Goal: Information Seeking & Learning: Learn about a topic

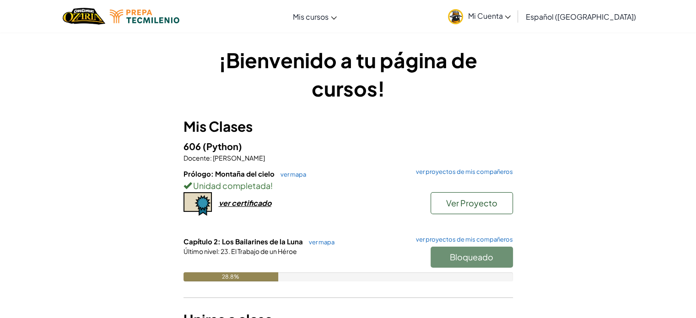
click at [73, 126] on div "¡Bienvenido a tu página de cursos! Mis Clases 606 (Python) Docente : [PERSON_NA…" at bounding box center [348, 198] width 696 height 332
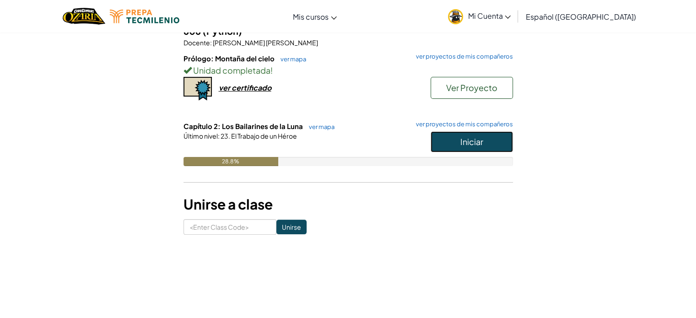
click at [478, 149] on button "Iniciar" at bounding box center [472, 141] width 82 height 21
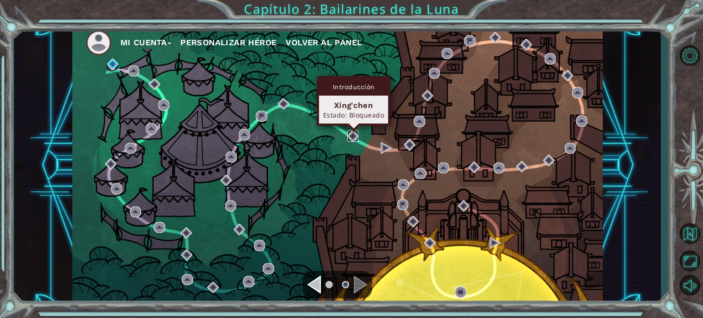
click at [351, 133] on img at bounding box center [352, 135] width 11 height 11
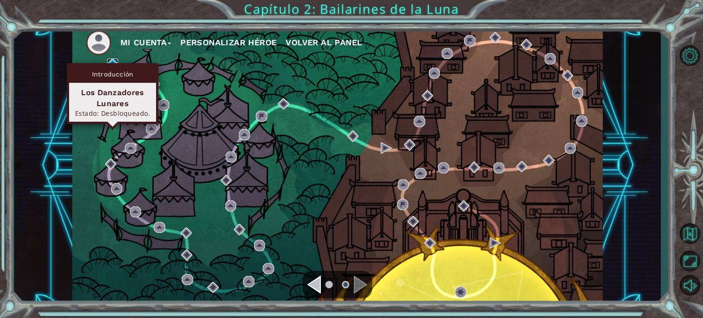
click at [112, 61] on img at bounding box center [112, 64] width 11 height 11
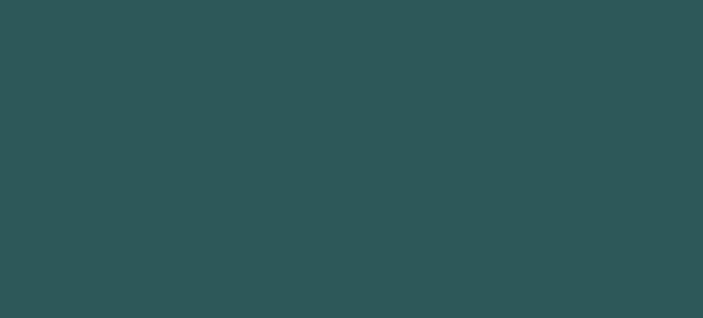
click at [112, 61] on body at bounding box center [351, 159] width 703 height 318
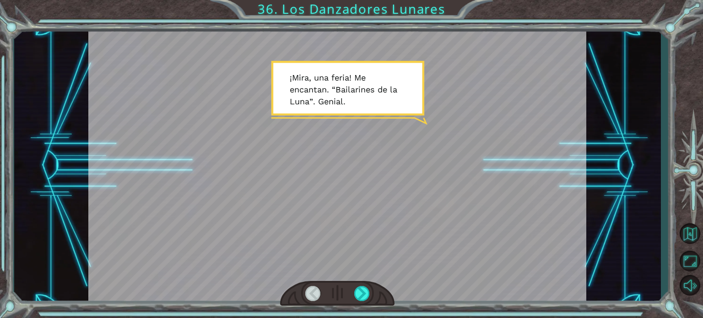
click at [328, 189] on div at bounding box center [337, 166] width 498 height 280
click at [395, 166] on div at bounding box center [337, 166] width 498 height 280
click at [380, 137] on div at bounding box center [337, 166] width 498 height 280
click at [399, 106] on div at bounding box center [337, 166] width 498 height 280
click at [427, 124] on div at bounding box center [337, 166] width 498 height 280
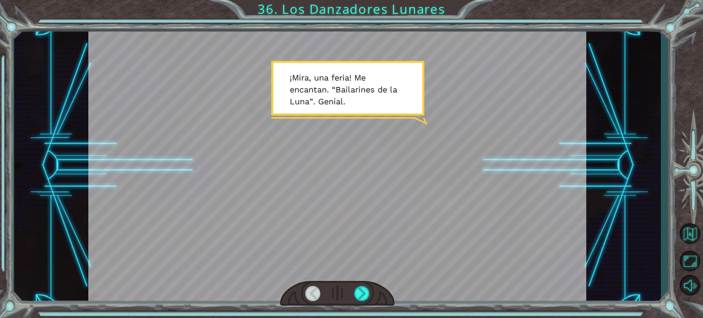
click at [449, 145] on div at bounding box center [337, 166] width 498 height 280
click at [448, 171] on div at bounding box center [337, 166] width 498 height 280
drag, startPoint x: 469, startPoint y: 166, endPoint x: 406, endPoint y: 87, distance: 100.6
click at [406, 87] on div at bounding box center [337, 166] width 498 height 280
click at [406, 89] on div at bounding box center [337, 166] width 498 height 280
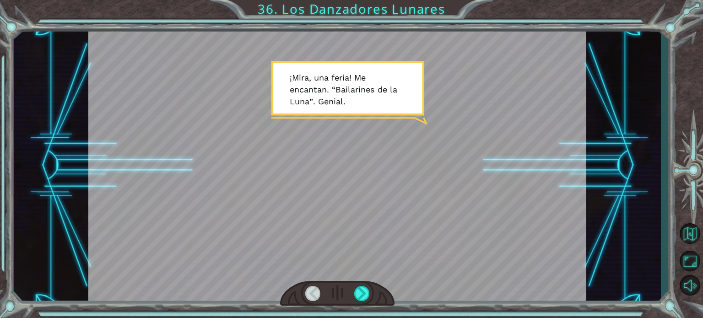
click at [406, 89] on div at bounding box center [337, 166] width 498 height 280
click at [362, 296] on div at bounding box center [362, 293] width 16 height 15
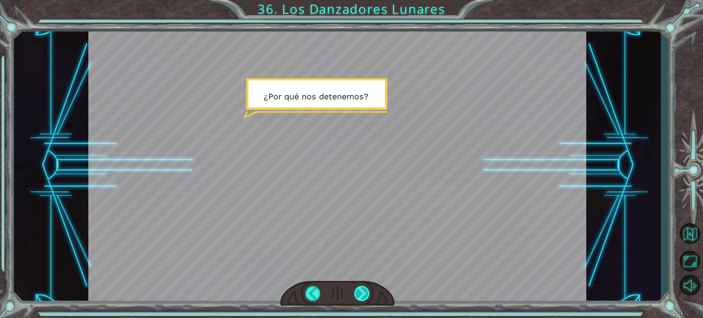
click at [359, 292] on div at bounding box center [362, 293] width 16 height 15
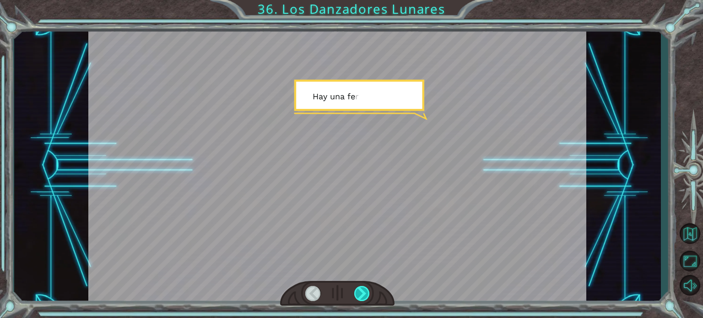
click at [358, 292] on div at bounding box center [362, 293] width 16 height 15
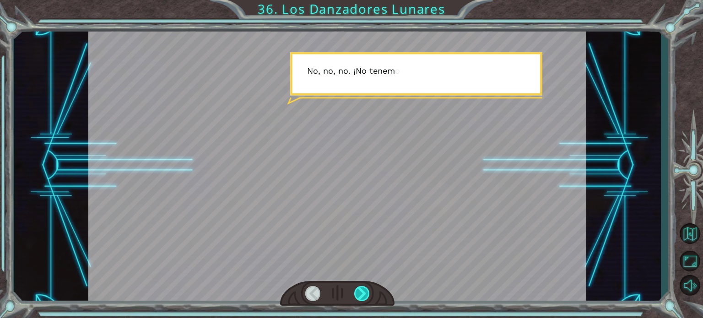
click at [358, 292] on div at bounding box center [362, 293] width 16 height 15
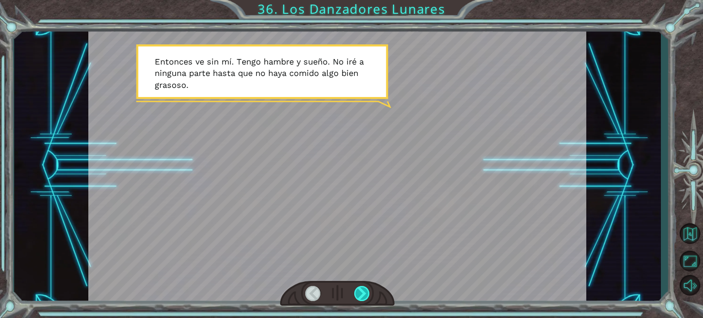
click at [358, 292] on div at bounding box center [362, 293] width 16 height 15
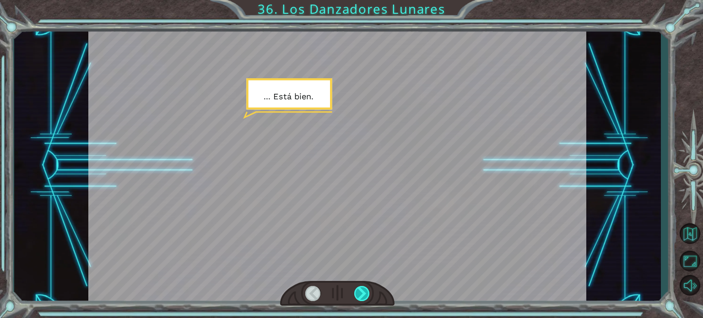
click at [358, 292] on div at bounding box center [362, 293] width 16 height 15
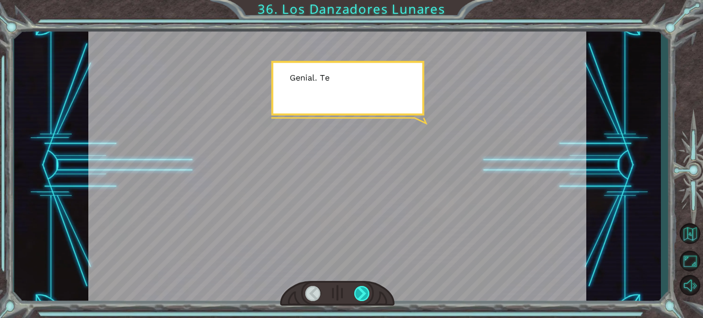
click at [358, 292] on div at bounding box center [362, 293] width 16 height 15
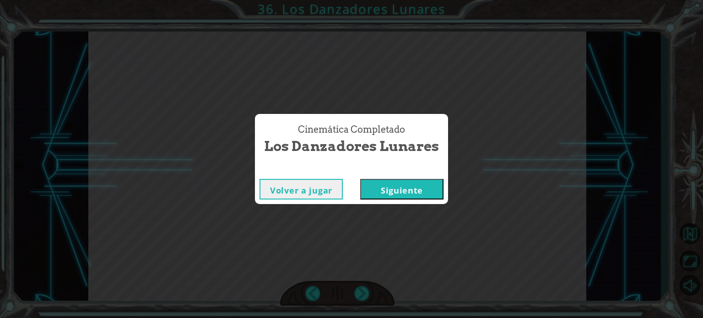
click at [360, 295] on div "Cinemática Completado Los Danzadores Lunares Volver a jugar [GEOGRAPHIC_DATA]" at bounding box center [351, 159] width 703 height 318
click at [405, 194] on button "Siguiente" at bounding box center [401, 189] width 83 height 21
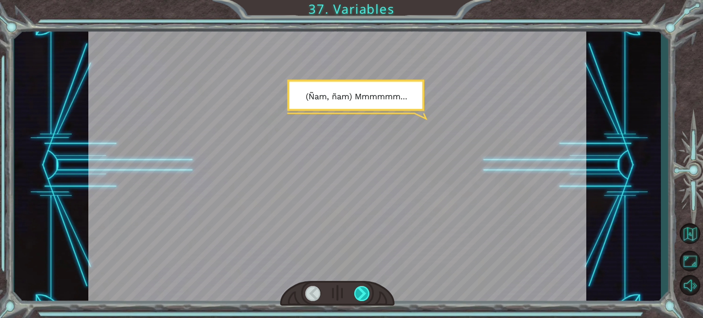
click at [363, 295] on div at bounding box center [362, 293] width 16 height 15
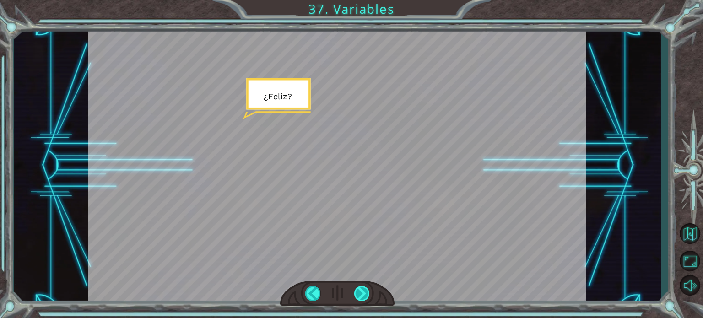
click at [362, 293] on div at bounding box center [362, 293] width 16 height 15
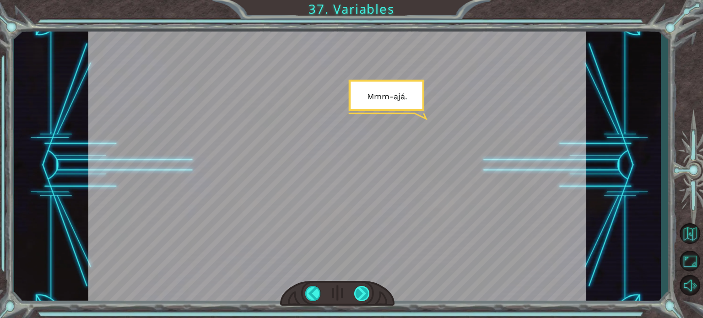
click at [362, 293] on div at bounding box center [362, 293] width 16 height 15
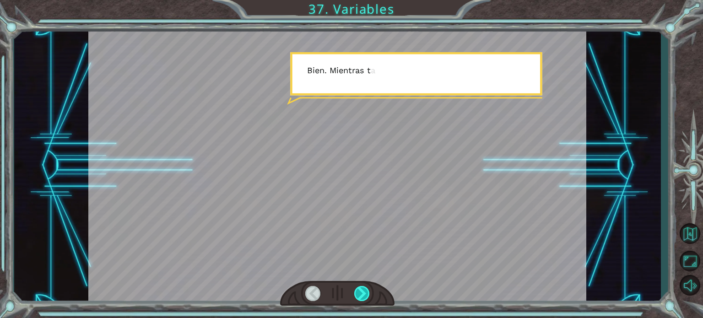
click at [362, 293] on div at bounding box center [362, 293] width 16 height 15
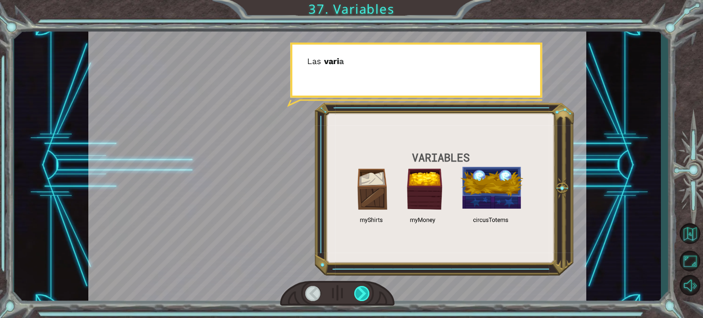
click at [362, 293] on div at bounding box center [362, 293] width 16 height 15
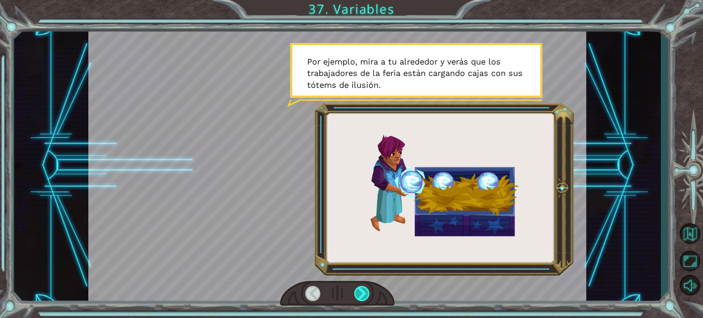
click at [358, 294] on div at bounding box center [362, 293] width 16 height 15
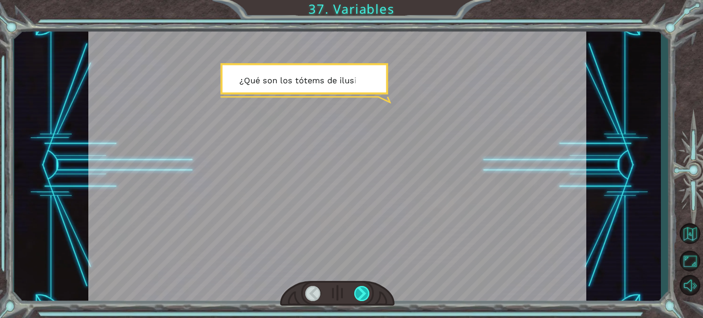
click at [357, 294] on div at bounding box center [362, 293] width 16 height 15
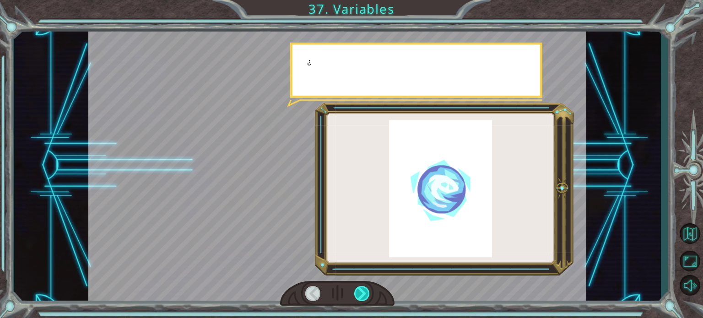
click at [357, 294] on div at bounding box center [362, 293] width 16 height 15
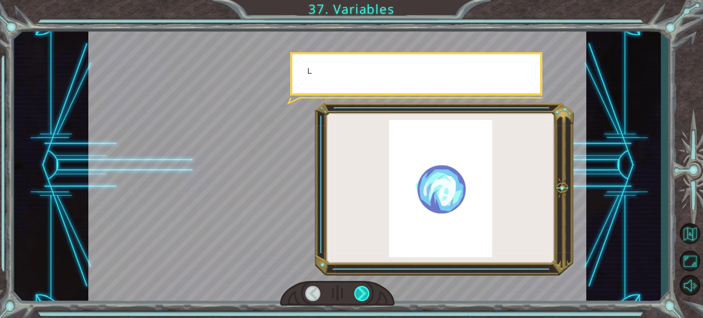
click at [357, 294] on div at bounding box center [362, 293] width 16 height 15
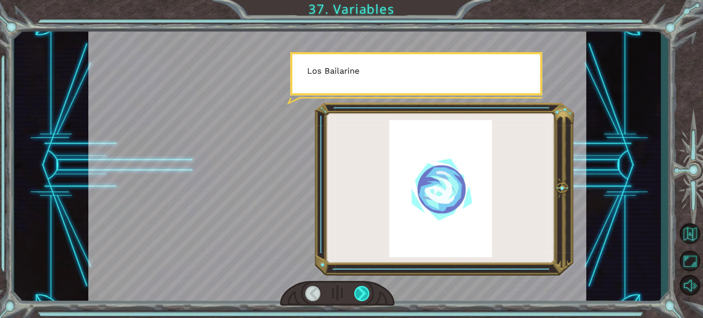
click at [357, 294] on div at bounding box center [362, 293] width 16 height 15
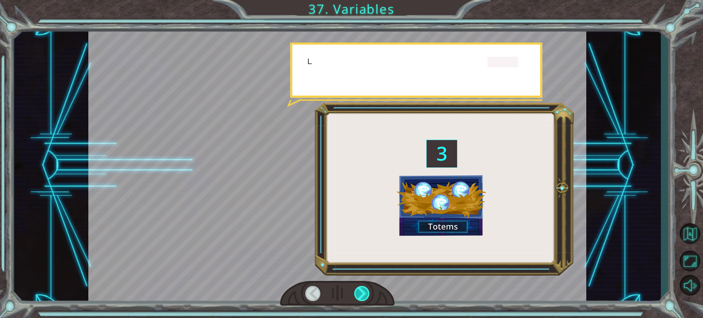
click at [357, 294] on div at bounding box center [362, 293] width 16 height 15
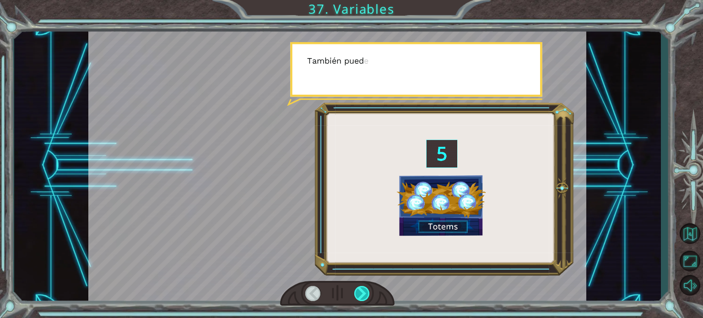
click at [360, 294] on div at bounding box center [362, 293] width 16 height 15
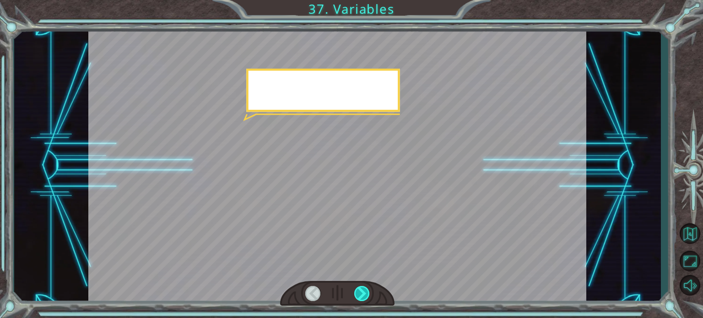
click at [362, 293] on div at bounding box center [362, 293] width 16 height 15
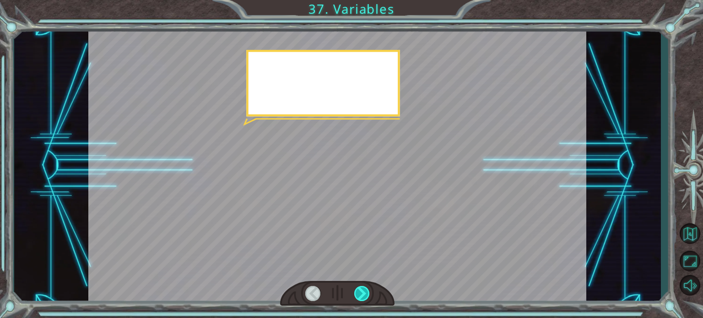
click at [362, 293] on div at bounding box center [362, 293] width 16 height 15
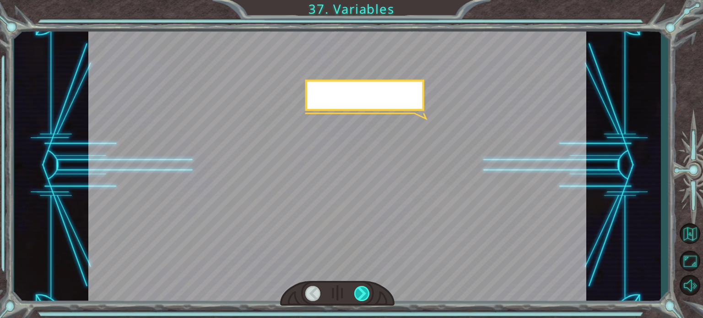
click at [362, 293] on div at bounding box center [362, 293] width 16 height 15
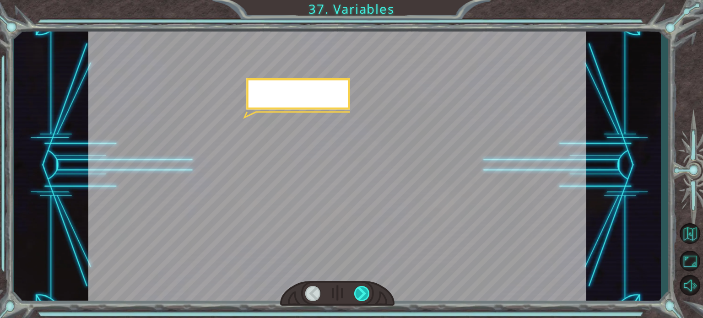
click at [362, 293] on div at bounding box center [362, 293] width 16 height 15
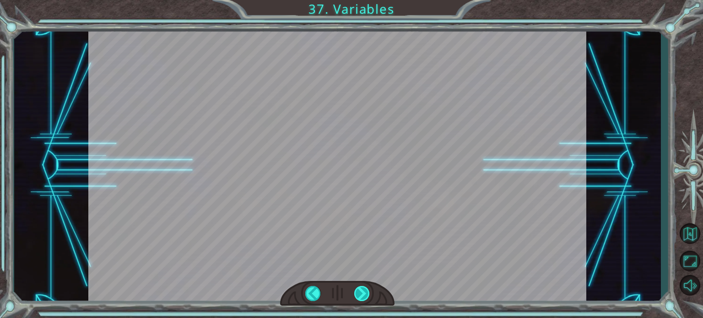
click at [362, 0] on div "( Ñ a m , ñ a m ) M m m m m m . . . ¿ F e l i z ? M m m - a j á . B i e n . M i…" at bounding box center [351, 0] width 703 height 0
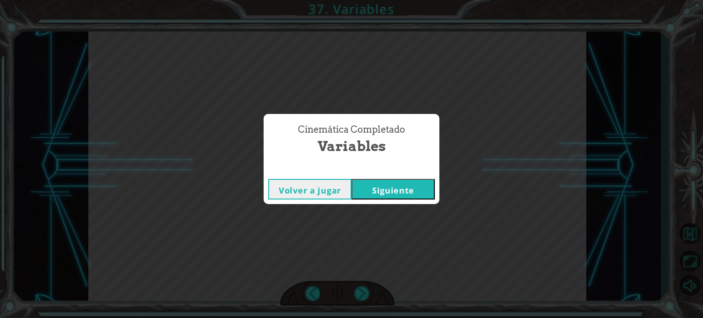
click at [398, 192] on button "Siguiente" at bounding box center [392, 189] width 83 height 21
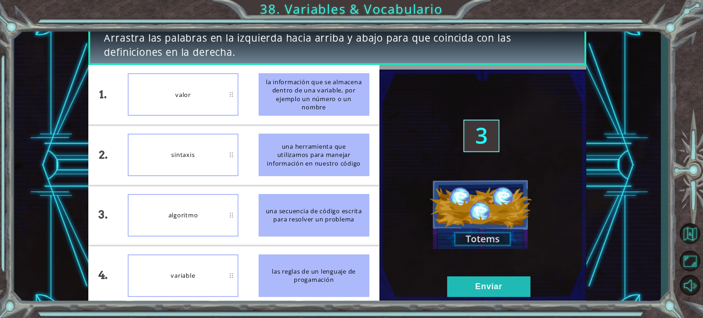
click at [176, 212] on div "algoritmo" at bounding box center [183, 215] width 111 height 43
click at [273, 214] on div "una secuencia de código escrita para resolver un problema" at bounding box center [314, 215] width 111 height 43
click at [208, 181] on li "algoritmo" at bounding box center [183, 154] width 131 height 59
click at [463, 289] on button "Enviar" at bounding box center [488, 286] width 83 height 21
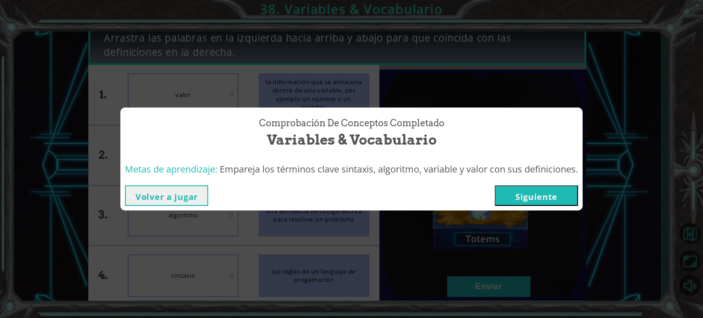
click at [567, 184] on div "Volver a jugar [GEOGRAPHIC_DATA]" at bounding box center [351, 196] width 462 height 30
click at [558, 207] on div "Volver a jugar [GEOGRAPHIC_DATA]" at bounding box center [351, 196] width 462 height 30
click at [564, 201] on button "Siguiente" at bounding box center [536, 195] width 83 height 21
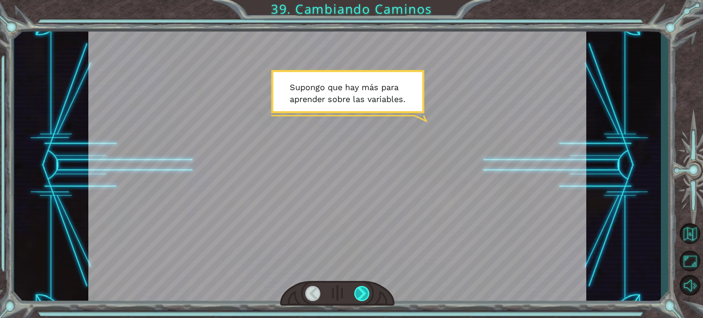
click at [368, 299] on div at bounding box center [362, 293] width 16 height 15
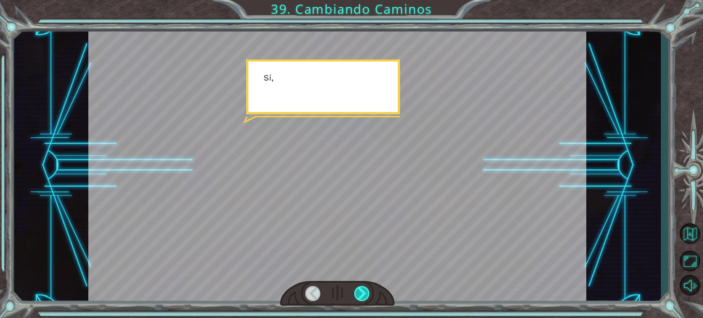
click at [368, 299] on div at bounding box center [362, 293] width 16 height 15
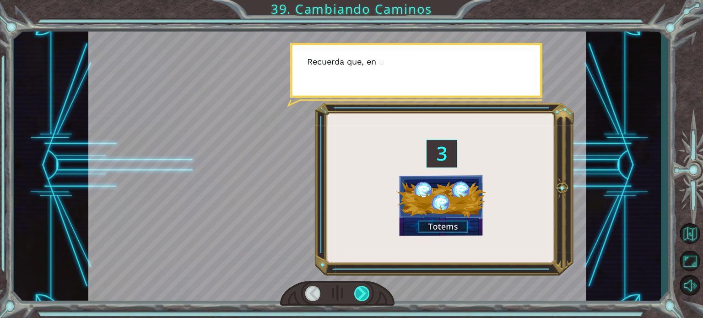
click at [368, 299] on div at bounding box center [362, 293] width 16 height 15
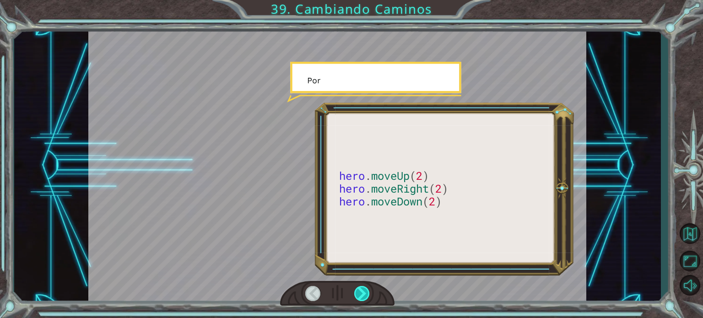
click at [368, 299] on div at bounding box center [362, 293] width 16 height 15
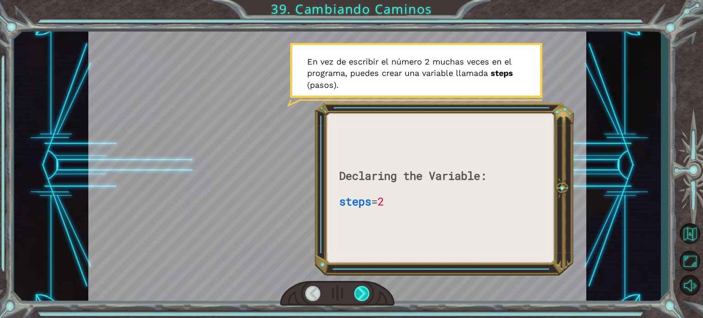
click at [368, 299] on div at bounding box center [362, 293] width 16 height 15
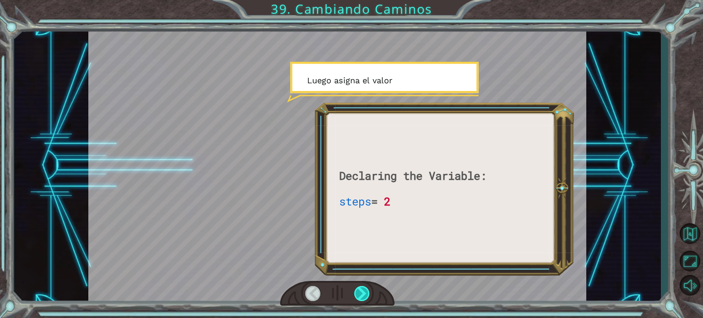
click at [368, 299] on div at bounding box center [362, 293] width 16 height 15
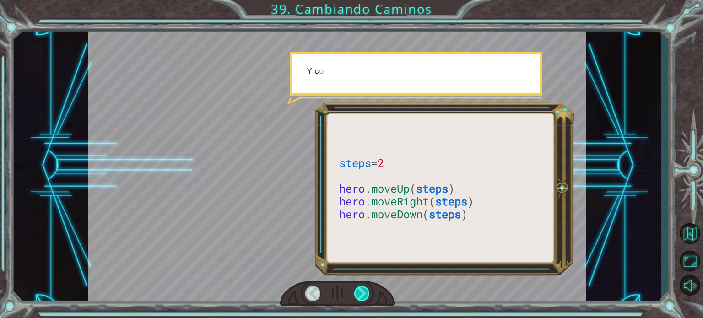
click at [368, 299] on div at bounding box center [362, 293] width 16 height 15
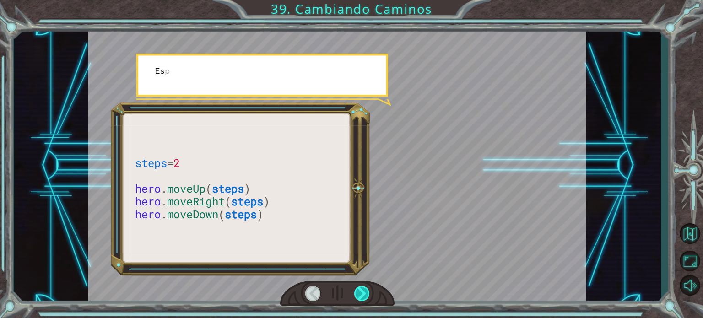
click at [368, 299] on div at bounding box center [362, 293] width 16 height 15
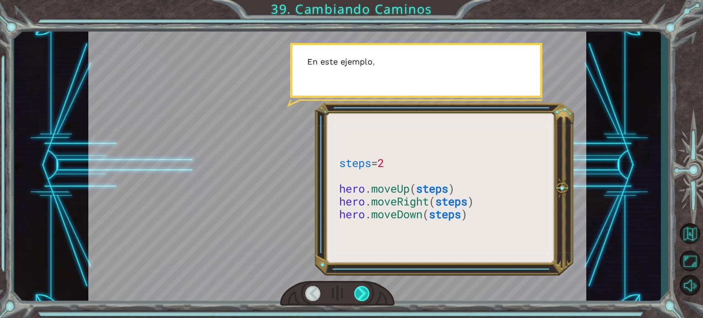
click at [368, 299] on div at bounding box center [362, 293] width 16 height 15
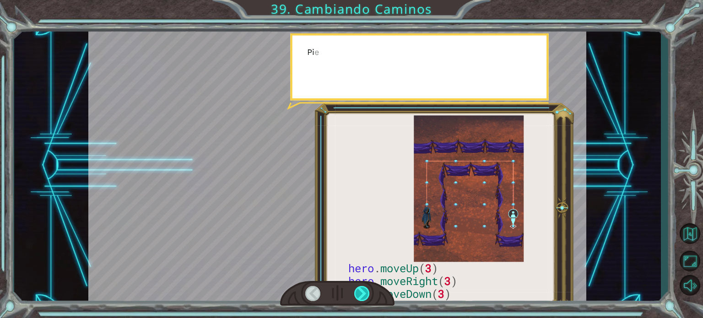
click at [368, 299] on div at bounding box center [362, 293] width 16 height 15
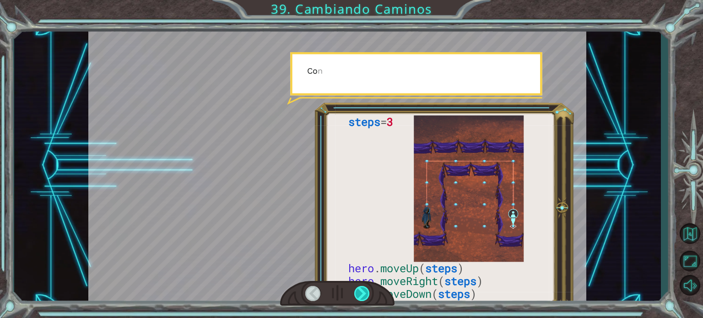
click at [368, 299] on div at bounding box center [362, 293] width 16 height 15
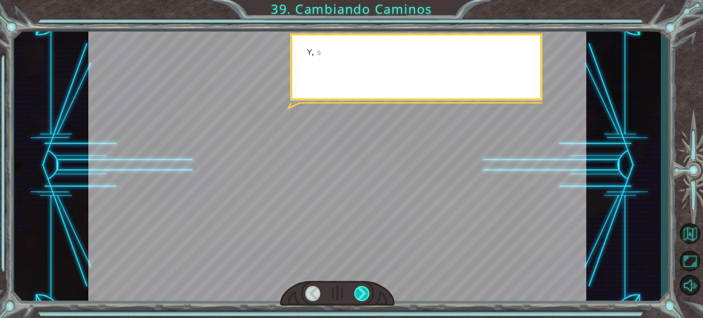
click at [368, 299] on div at bounding box center [362, 293] width 16 height 15
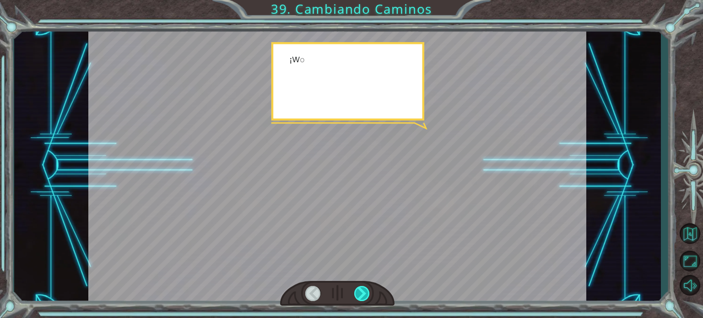
click at [368, 299] on div at bounding box center [362, 293] width 16 height 15
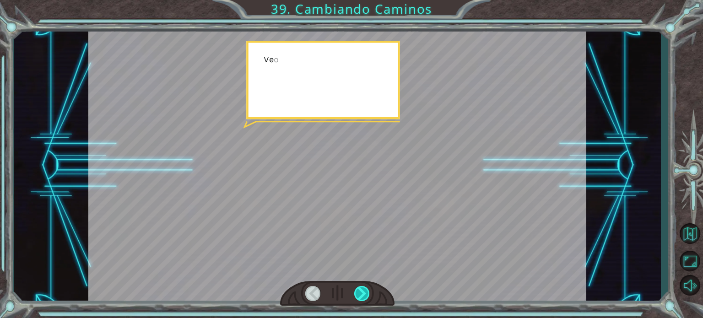
click at [368, 299] on div at bounding box center [362, 293] width 16 height 15
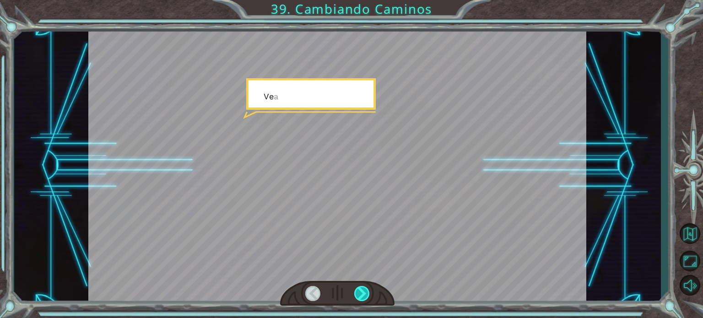
click at [368, 299] on div at bounding box center [362, 293] width 16 height 15
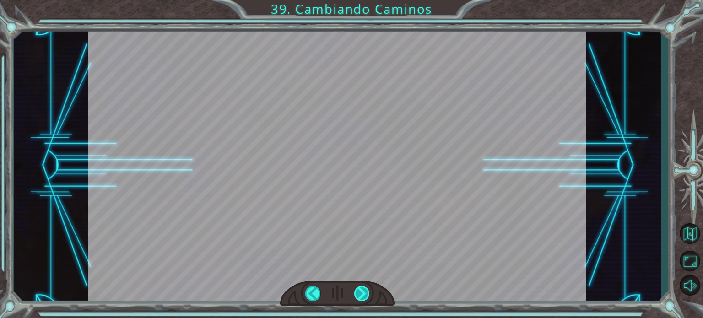
click at [368, 0] on div "steps = 3 hero . moveUp ( steps ) hero . moveRight ( steps ) hero . moveDown ( …" at bounding box center [351, 0] width 703 height 0
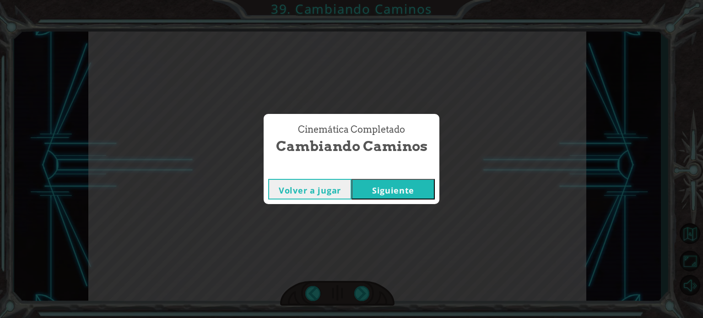
click at [382, 208] on div "Cinemática Completado Cambiando Caminos Volver a jugar [GEOGRAPHIC_DATA]" at bounding box center [351, 159] width 703 height 318
click at [396, 194] on button "Siguiente" at bounding box center [392, 189] width 83 height 21
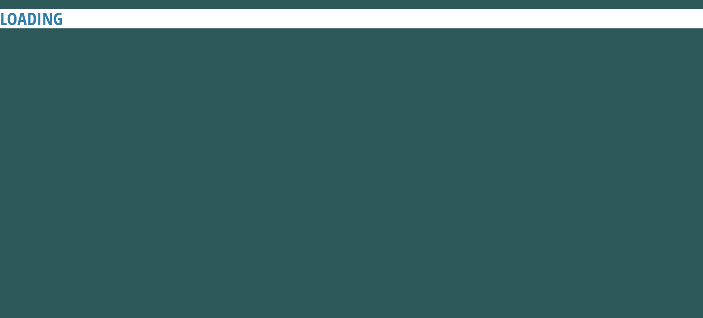
click at [396, 194] on body "LOADING" at bounding box center [351, 159] width 703 height 318
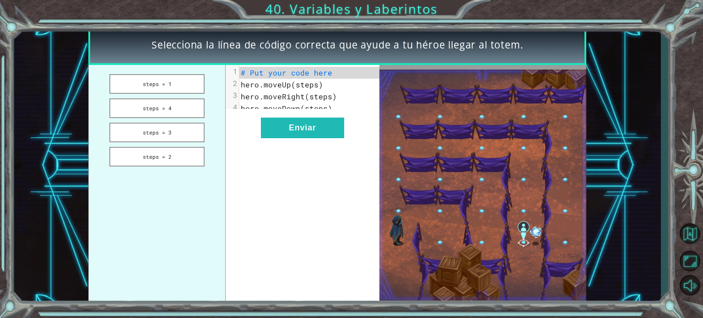
click at [396, 194] on div at bounding box center [482, 185] width 207 height 240
click at [337, 114] on pre "hero.moveDown(steps)" at bounding box center [312, 109] width 147 height 12
click at [320, 65] on div "xxxxxxxxxx 4 1 # Put your code here 2 hero.moveUp(steps) 3 hero.moveRight(steps…" at bounding box center [312, 90] width 147 height 51
click at [183, 136] on button "steps = 3" at bounding box center [156, 133] width 95 height 20
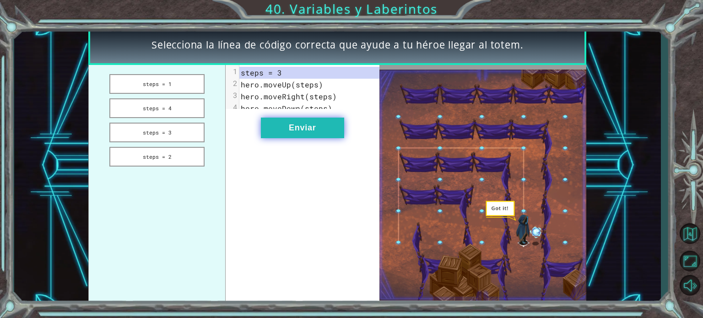
click at [265, 136] on button "Enviar" at bounding box center [302, 128] width 83 height 21
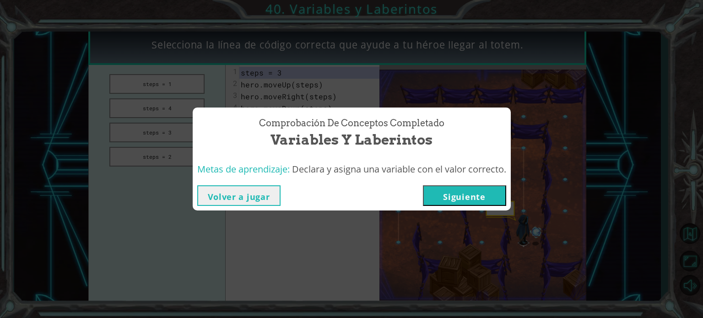
click at [436, 189] on button "Siguiente" at bounding box center [464, 195] width 83 height 21
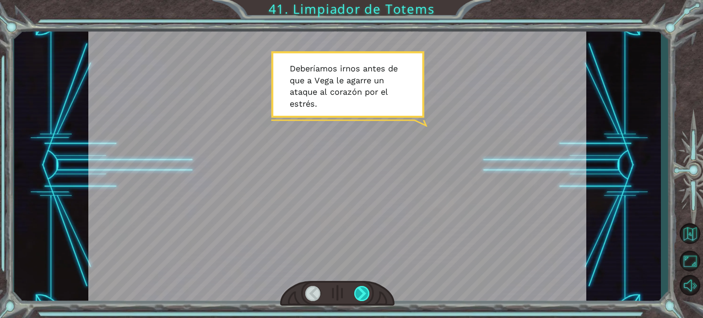
click at [359, 293] on div at bounding box center [362, 293] width 16 height 15
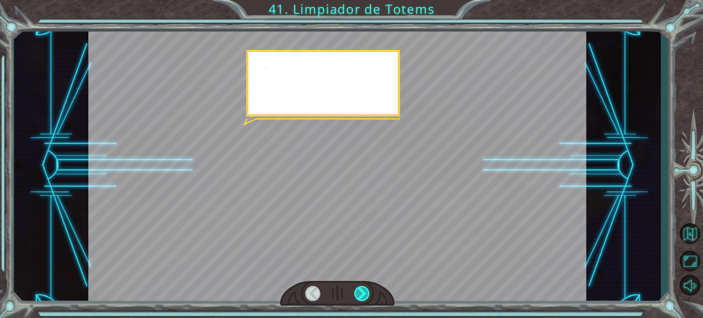
click at [359, 293] on div at bounding box center [362, 293] width 16 height 15
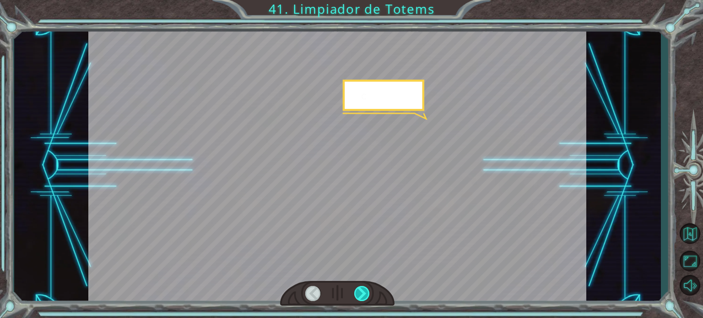
click at [359, 293] on div at bounding box center [362, 293] width 16 height 15
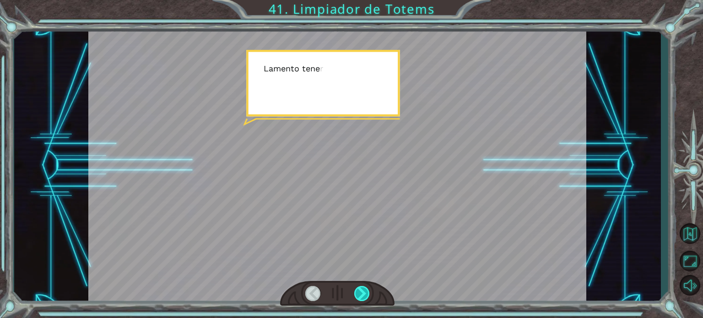
click at [359, 293] on div at bounding box center [362, 293] width 16 height 15
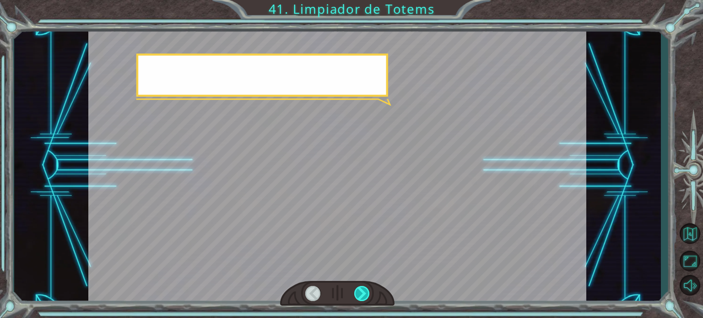
click at [359, 293] on div at bounding box center [362, 293] width 16 height 15
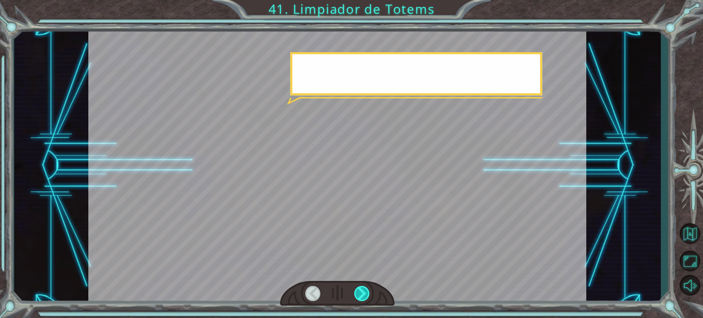
click at [359, 293] on div at bounding box center [362, 293] width 16 height 15
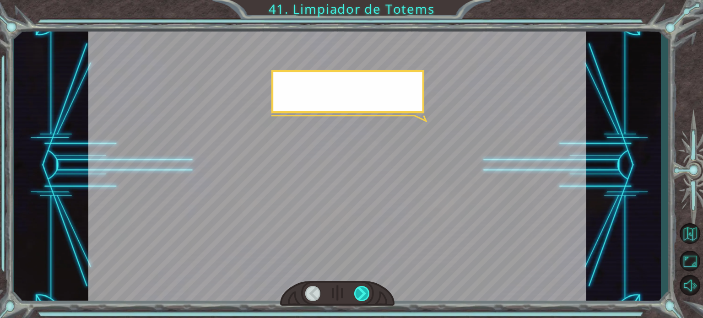
click at [359, 293] on div at bounding box center [362, 293] width 16 height 15
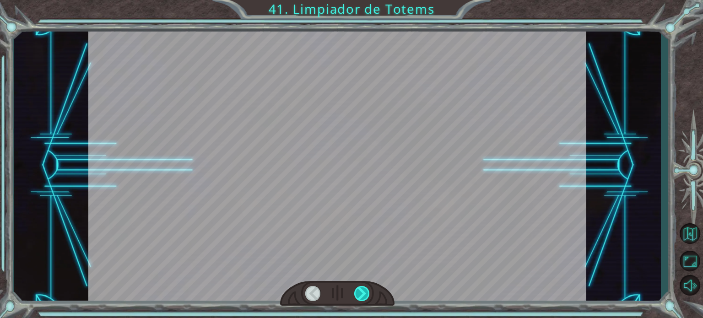
click at [359, 293] on div at bounding box center [362, 293] width 16 height 15
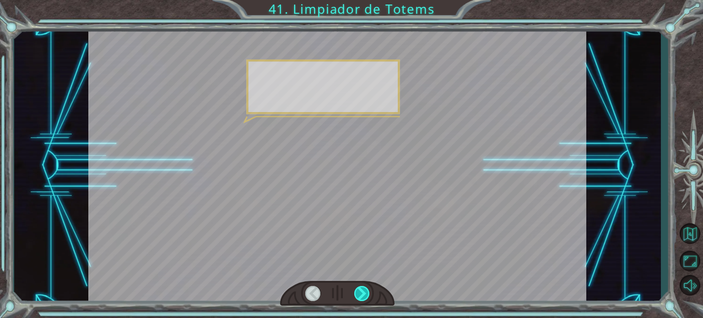
click at [359, 293] on div at bounding box center [362, 293] width 16 height 15
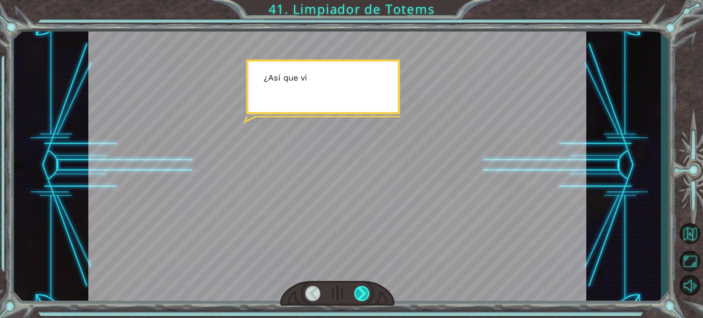
click at [359, 293] on div at bounding box center [362, 293] width 16 height 15
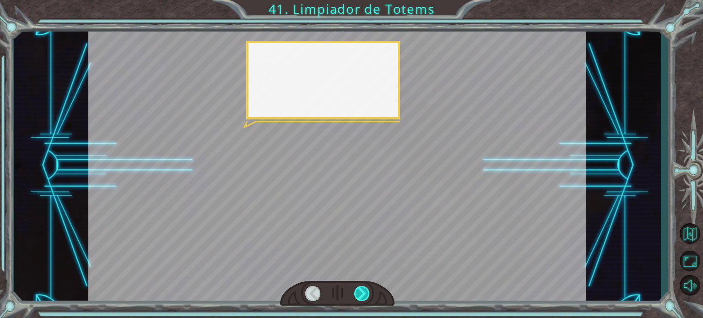
click at [359, 293] on div at bounding box center [362, 293] width 16 height 15
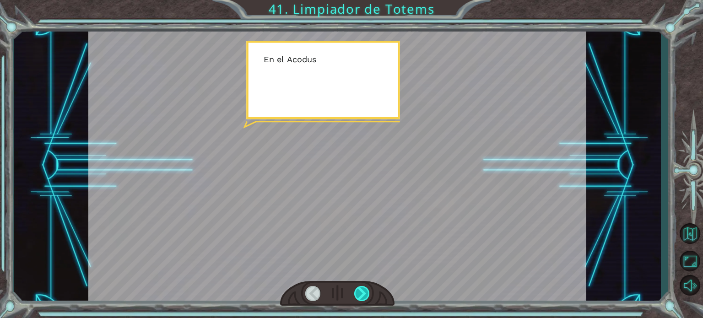
click at [359, 293] on div at bounding box center [362, 293] width 16 height 15
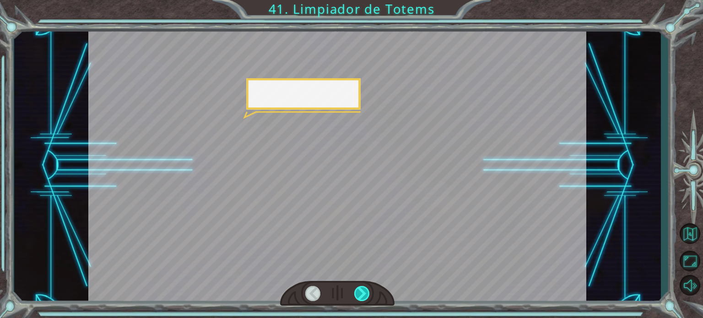
click at [359, 293] on div at bounding box center [362, 293] width 16 height 15
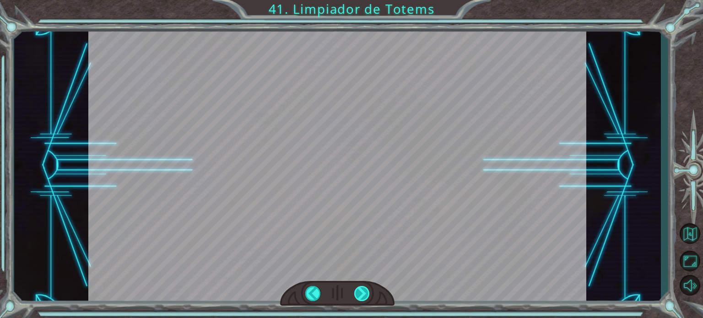
click at [359, 293] on div at bounding box center [362, 293] width 16 height 15
click at [359, 0] on div "Temporary Text D e b e r í a m o s i r n o s a n t e s d e q u e a V e g a l e …" at bounding box center [351, 0] width 703 height 0
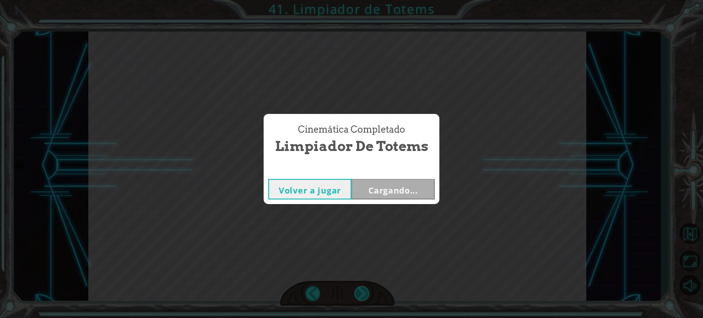
click at [359, 293] on div "Cinemática Completado Limpiador de Totems Volver a jugar Cargando..." at bounding box center [351, 159] width 703 height 318
click at [359, 293] on div "Cinemática Completado Limpiador de Totems Volver a jugar [GEOGRAPHIC_DATA]" at bounding box center [351, 159] width 703 height 318
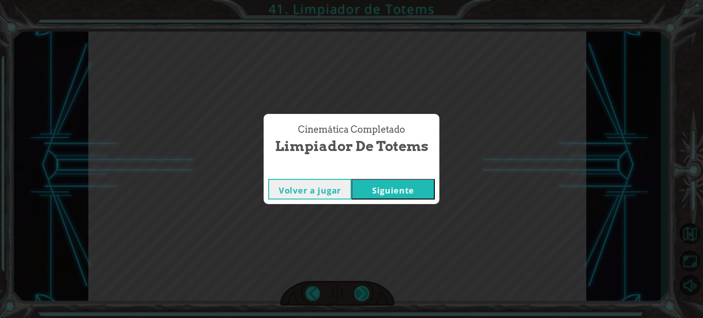
click at [359, 293] on div "Cinemática Completado Limpiador de Totems Volver a jugar [GEOGRAPHIC_DATA]" at bounding box center [351, 159] width 703 height 318
click at [405, 187] on button "Siguiente" at bounding box center [392, 189] width 83 height 21
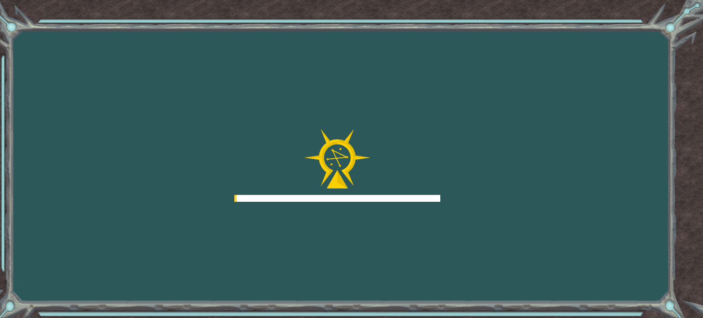
click at [405, 187] on div at bounding box center [337, 165] width 206 height 73
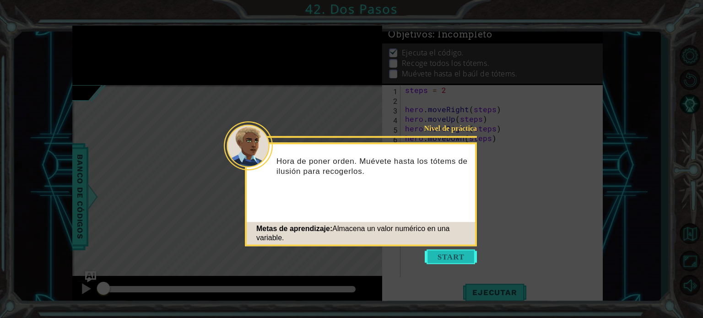
click at [443, 256] on button "Start" at bounding box center [451, 256] width 52 height 15
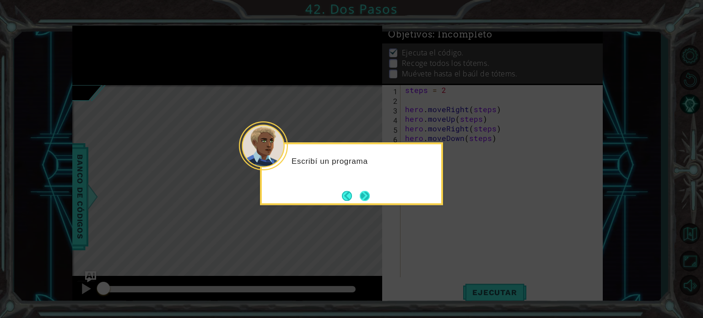
click at [363, 194] on button "Next" at bounding box center [364, 195] width 17 height 17
click at [363, 194] on icon at bounding box center [351, 159] width 703 height 318
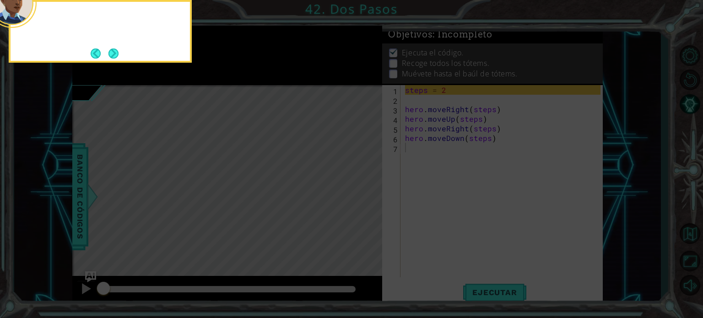
click at [363, 194] on icon at bounding box center [351, 47] width 703 height 541
click at [111, 49] on button "Next" at bounding box center [113, 53] width 15 height 15
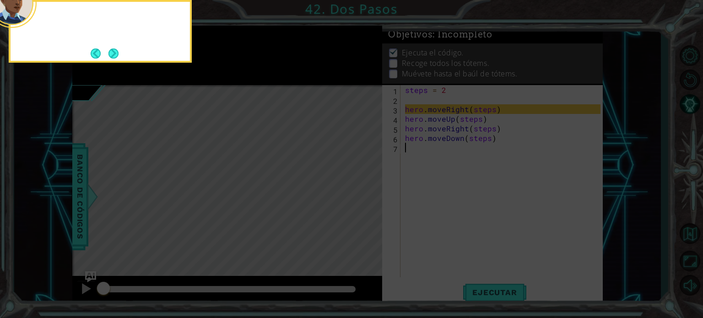
click at [111, 49] on button "Next" at bounding box center [113, 53] width 11 height 11
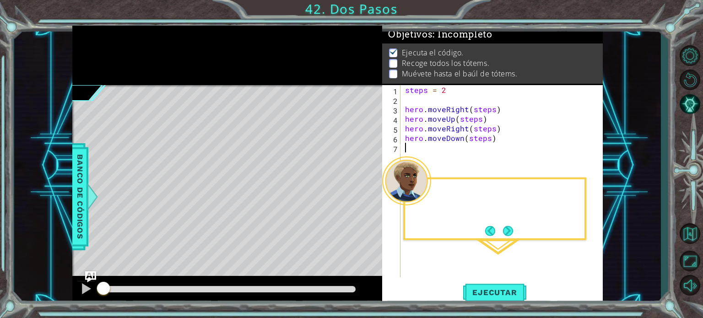
click at [114, 52] on div at bounding box center [227, 55] width 310 height 59
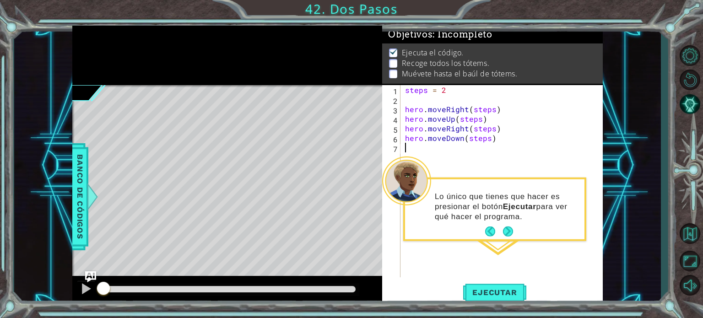
click at [450, 150] on div "steps = 2 hero . moveRight ( steps ) hero . moveUp ( steps ) hero . moveRight (…" at bounding box center [504, 190] width 202 height 211
click at [506, 235] on button "Next" at bounding box center [508, 231] width 11 height 11
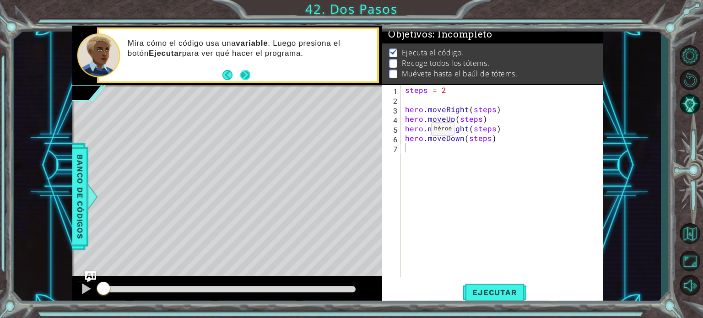
click at [240, 76] on button "Next" at bounding box center [245, 75] width 11 height 11
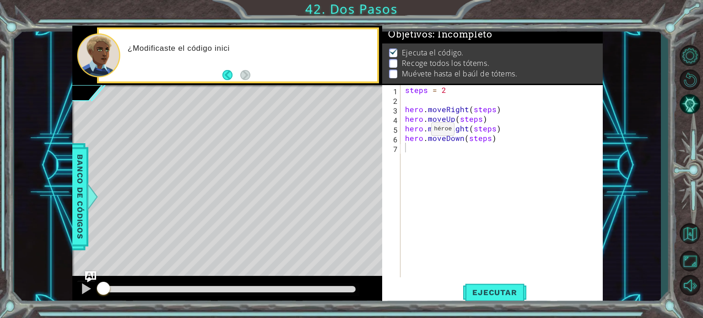
click at [297, 121] on div "Level Map" at bounding box center [283, 220] width 423 height 270
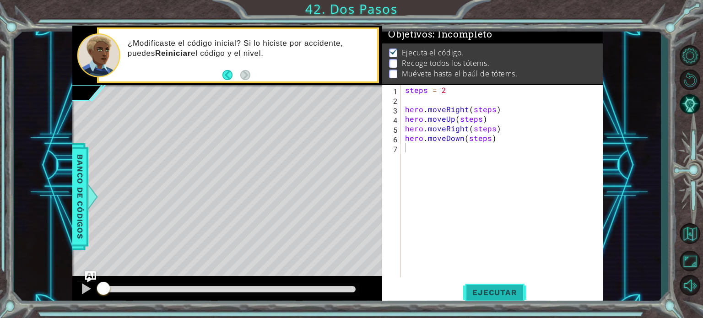
click at [489, 295] on span "Ejecutar" at bounding box center [494, 292] width 63 height 9
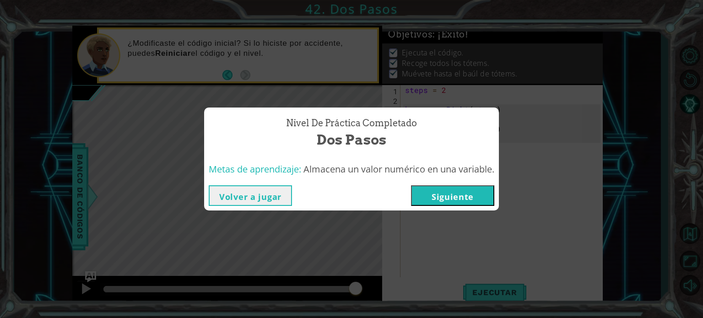
click at [470, 190] on button "Siguiente" at bounding box center [452, 195] width 83 height 21
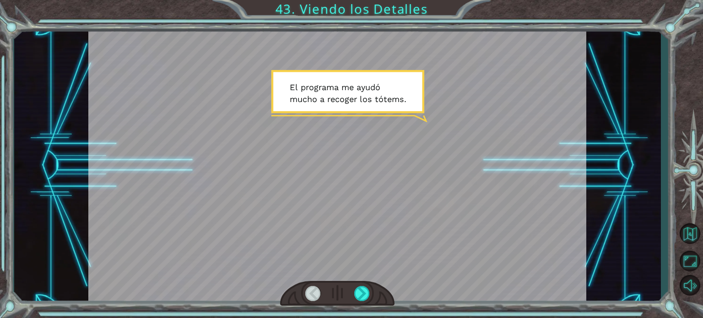
click at [362, 278] on div at bounding box center [337, 166] width 498 height 280
drag, startPoint x: 362, startPoint y: 278, endPoint x: 362, endPoint y: 287, distance: 9.2
click at [362, 287] on div at bounding box center [337, 166] width 498 height 280
click at [362, 287] on div at bounding box center [362, 293] width 16 height 15
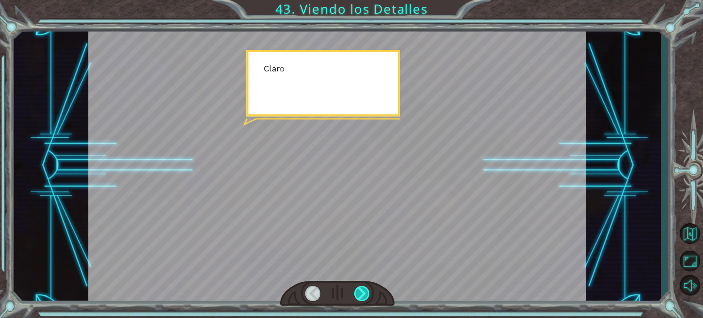
click at [362, 287] on div at bounding box center [362, 293] width 16 height 15
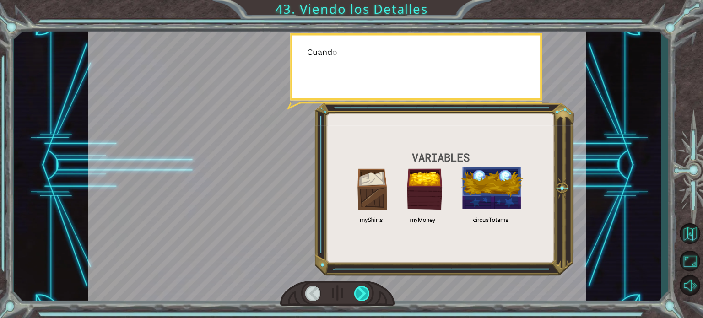
click at [362, 287] on div at bounding box center [362, 293] width 16 height 15
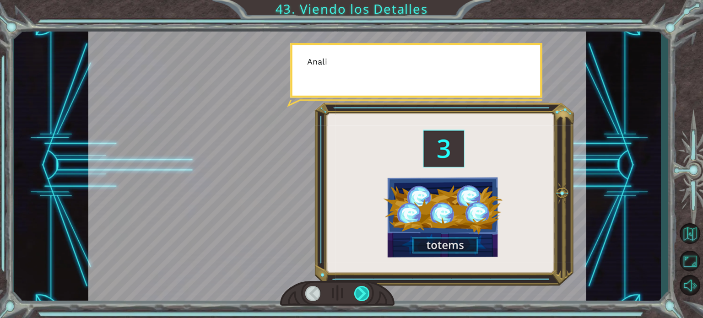
click at [362, 287] on div at bounding box center [362, 293] width 16 height 15
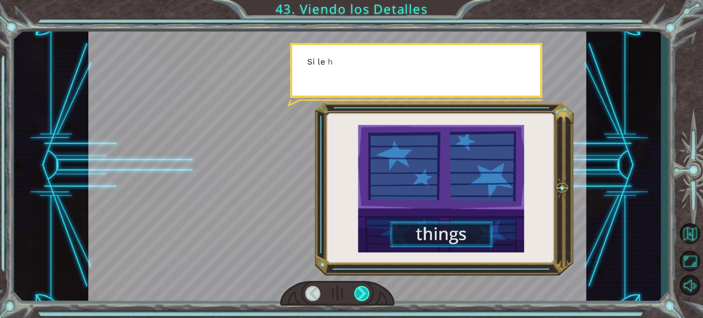
click at [362, 287] on div at bounding box center [362, 293] width 16 height 15
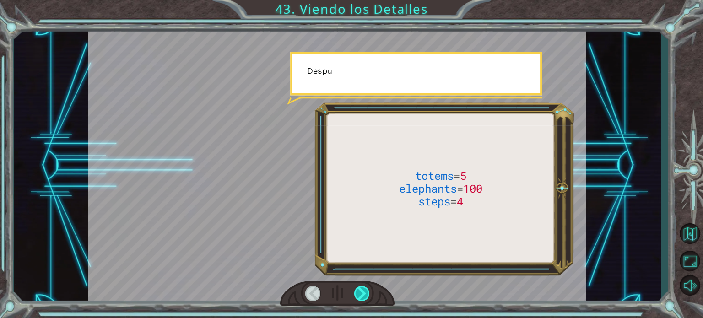
click at [362, 287] on div at bounding box center [362, 293] width 16 height 15
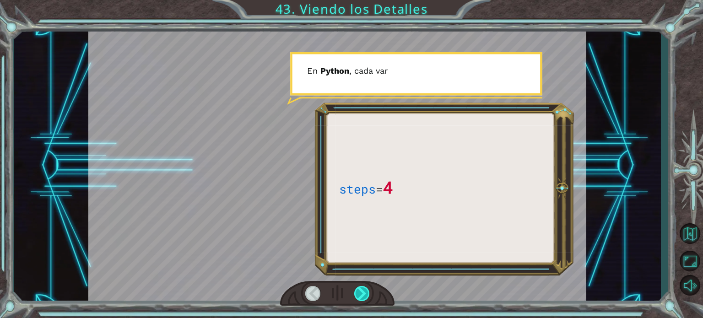
click at [362, 287] on div at bounding box center [362, 293] width 16 height 15
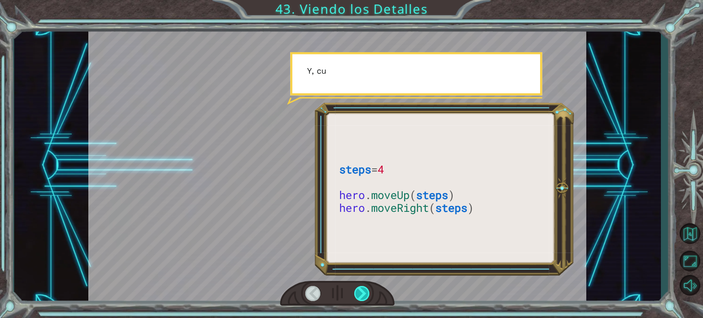
click at [362, 287] on div at bounding box center [362, 293] width 16 height 15
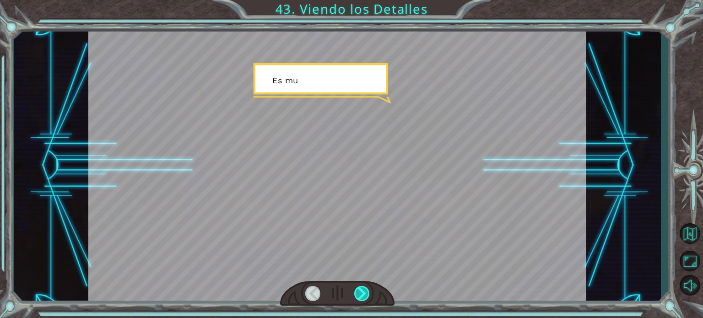
click at [362, 287] on div at bounding box center [362, 293] width 16 height 15
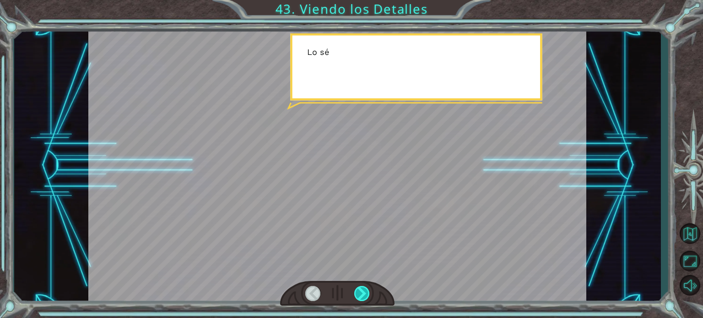
click at [362, 287] on div at bounding box center [362, 293] width 16 height 15
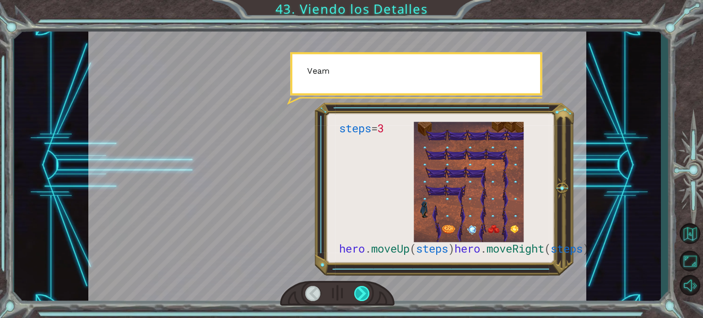
click at [362, 287] on div at bounding box center [362, 293] width 16 height 15
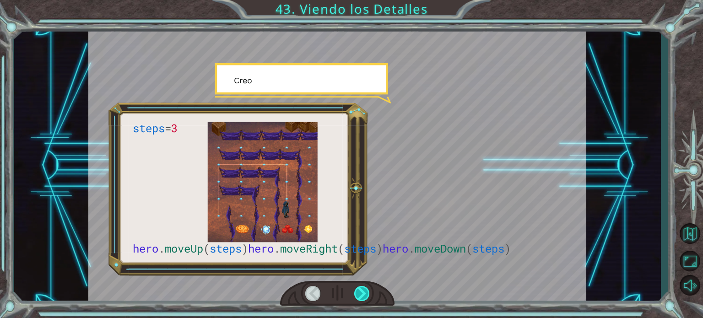
click at [362, 287] on div at bounding box center [362, 293] width 16 height 15
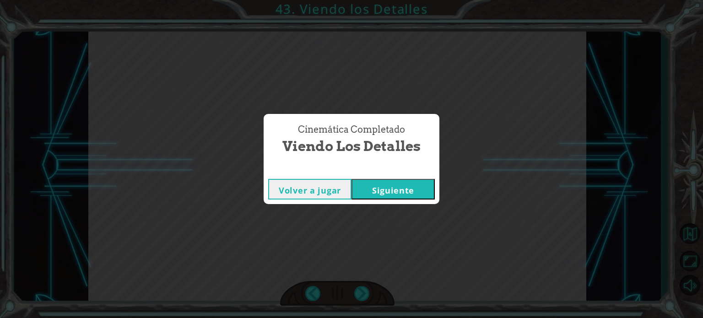
click at [362, 287] on div "Cinemática Completado Viendo los Detalles Volver a jugar [GEOGRAPHIC_DATA]" at bounding box center [351, 159] width 703 height 318
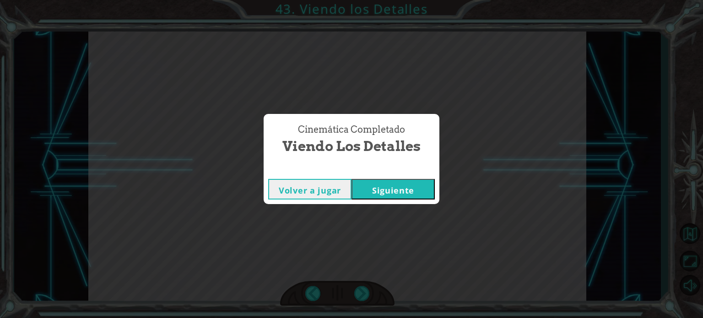
click at [362, 287] on div "Cinemática Completado Viendo los Detalles Volver a jugar [GEOGRAPHIC_DATA]" at bounding box center [351, 159] width 703 height 318
drag, startPoint x: 392, startPoint y: 175, endPoint x: 357, endPoint y: 195, distance: 40.4
click at [357, 195] on button "Siguiente" at bounding box center [392, 189] width 83 height 21
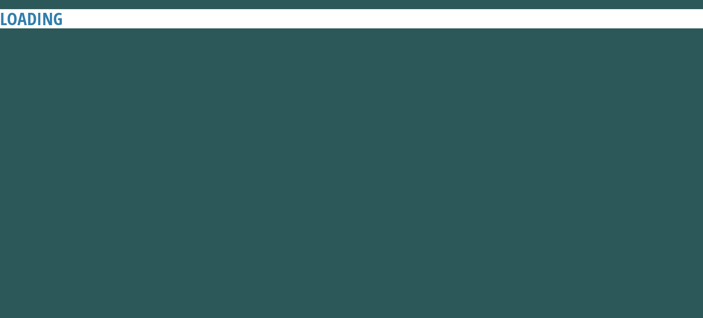
click at [357, 195] on button "Siguiente" at bounding box center [392, 189] width 83 height 21
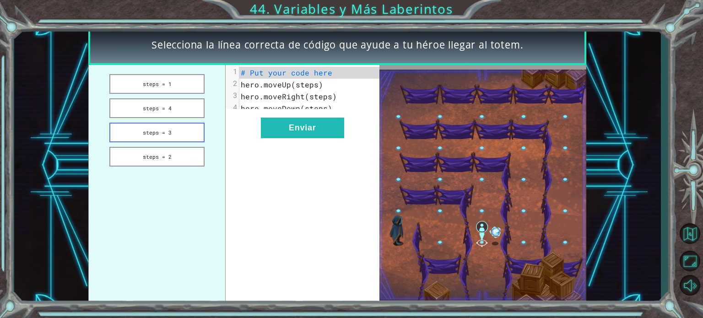
click at [136, 129] on button "steps = 3" at bounding box center [156, 133] width 95 height 20
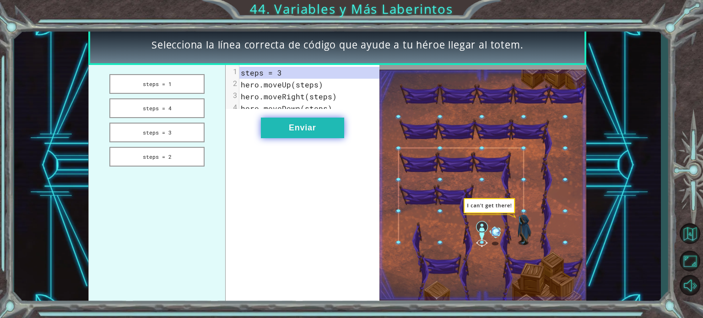
click at [276, 133] on button "Enviar" at bounding box center [302, 128] width 83 height 21
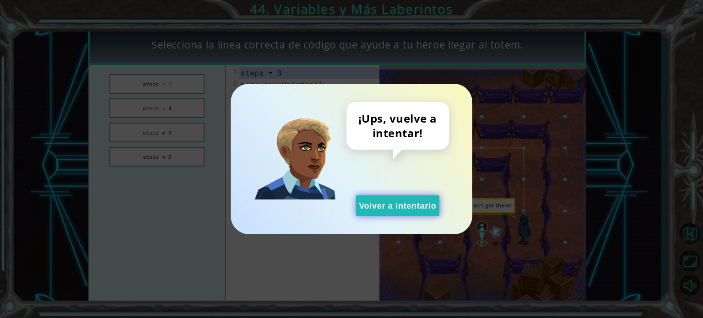
click at [417, 213] on button "Volver a intentarlo" at bounding box center [397, 205] width 83 height 21
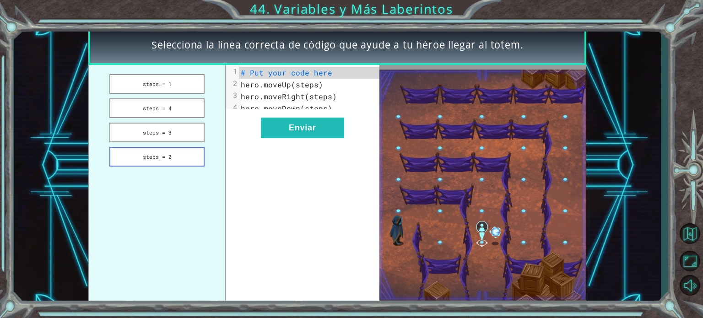
click at [178, 151] on button "steps = 2" at bounding box center [156, 157] width 95 height 20
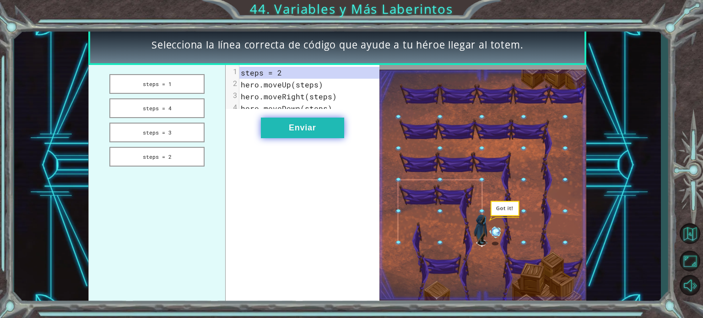
click at [270, 136] on button "Enviar" at bounding box center [302, 128] width 83 height 21
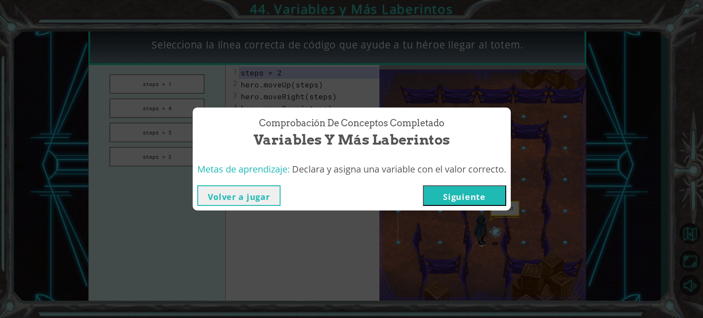
click at [440, 198] on button "Siguiente" at bounding box center [464, 195] width 83 height 21
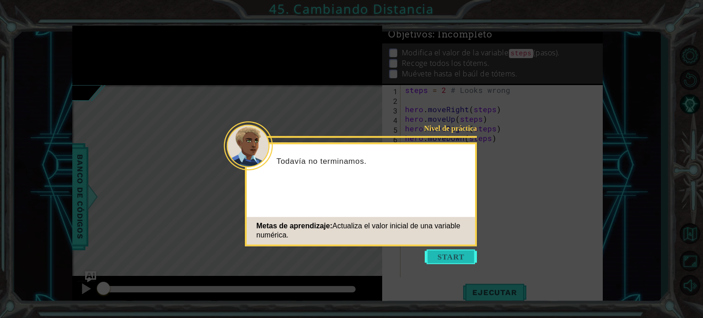
click at [454, 254] on button "Start" at bounding box center [451, 256] width 52 height 15
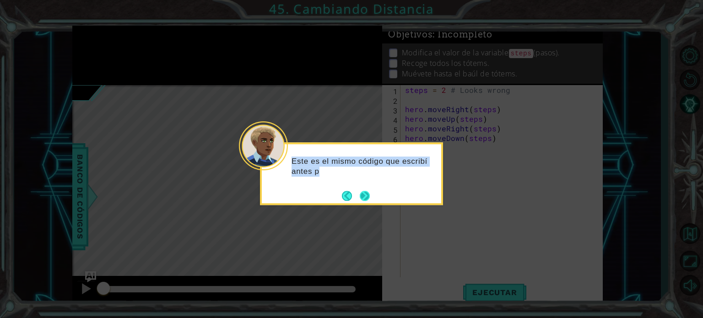
drag, startPoint x: 373, startPoint y: 200, endPoint x: 363, endPoint y: 194, distance: 12.3
click at [363, 194] on div "Este es el mismo código que escribí antes p" at bounding box center [351, 173] width 183 height 63
click at [363, 194] on button "Next" at bounding box center [364, 195] width 11 height 11
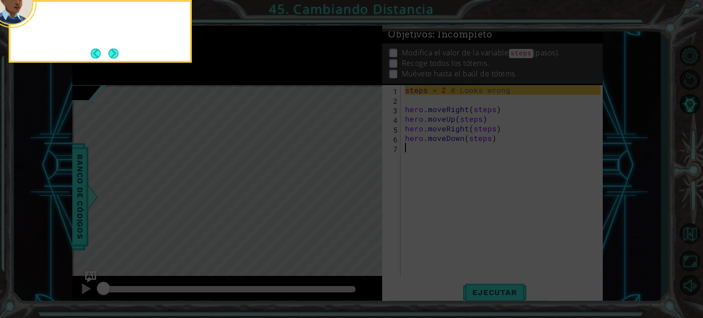
click at [363, 194] on icon at bounding box center [351, 47] width 703 height 541
click at [112, 54] on button "Next" at bounding box center [113, 53] width 11 height 11
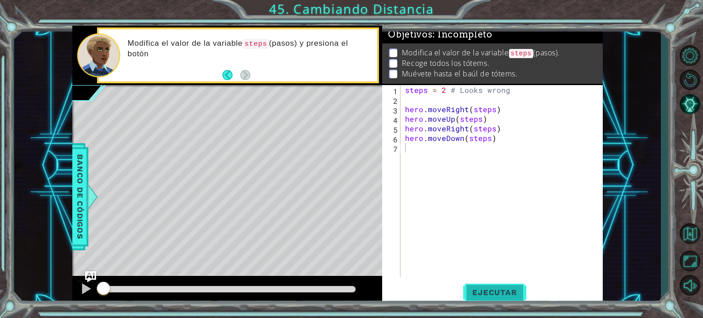
click at [483, 297] on button "Ejecutar" at bounding box center [494, 292] width 63 height 22
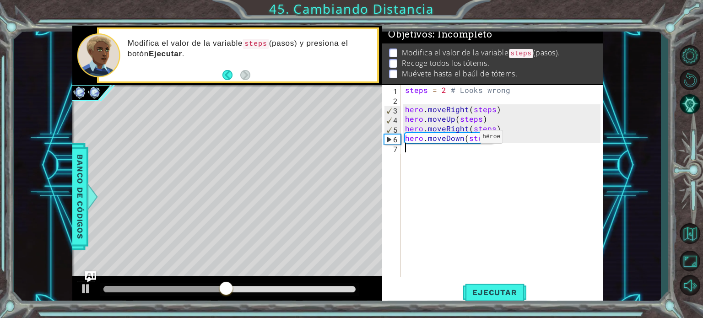
click at [464, 139] on div "steps = 2 # Looks wrong hero . moveRight ( steps ) hero . moveUp ( steps ) hero…" at bounding box center [504, 190] width 202 height 211
click at [446, 89] on div "steps = 2 # Looks wrong hero . moveRight ( steps ) hero . moveUp ( steps ) hero…" at bounding box center [504, 190] width 202 height 211
type textarea "steps = 2 # Looks wrong"
click at [532, 148] on div "steps = 2 # Looks wrong hero . moveRight ( steps ) hero . moveUp ( steps ) hero…" at bounding box center [504, 190] width 202 height 211
click at [262, 292] on div at bounding box center [201, 289] width 197 height 6
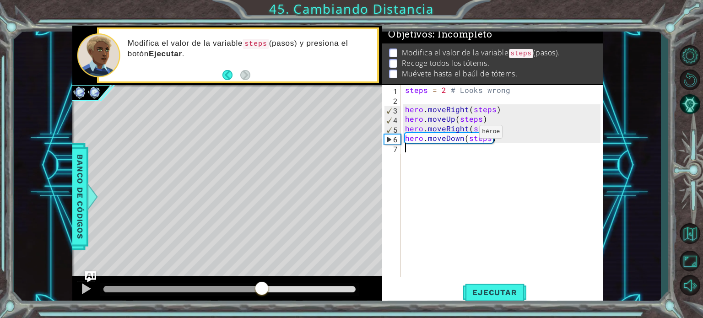
click at [462, 136] on div "steps = 2 # Looks wrong hero . moveRight ( steps ) hero . moveUp ( steps ) hero…" at bounding box center [504, 190] width 202 height 211
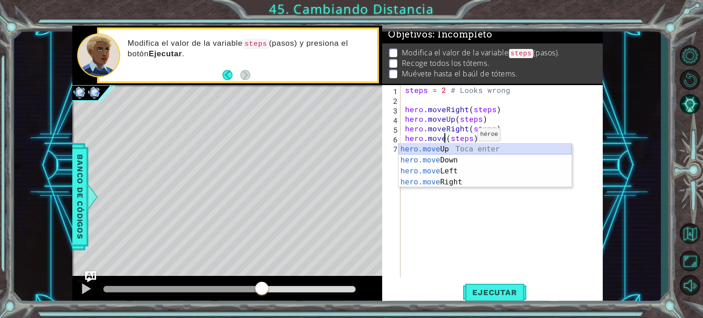
click at [450, 149] on div "hero.move Up Toca enter hero.move Down Toca enter hero.move Left Toca enter her…" at bounding box center [485, 177] width 173 height 66
type textarea "hero.moveUp(1)(steps)"
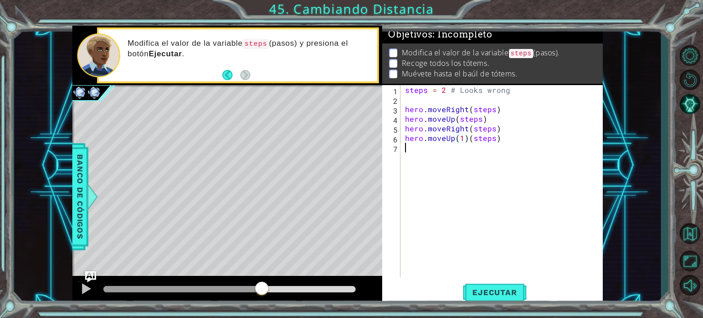
click at [431, 148] on div "steps = 2 # Looks wrong hero . moveRight ( steps ) hero . moveUp ( steps ) hero…" at bounding box center [504, 190] width 202 height 211
click at [463, 141] on div "steps = 2 # Looks wrong hero . moveRight ( steps ) hero . moveUp ( steps ) hero…" at bounding box center [504, 190] width 202 height 211
click at [458, 139] on div "steps = 2 # Looks wrong hero . moveRight ( steps ) hero . moveUp ( steps ) hero…" at bounding box center [504, 190] width 202 height 211
type textarea "hero.moveUp(steps)"
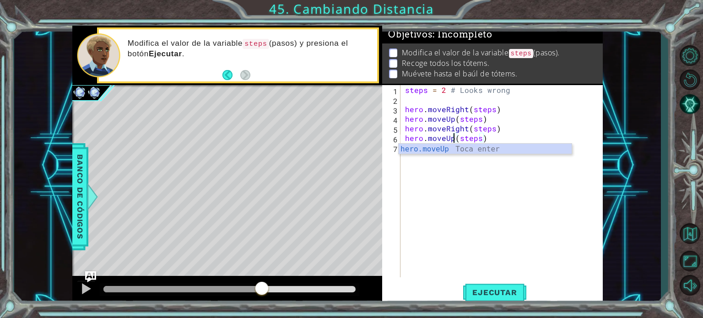
click at [434, 162] on div "steps = 2 # Looks wrong hero . moveRight ( steps ) hero . moveUp ( steps ) hero…" at bounding box center [504, 190] width 202 height 211
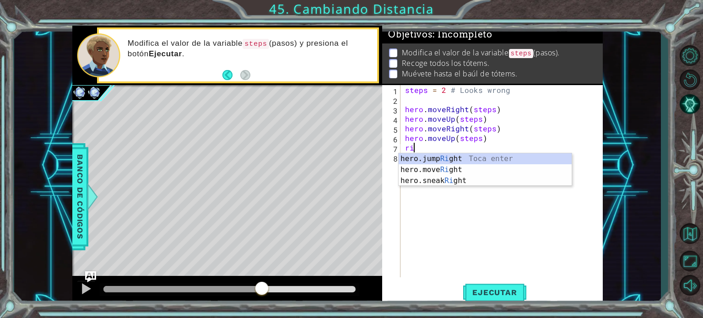
scroll to position [0, 0]
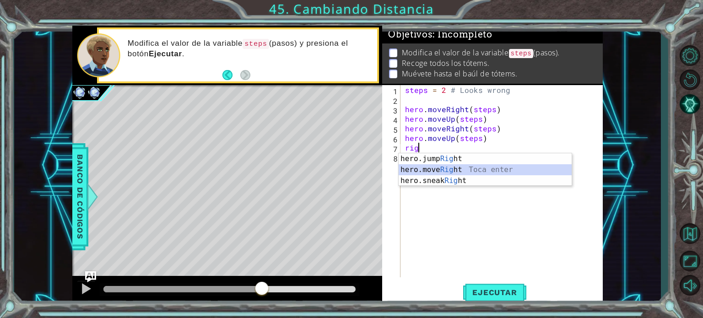
click at [438, 171] on div "hero.jump Rig ht Toca enter hero.move Rig ht Toca enter hero.sneak Rig ht Toca …" at bounding box center [485, 180] width 173 height 55
type textarea "hero.moveRight(1)"
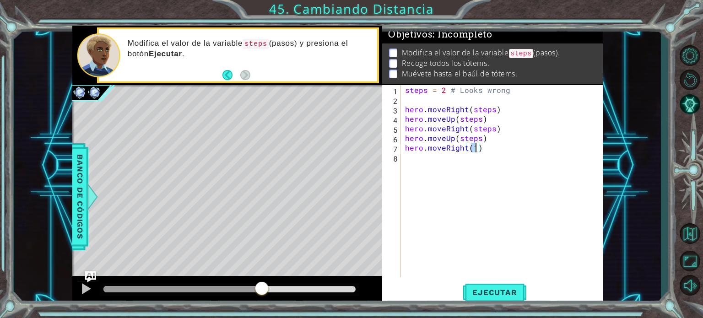
click at [412, 157] on div "steps = 2 # Looks wrong hero . moveRight ( steps ) hero . moveUp ( steps ) hero…" at bounding box center [504, 190] width 202 height 211
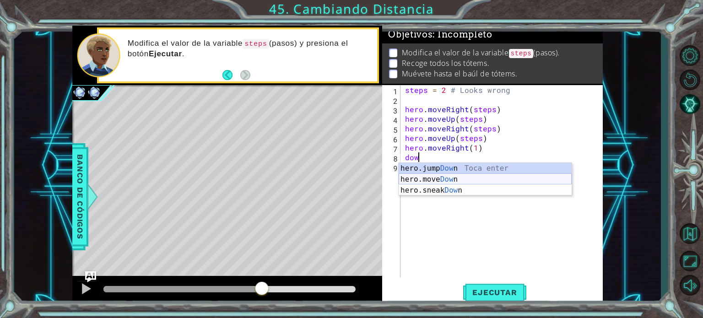
click at [426, 179] on div "hero.jump Dow n Toca enter hero.move Dow n Toca enter hero.sneak Dow n Toca ent…" at bounding box center [485, 190] width 173 height 55
type textarea "hero.moveDown(1)"
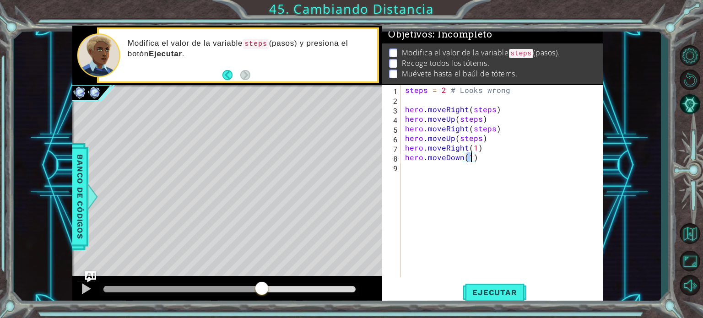
click at [430, 171] on div "steps = 2 # Looks wrong hero . moveRight ( steps ) hero . moveUp ( steps ) hero…" at bounding box center [504, 190] width 202 height 211
type textarea "d"
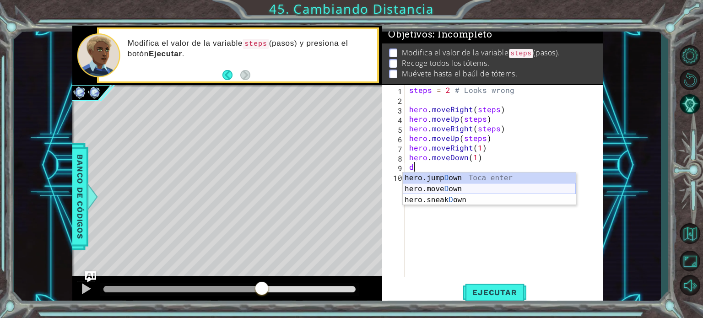
click at [441, 189] on div "hero.jump D own Toca enter hero.[PERSON_NAME] own Toca enter hero.sneak D own T…" at bounding box center [489, 200] width 173 height 55
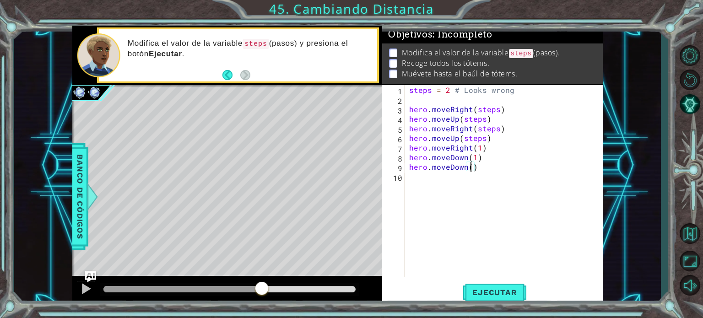
click at [479, 159] on div "steps = 2 # Looks wrong hero . moveRight ( steps ) hero . moveUp ( steps ) hero…" at bounding box center [506, 190] width 198 height 211
click at [476, 159] on div "steps = 2 # Looks wrong hero . moveRight ( steps ) hero . moveUp ( steps ) hero…" at bounding box center [506, 190] width 198 height 211
click at [480, 150] on div "steps = 2 # Looks wrong hero . moveRight ( steps ) hero . moveUp ( steps ) hero…" at bounding box center [506, 190] width 198 height 211
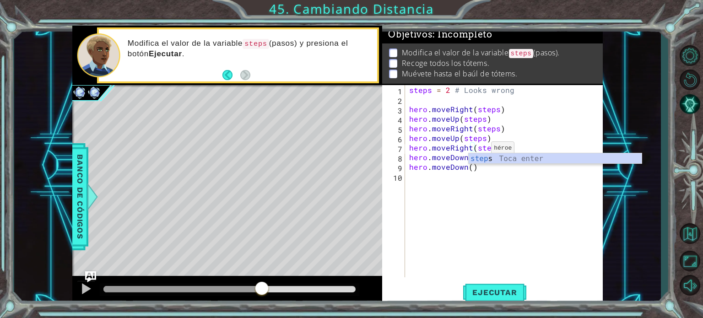
type textarea "hero.moveRight(steps)"
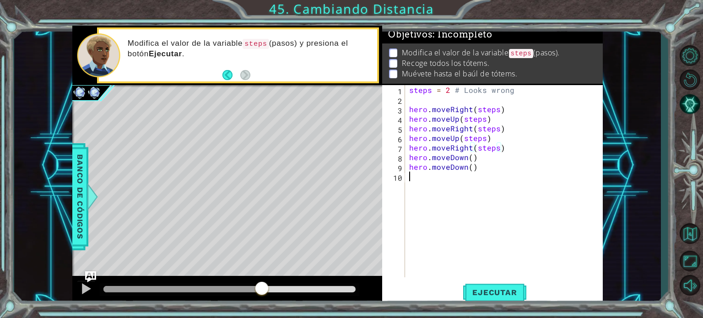
click at [467, 200] on div "steps = 2 # Looks wrong hero . moveRight ( steps ) hero . moveUp ( steps ) hero…" at bounding box center [506, 190] width 198 height 211
click at [473, 161] on div "steps = 2 # Looks wrong hero . moveRight ( steps ) hero . moveUp ( steps ) hero…" at bounding box center [506, 190] width 198 height 211
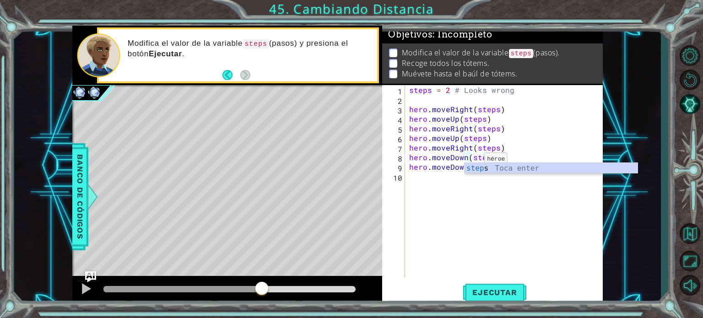
scroll to position [0, 5]
type textarea "hero.moveDown(steps)"
click at [465, 199] on div "steps = 2 # Looks wrong hero . moveRight ( steps ) hero . moveUp ( steps ) hero…" at bounding box center [506, 190] width 198 height 211
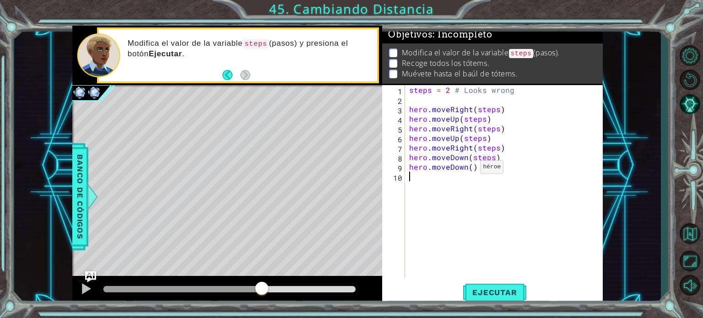
click at [470, 168] on div "steps = 2 # Looks wrong hero . moveRight ( steps ) hero . moveUp ( steps ) hero…" at bounding box center [506, 190] width 198 height 211
type textarea "hero.moveDown(steps)"
click at [433, 175] on div "steps = 2 # Looks wrong hero . moveRight ( steps ) hero . moveUp ( steps ) hero…" at bounding box center [506, 190] width 198 height 211
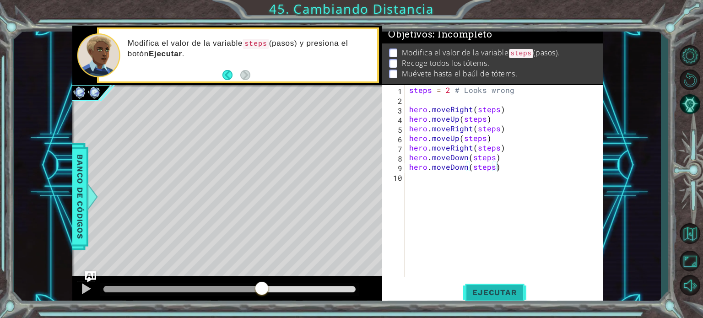
click at [489, 292] on span "Ejecutar" at bounding box center [494, 292] width 63 height 9
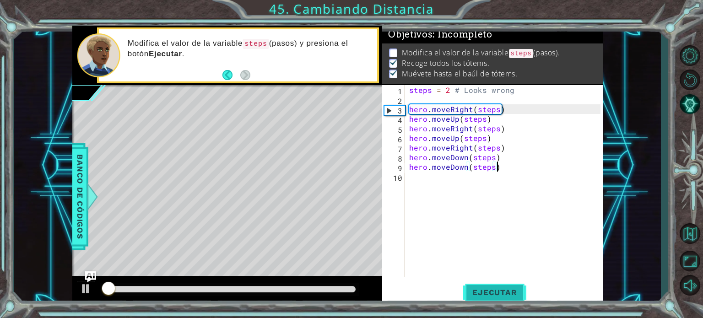
scroll to position [5, 0]
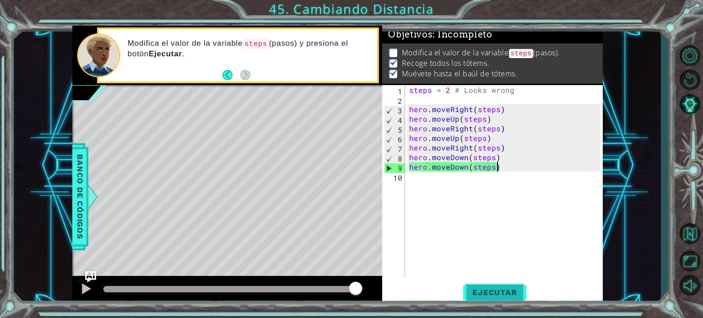
click at [489, 292] on span "Ejecutar" at bounding box center [494, 292] width 63 height 9
click at [479, 289] on span "Ejecutar" at bounding box center [494, 292] width 63 height 9
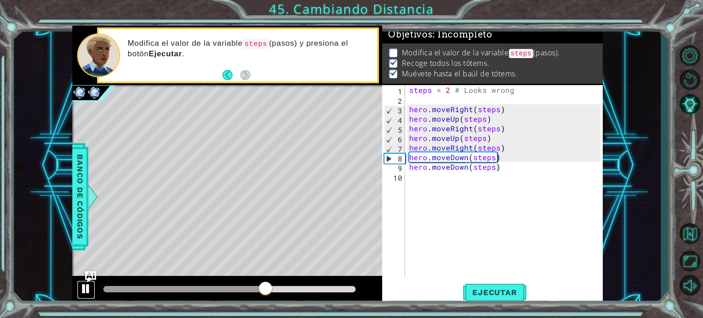
click at [82, 287] on div at bounding box center [86, 289] width 12 height 12
click at [504, 147] on div "steps = 2 # Looks wrong hero . moveRight ( steps ) hero . moveUp ( steps ) hero…" at bounding box center [506, 190] width 198 height 211
type textarea "hero.moveRight(steps)"
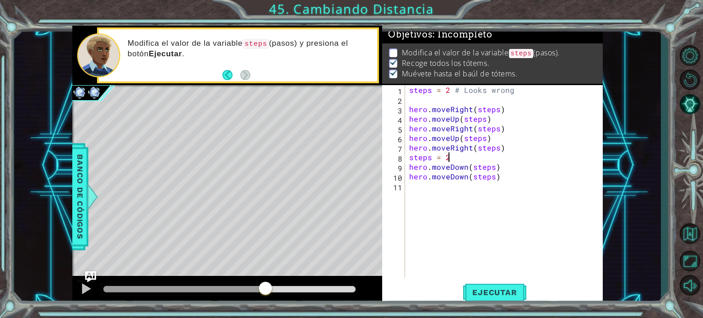
scroll to position [0, 2]
click at [485, 296] on span "Ejecutar" at bounding box center [494, 292] width 63 height 9
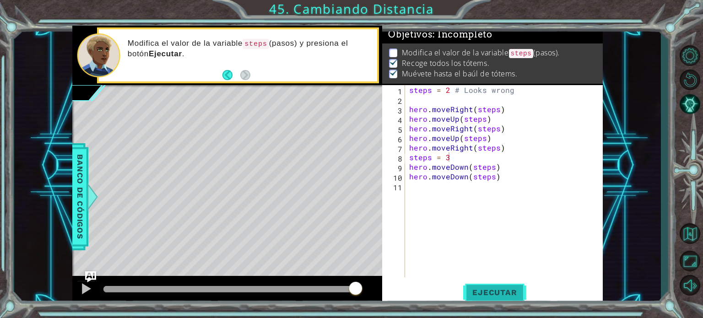
click at [484, 300] on button "Ejecutar" at bounding box center [494, 292] width 63 height 22
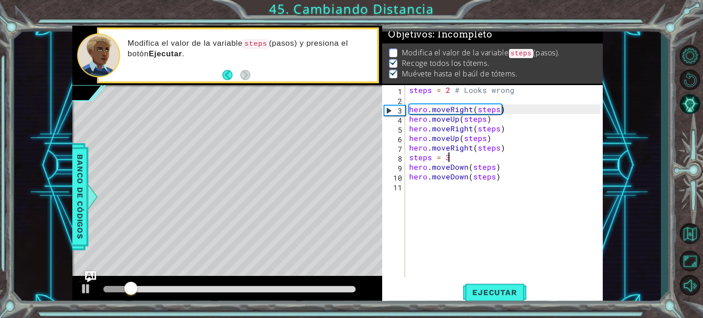
click at [319, 291] on div at bounding box center [229, 289] width 253 height 6
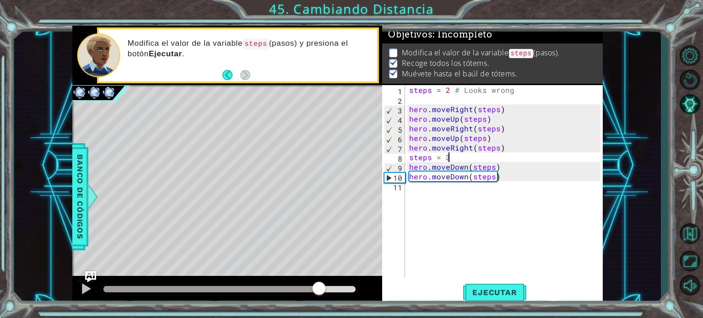
click at [286, 289] on div at bounding box center [211, 289] width 216 height 6
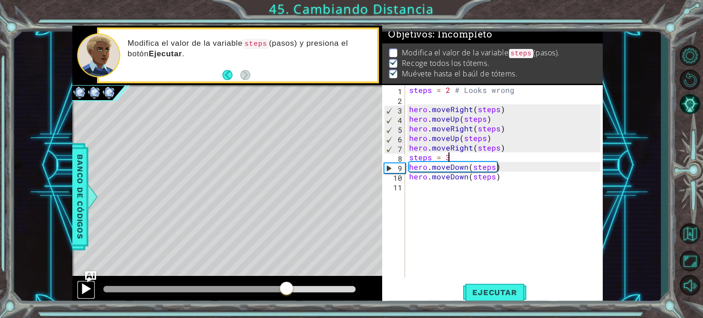
click at [83, 293] on div at bounding box center [86, 289] width 12 height 12
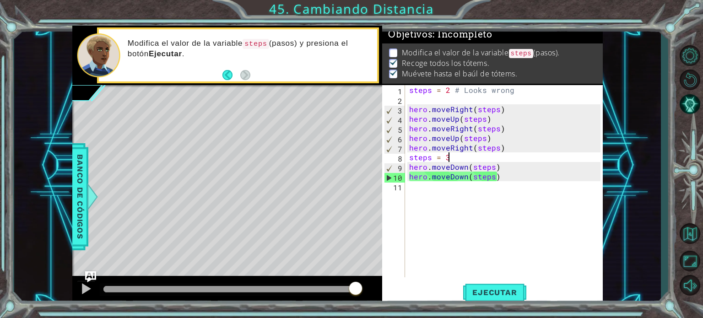
click at [500, 180] on div "steps = 2 # Looks wrong hero . moveRight ( steps ) hero . moveUp ( steps ) hero…" at bounding box center [506, 190] width 198 height 211
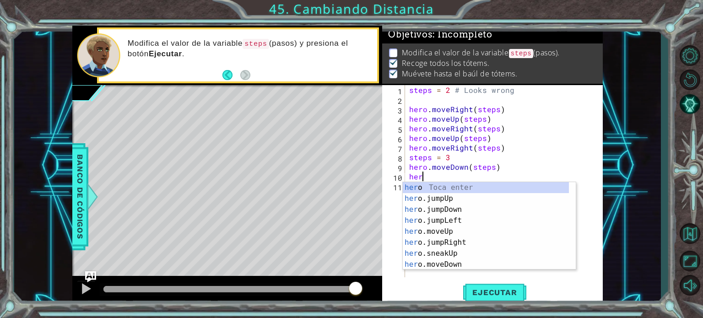
scroll to position [0, 0]
type textarea "h"
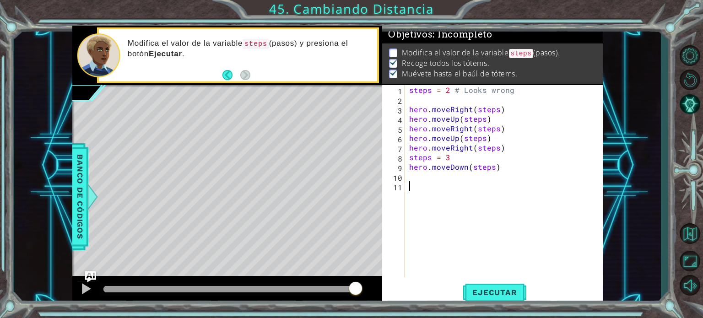
click at [449, 194] on div "steps = 2 # Looks wrong hero . moveRight ( steps ) hero . moveUp ( steps ) hero…" at bounding box center [506, 190] width 198 height 211
type textarea "hero.moveDown(steps)"
click at [422, 181] on div "steps = 2 # Looks wrong hero . moveRight ( steps ) hero . moveUp ( steps ) hero…" at bounding box center [506, 190] width 198 height 211
click at [493, 292] on span "Ejecutar" at bounding box center [494, 292] width 63 height 9
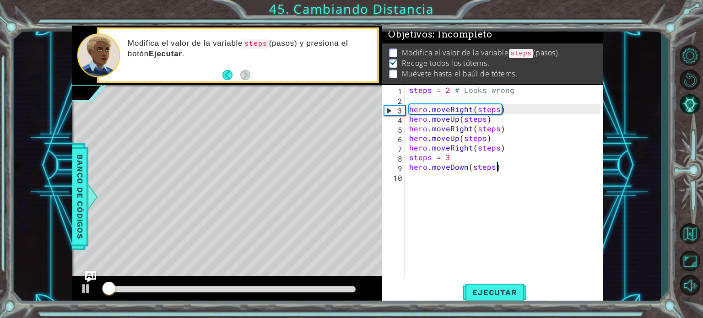
click at [335, 289] on div at bounding box center [229, 289] width 253 height 6
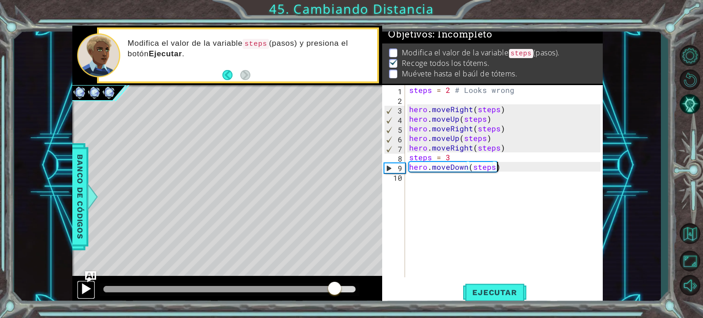
click at [87, 291] on div at bounding box center [86, 289] width 12 height 12
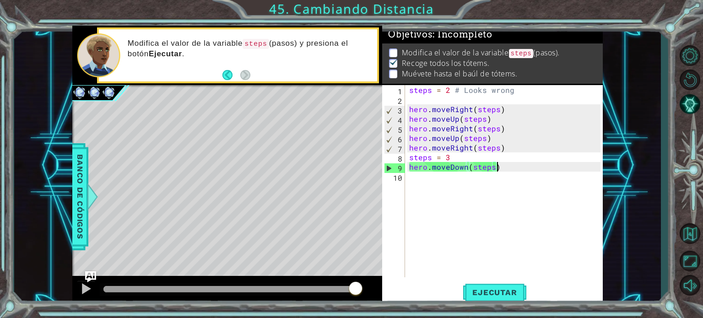
click at [451, 154] on div "steps = 2 # Looks wrong hero . moveRight ( steps ) hero . moveUp ( steps ) hero…" at bounding box center [506, 190] width 198 height 211
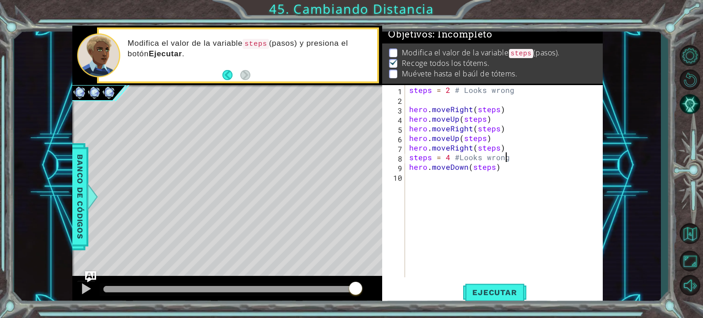
scroll to position [0, 5]
click at [479, 288] on span "Ejecutar" at bounding box center [494, 292] width 63 height 9
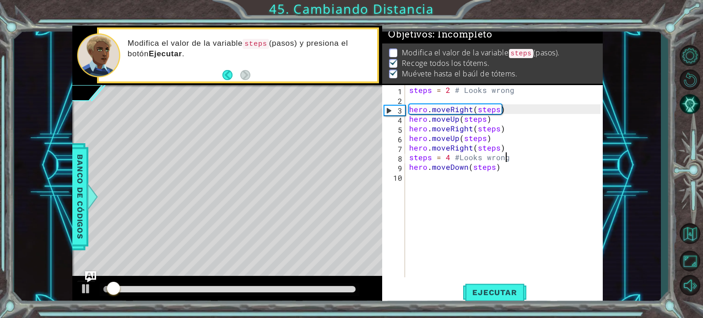
click at [321, 285] on div at bounding box center [230, 289] width 260 height 13
click at [322, 287] on div at bounding box center [229, 289] width 253 height 6
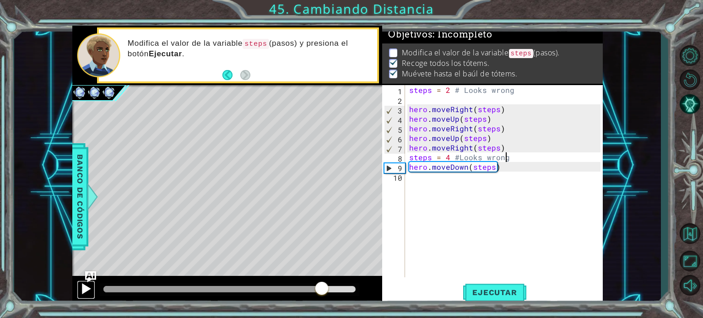
click at [87, 288] on div at bounding box center [86, 289] width 12 height 12
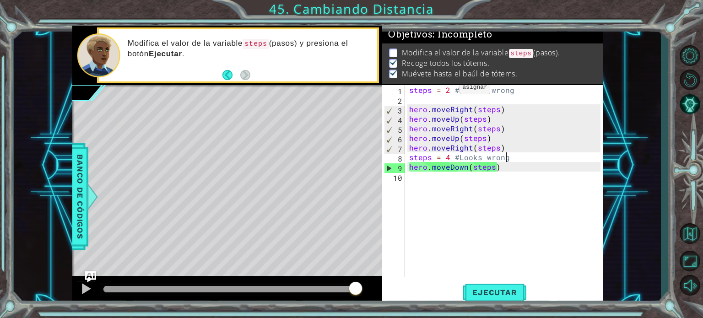
click at [448, 89] on div "steps = 2 # Looks wrong hero . moveRight ( steps ) hero . moveUp ( steps ) hero…" at bounding box center [506, 190] width 198 height 211
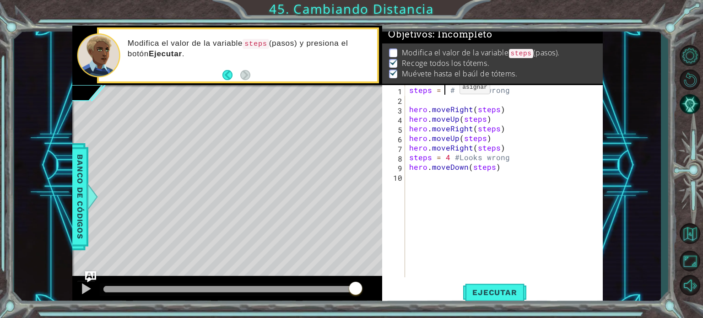
scroll to position [0, 2]
click at [509, 157] on div "steps = 3 # Looks wrong hero . moveRight ( steps ) hero . moveUp ( steps ) hero…" at bounding box center [506, 190] width 198 height 211
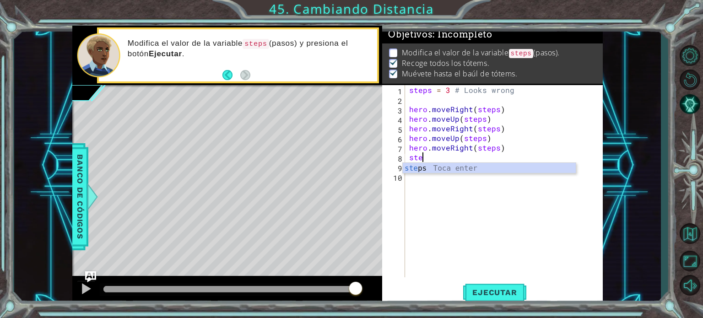
type textarea "s"
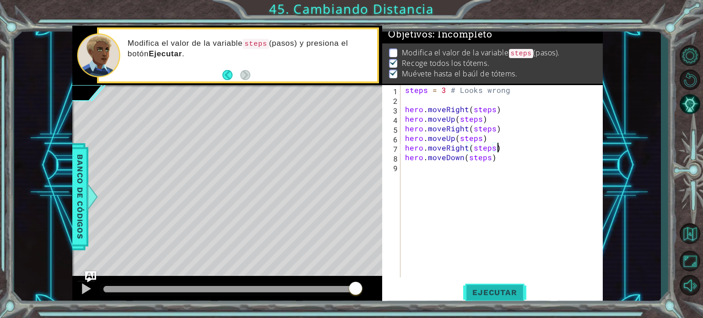
click at [509, 283] on button "Ejecutar" at bounding box center [494, 292] width 63 height 22
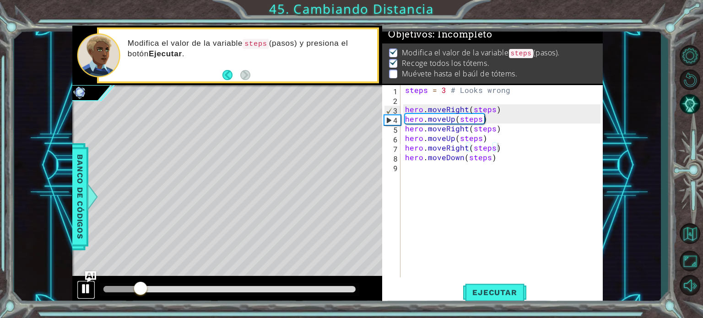
click at [82, 284] on div at bounding box center [86, 289] width 12 height 12
click at [493, 141] on div "steps = 3 # Looks wrong hero . moveRight ( steps ) hero . moveUp ( steps ) hero…" at bounding box center [504, 190] width 202 height 211
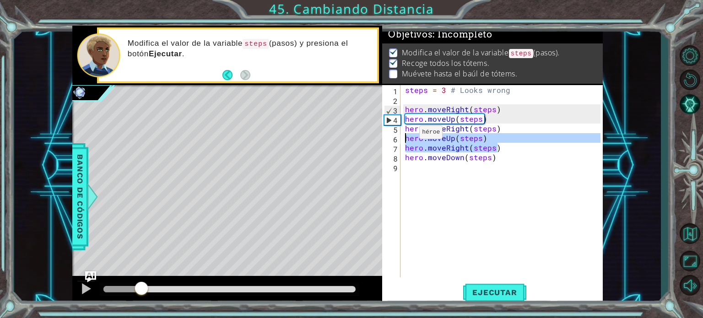
drag, startPoint x: 503, startPoint y: 148, endPoint x: 400, endPoint y: 135, distance: 104.2
click at [400, 135] on div "hero.moveUp(steps) 1 2 3 4 5 6 7 8 9 steps = 3 # Looks wrong hero . moveRight (…" at bounding box center [491, 181] width 218 height 192
click at [81, 289] on div at bounding box center [86, 289] width 12 height 12
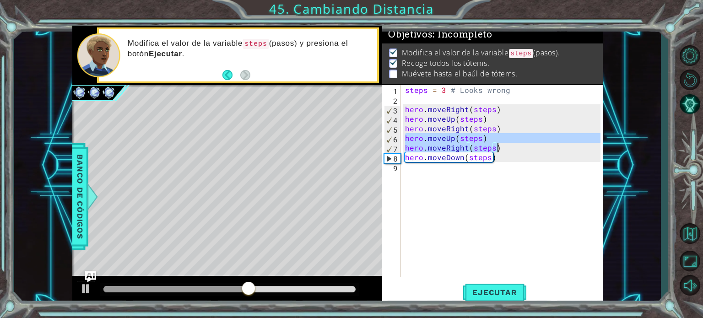
drag, startPoint x: 404, startPoint y: 139, endPoint x: 504, endPoint y: 151, distance: 101.0
click at [504, 151] on div "steps = 3 # Looks wrong hero . moveRight ( steps ) hero . moveUp ( steps ) hero…" at bounding box center [504, 190] width 202 height 211
type textarea "hero.moveUp(steps) hero.moveRight(steps)"
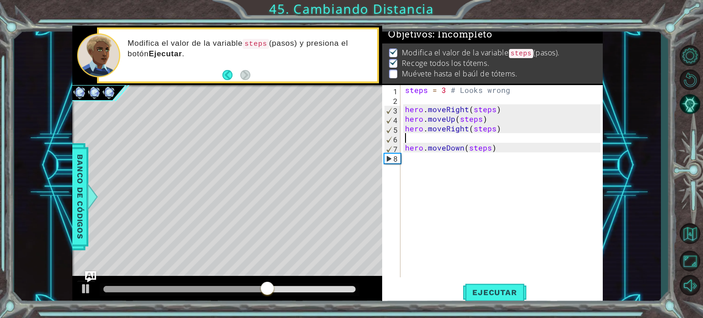
click at [316, 288] on div at bounding box center [229, 289] width 253 height 6
click at [114, 291] on div at bounding box center [209, 289] width 213 height 6
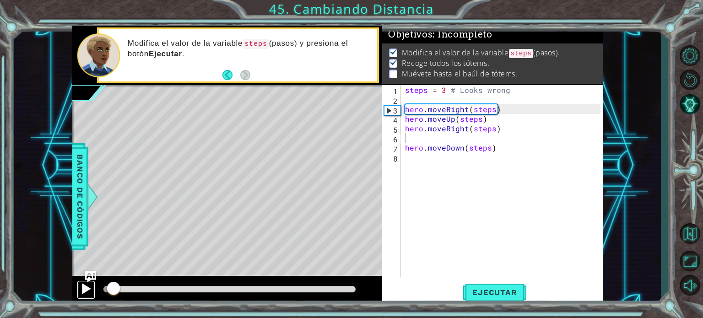
click at [80, 289] on div at bounding box center [86, 289] width 12 height 12
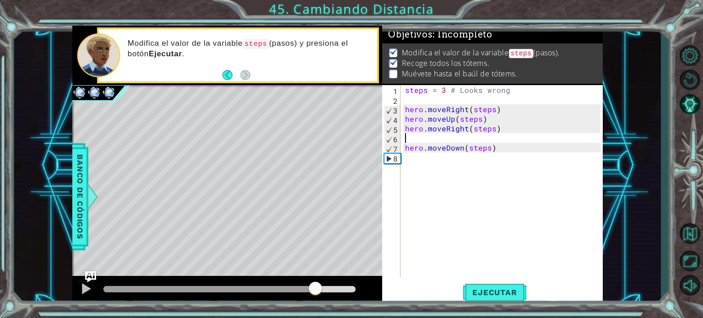
drag, startPoint x: 124, startPoint y: 290, endPoint x: 323, endPoint y: 277, distance: 199.0
click at [323, 277] on div at bounding box center [227, 290] width 310 height 29
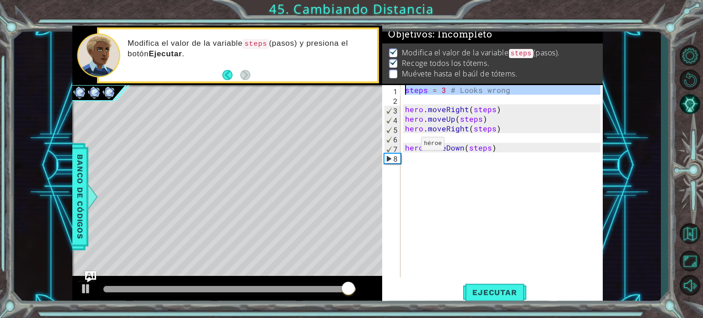
click at [393, 94] on div "1" at bounding box center [392, 92] width 16 height 10
type textarea "steps = 3 # Looks wrong"
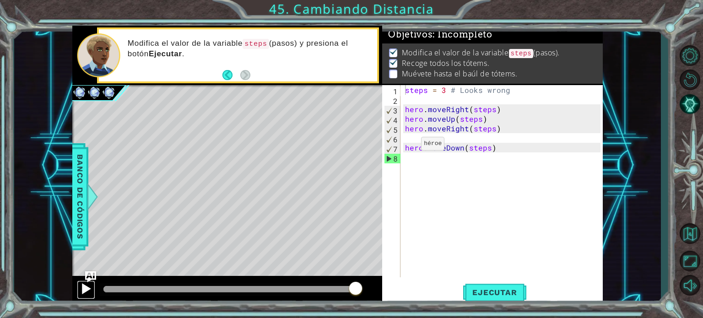
click at [80, 284] on div at bounding box center [86, 289] width 12 height 12
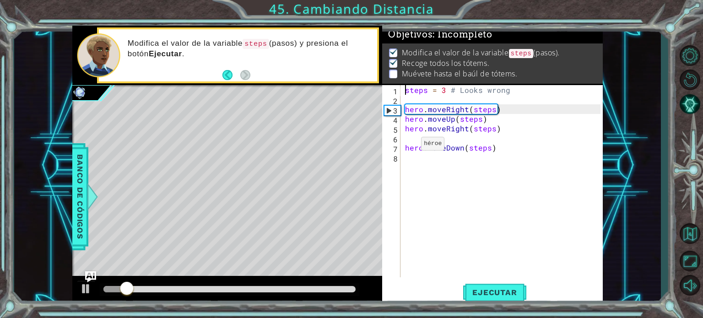
click at [282, 287] on div at bounding box center [229, 289] width 253 height 6
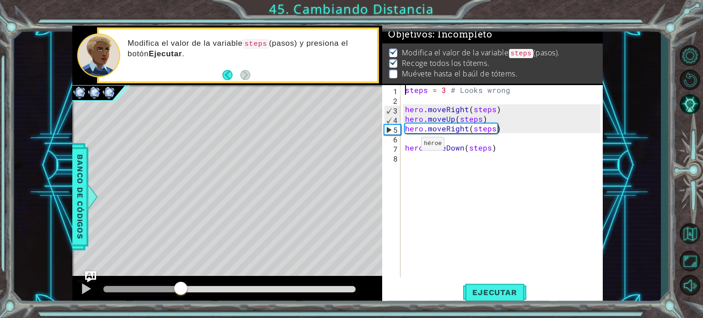
drag, startPoint x: 282, startPoint y: 287, endPoint x: 181, endPoint y: 283, distance: 100.8
click at [181, 283] on div at bounding box center [181, 289] width 16 height 16
click at [82, 291] on div at bounding box center [86, 289] width 12 height 12
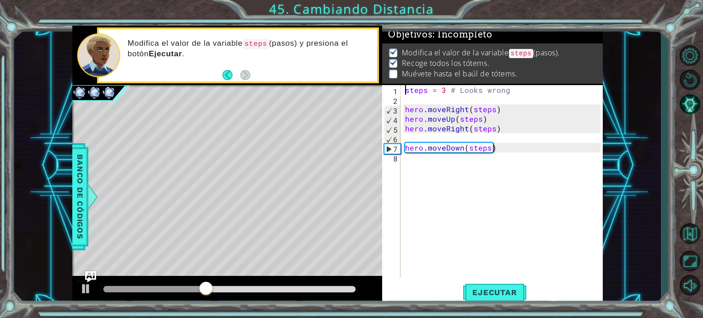
click at [405, 139] on div "steps = 3 # Looks wrong hero . moveRight ( steps ) hero . moveUp ( steps ) hero…" at bounding box center [504, 190] width 202 height 211
type textarea "hero.moveRight(steps)"
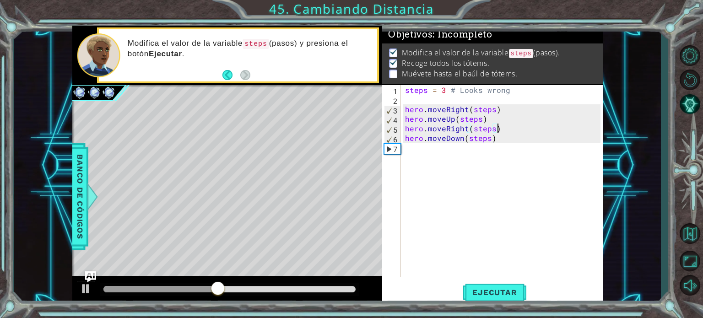
click at [405, 151] on div "steps = 3 # Looks wrong hero . moveRight ( steps ) hero . moveUp ( steps ) hero…" at bounding box center [504, 190] width 202 height 211
type textarea "hero.moveDown(steps)"
click at [487, 291] on span "Ejecutar" at bounding box center [494, 292] width 63 height 9
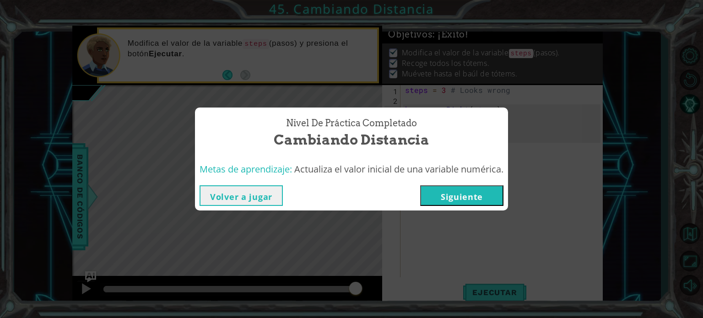
click at [459, 197] on button "Siguiente" at bounding box center [461, 195] width 83 height 21
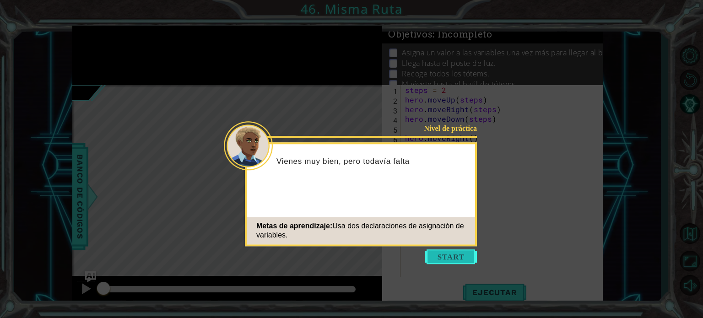
click at [434, 250] on button "Start" at bounding box center [451, 256] width 52 height 15
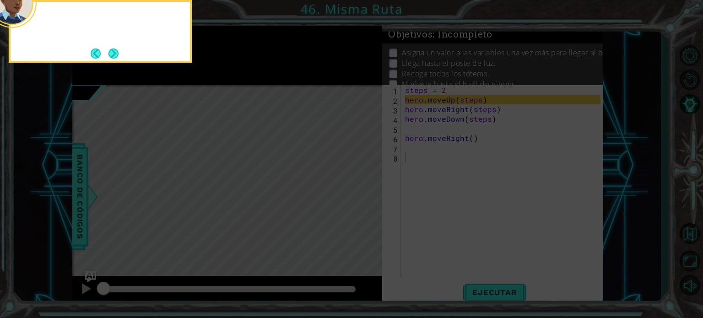
click at [434, 250] on icon at bounding box center [351, 47] width 703 height 541
click at [113, 49] on button "Next" at bounding box center [113, 53] width 11 height 11
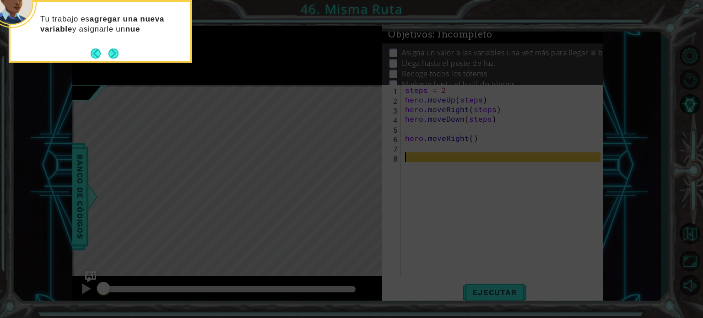
click at [109, 46] on div "Tu trabajo es agregar una nueva variable y asignarle un nue" at bounding box center [100, 28] width 179 height 46
click at [112, 50] on button "Next" at bounding box center [113, 54] width 11 height 11
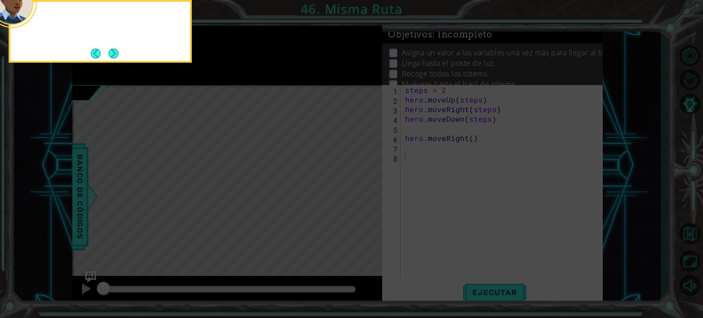
click at [112, 50] on button "Next" at bounding box center [113, 53] width 11 height 11
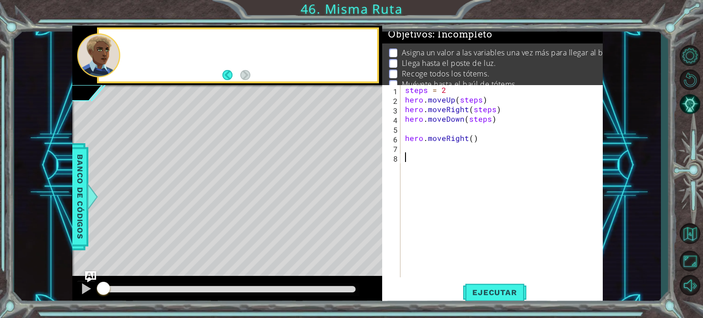
click at [112, 50] on div at bounding box center [98, 55] width 43 height 44
click at [516, 289] on span "Ejecutar" at bounding box center [494, 292] width 63 height 9
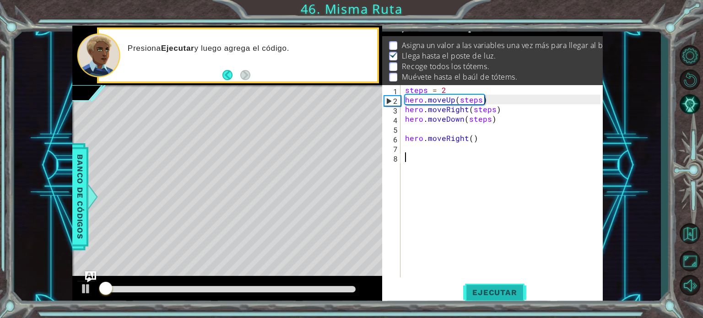
scroll to position [11, 0]
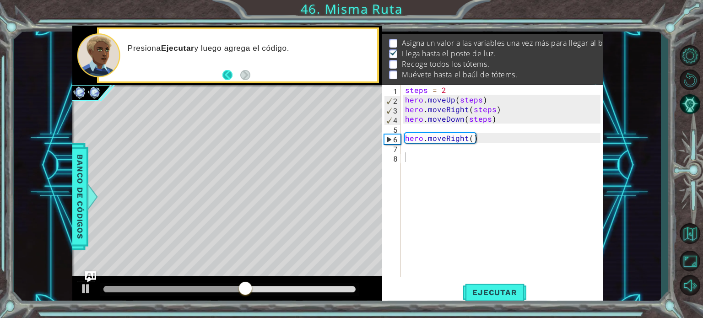
click at [224, 76] on button "Back" at bounding box center [231, 75] width 18 height 10
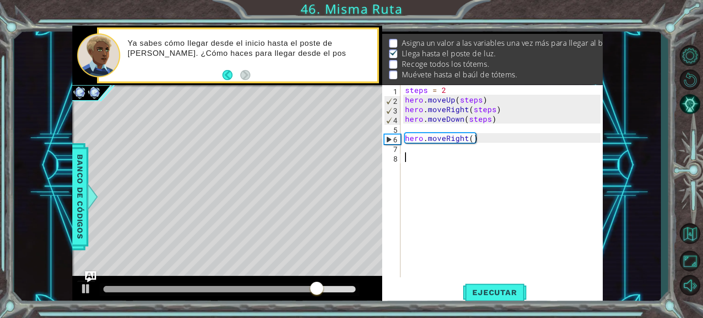
click at [429, 155] on div "steps = 2 hero . moveUp ( steps ) hero . moveRight ( steps ) hero . moveDown ( …" at bounding box center [504, 190] width 202 height 211
click at [434, 148] on div "steps = 2 hero . moveUp ( steps ) hero . moveRight ( steps ) hero . moveDown ( …" at bounding box center [504, 190] width 202 height 211
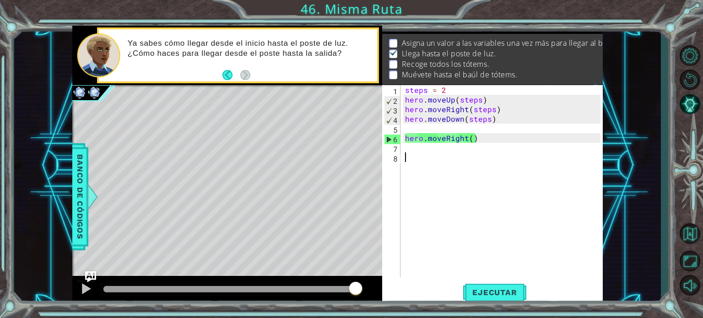
click at [409, 161] on div "steps = 2 hero . moveUp ( steps ) hero . moveRight ( steps ) hero . moveDown ( …" at bounding box center [504, 190] width 202 height 211
click at [412, 149] on div "steps = 2 hero . moveUp ( steps ) hero . moveRight ( steps ) hero . moveDown ( …" at bounding box center [504, 190] width 202 height 211
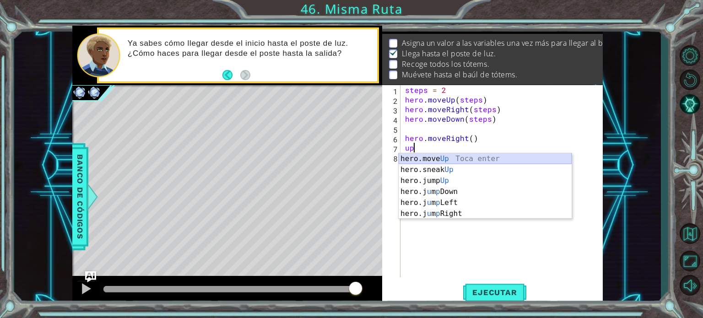
click at [458, 156] on div "hero.move Up Toca enter hero.sneak Up Toca enter hero.jump Up Toca enter hero.j…" at bounding box center [485, 197] width 173 height 88
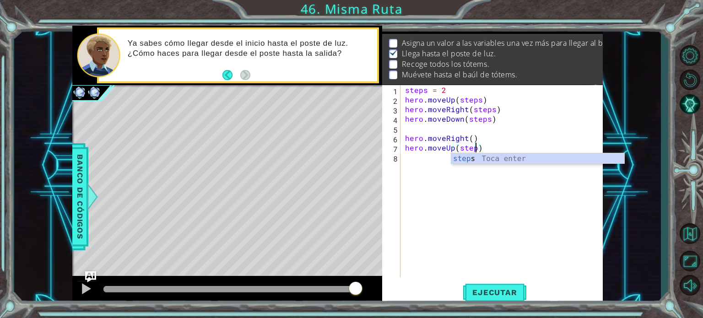
scroll to position [0, 4]
type textarea "hero.moveUp(steps)"
click at [483, 292] on span "Ejecutar" at bounding box center [494, 292] width 63 height 9
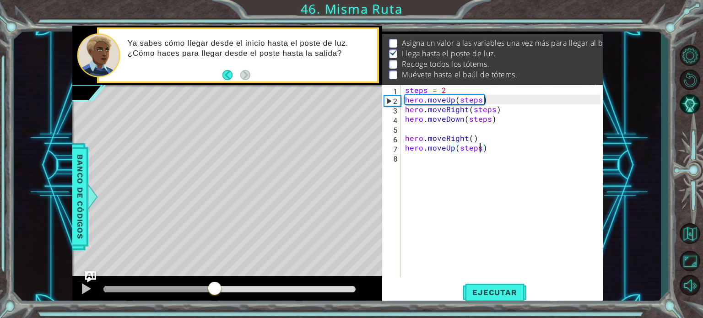
click at [214, 289] on div at bounding box center [229, 289] width 253 height 6
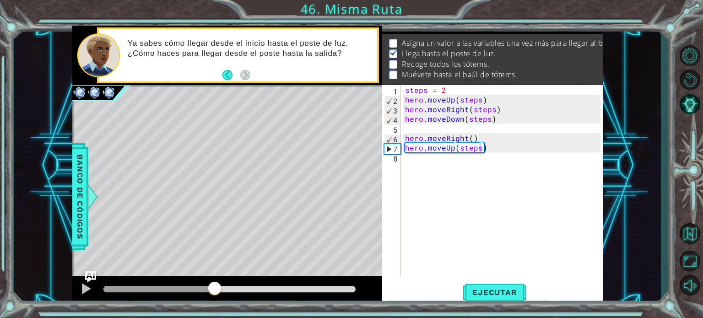
click at [252, 285] on div at bounding box center [230, 289] width 260 height 13
click at [86, 292] on div at bounding box center [86, 289] width 12 height 12
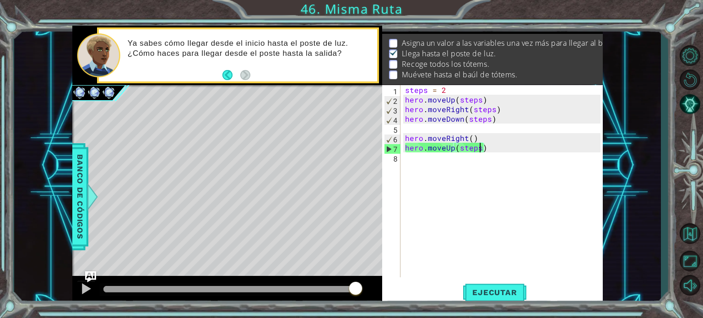
click at [406, 159] on div "steps = 2 hero . moveUp ( steps ) hero . moveRight ( steps ) hero . moveDown ( …" at bounding box center [504, 190] width 202 height 211
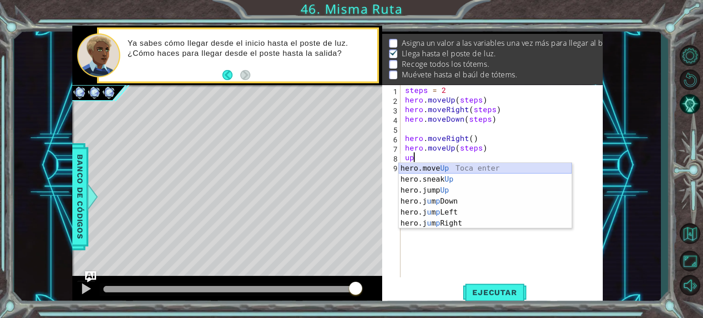
click at [442, 166] on div "hero.move Up Toca enter hero.sneak Up Toca enter hero.jump Up Toca enter hero.j…" at bounding box center [485, 207] width 173 height 88
type textarea "hero.moveUp(1)"
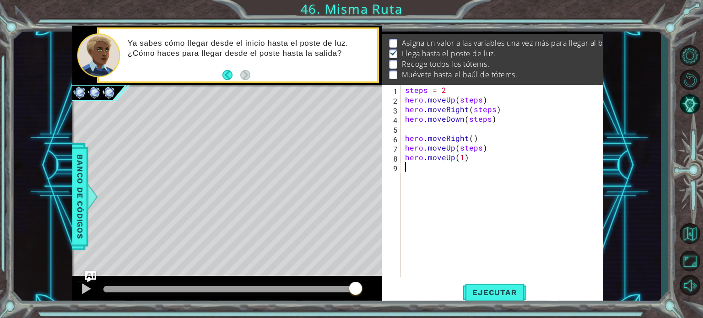
click at [450, 170] on div "steps = 2 hero . moveUp ( steps ) hero . moveRight ( steps ) hero . moveDown ( …" at bounding box center [504, 190] width 202 height 211
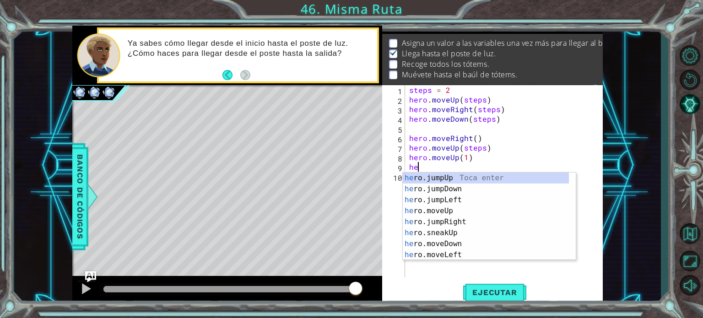
type textarea "h"
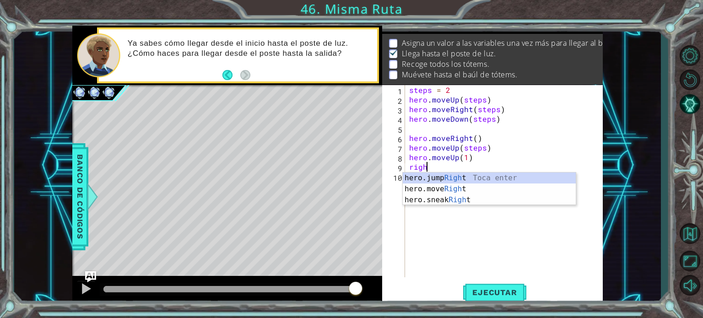
scroll to position [0, 0]
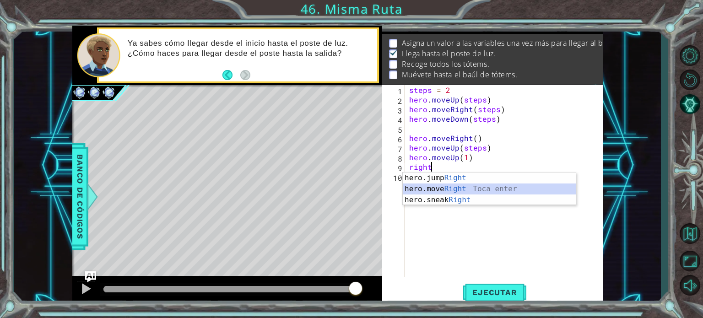
click at [433, 192] on div "hero.jump Right Toca enter hero.move Right Toca enter hero.sneak Right Toca ent…" at bounding box center [489, 200] width 173 height 55
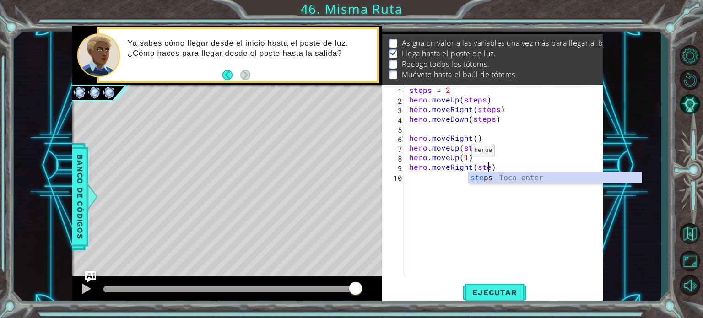
type textarea "hero.moveRight(steps)"
click at [419, 179] on div "steps = 2 hero . moveUp ( steps ) hero . moveRight ( steps ) hero . moveDown ( …" at bounding box center [506, 190] width 198 height 211
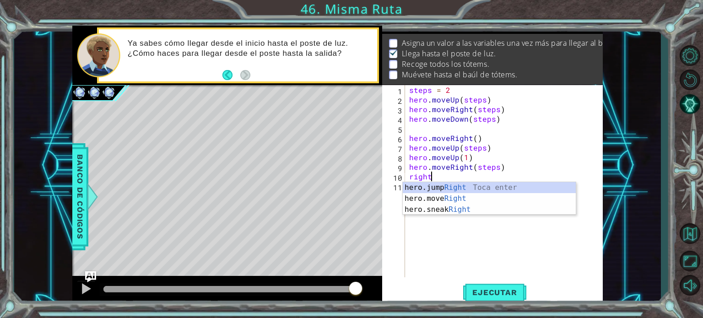
scroll to position [0, 0]
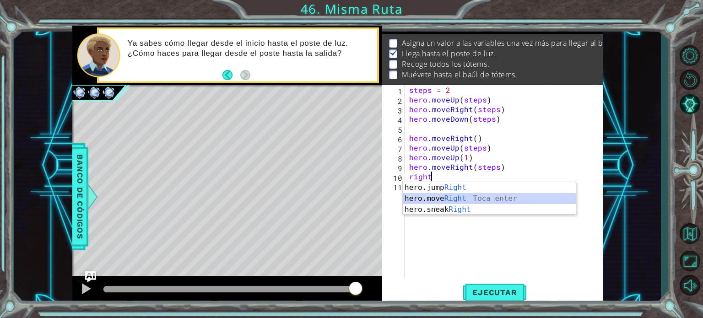
click at [433, 195] on div "hero.jump Right Toca enter hero.move Right Toca enter hero.sneak Right Toca ent…" at bounding box center [489, 209] width 173 height 55
type textarea "hero.moveRight(1)"
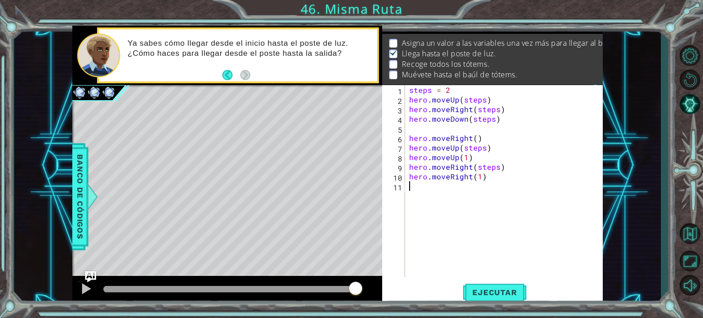
click at [461, 197] on div "steps = 2 hero . moveUp ( steps ) hero . moveRight ( steps ) hero . moveDown ( …" at bounding box center [506, 190] width 198 height 211
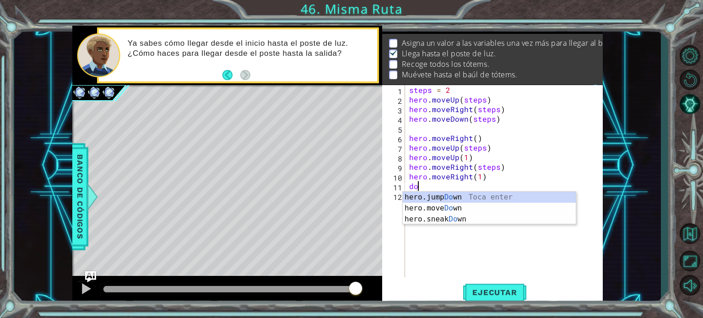
scroll to position [0, 0]
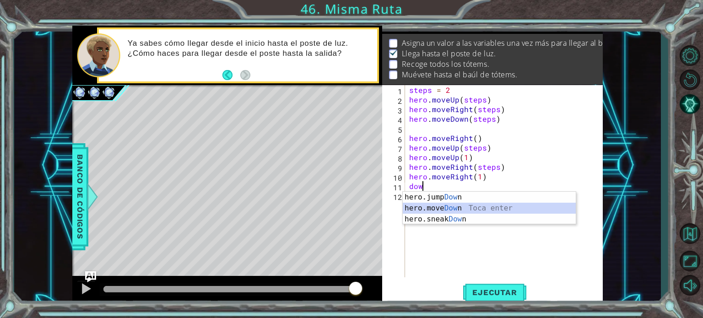
click at [481, 207] on div "hero.jump Dow n Toca enter hero.move Dow n Toca enter hero.sneak Dow n Toca ent…" at bounding box center [489, 219] width 173 height 55
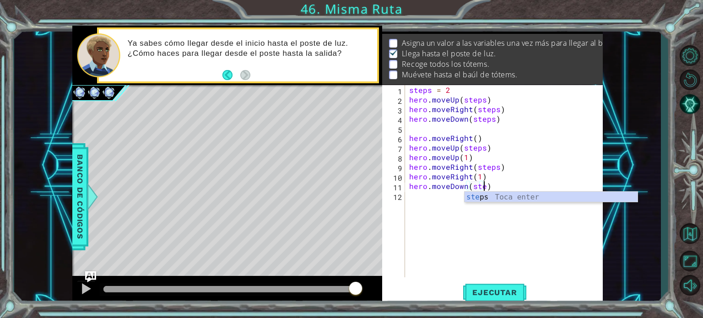
scroll to position [0, 5]
type textarea "hero.moveDown(steps)"
click at [430, 203] on div "steps = 2 hero . moveUp ( steps ) hero . moveRight ( steps ) hero . moveDown ( …" at bounding box center [506, 190] width 198 height 211
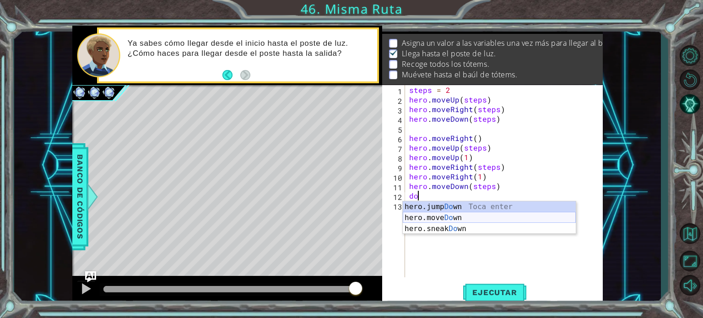
click at [438, 222] on div "hero.jump Do wn Toca enter hero.move Do wn [GEOGRAPHIC_DATA] enter hero.sneak D…" at bounding box center [489, 228] width 173 height 55
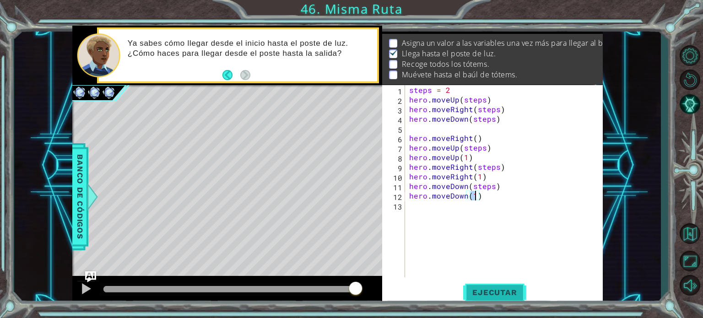
click at [472, 292] on span "Ejecutar" at bounding box center [494, 292] width 63 height 9
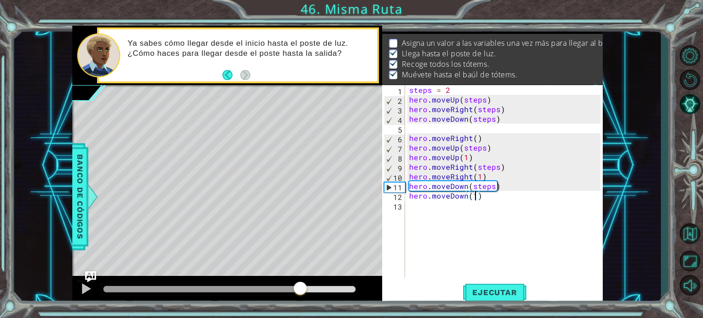
click at [300, 289] on div at bounding box center [229, 289] width 253 height 6
click at [84, 290] on div at bounding box center [86, 289] width 12 height 12
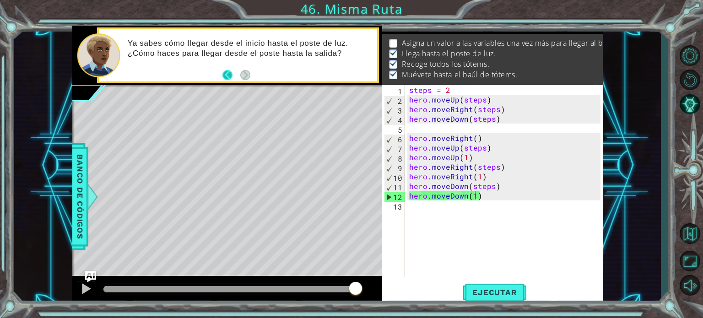
click at [229, 78] on button "Back" at bounding box center [231, 75] width 18 height 10
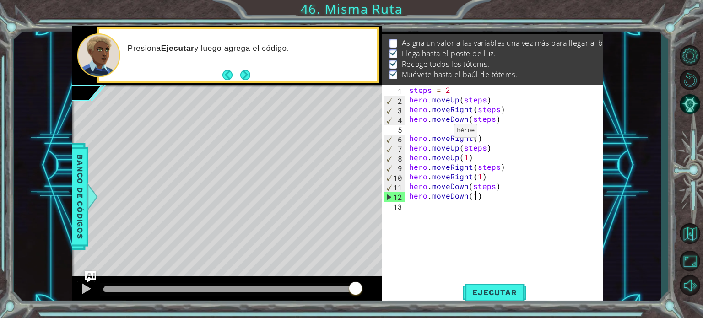
click at [443, 135] on div "steps = 2 hero . moveUp ( steps ) hero . moveRight ( steps ) hero . moveDown ( …" at bounding box center [506, 190] width 198 height 211
type textarea "hero.moveRight()"
click at [439, 130] on div "steps = 2 hero . moveUp ( steps ) hero . moveRight ( steps ) hero . moveDown ( …" at bounding box center [506, 190] width 198 height 211
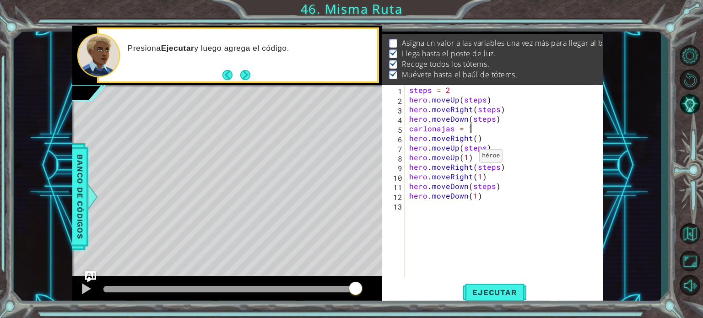
click at [468, 158] on div "steps = 2 hero . moveUp ( steps ) hero . moveRight ( steps ) hero . moveDown ( …" at bounding box center [506, 190] width 198 height 211
type textarea "hero.moveUp(carlonjas )"
click at [547, 205] on div "steps = 2 hero . moveUp ( steps ) hero . moveRight ( steps ) hero . moveDown ( …" at bounding box center [506, 190] width 198 height 211
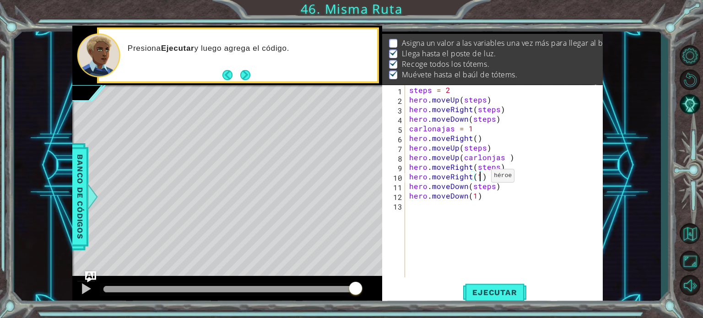
click at [480, 178] on div "steps = 2 hero . moveUp ( steps ) hero . moveRight ( steps ) hero . moveDown ( …" at bounding box center [506, 190] width 198 height 211
type textarea "hero.moveRight(carlonjas )"
click at [515, 207] on div "steps = 2 hero . moveUp ( steps ) hero . moveRight ( steps ) hero . moveDown ( …" at bounding box center [506, 190] width 198 height 211
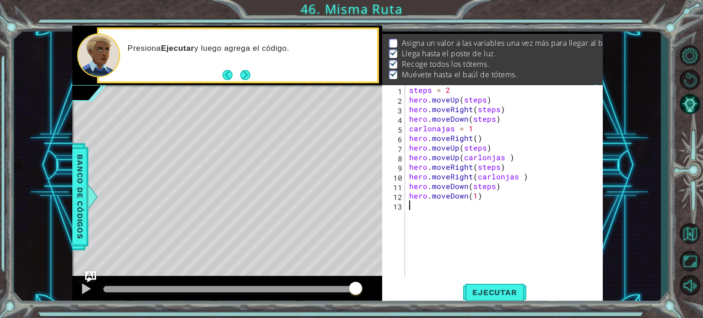
click at [520, 179] on div "steps = 2 hero . moveUp ( steps ) hero . moveRight ( steps ) hero . moveDown ( …" at bounding box center [506, 190] width 198 height 211
click at [506, 154] on div "steps = 2 hero . moveUp ( steps ) hero . moveRight ( steps ) hero . moveDown ( …" at bounding box center [506, 190] width 198 height 211
click at [477, 200] on div "steps = 2 hero . moveUp ( steps ) hero . moveRight ( steps ) hero . moveDown ( …" at bounding box center [506, 190] width 198 height 211
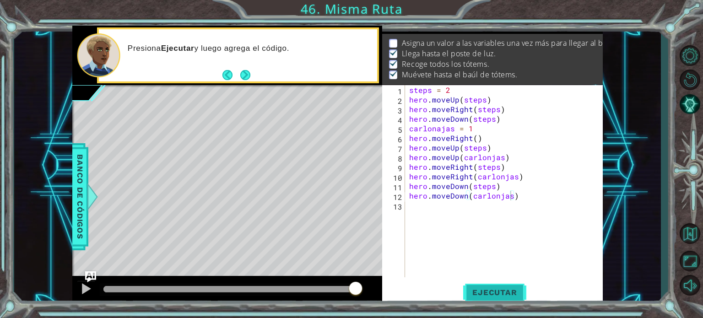
click at [484, 287] on button "Ejecutar" at bounding box center [494, 292] width 63 height 22
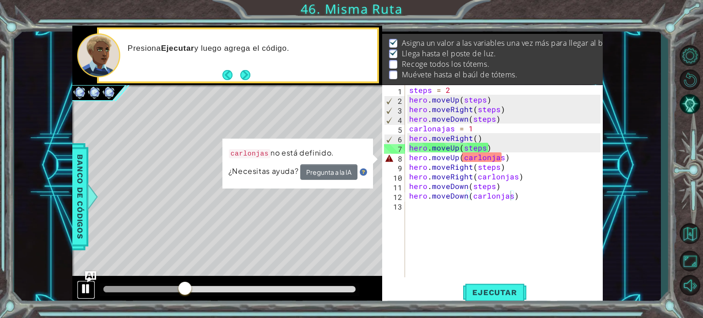
click at [82, 286] on div at bounding box center [86, 289] width 12 height 12
click at [441, 130] on div "steps = 2 hero . moveUp ( steps ) hero . moveRight ( steps ) hero . moveDown ( …" at bounding box center [506, 190] width 198 height 211
type textarea "carlonjas = 1"
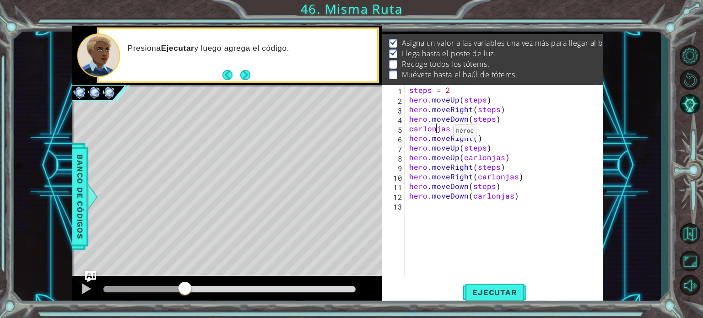
scroll to position [0, 3]
click at [80, 289] on div at bounding box center [86, 289] width 12 height 12
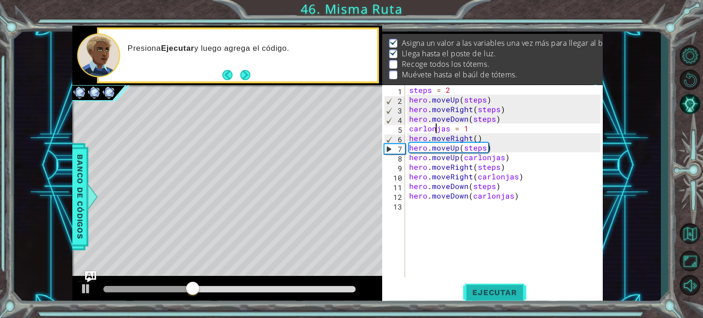
click at [492, 289] on span "Ejecutar" at bounding box center [494, 292] width 63 height 9
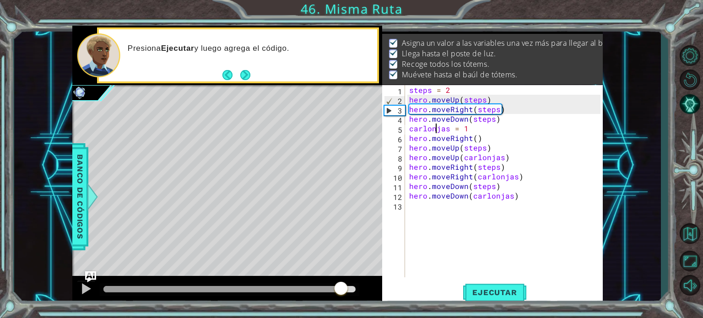
click at [341, 289] on div at bounding box center [229, 289] width 253 height 6
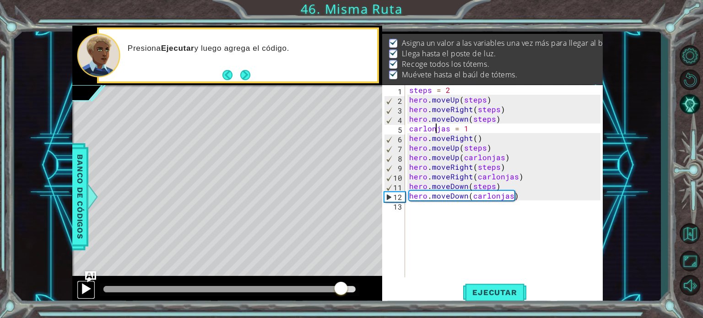
click at [89, 289] on div at bounding box center [86, 289] width 12 height 12
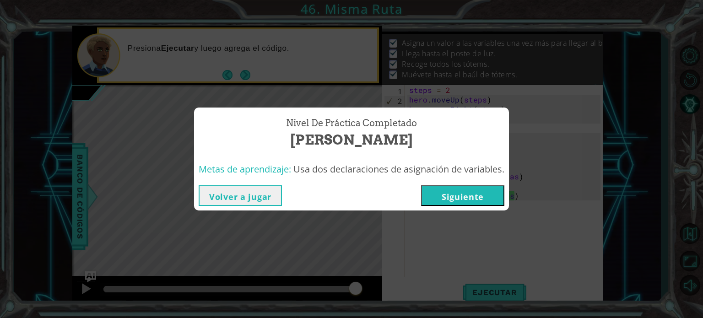
click at [466, 204] on button "Siguiente" at bounding box center [462, 195] width 83 height 21
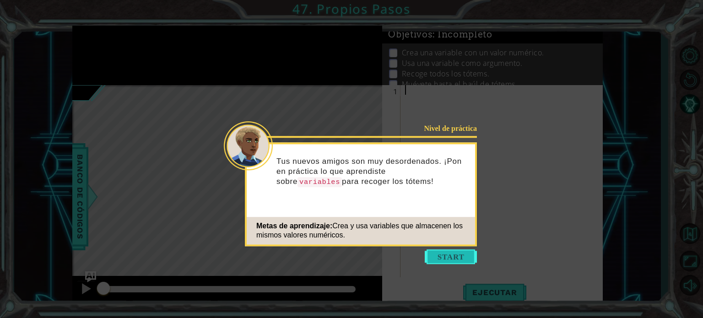
click at [467, 258] on button "Start" at bounding box center [451, 256] width 52 height 15
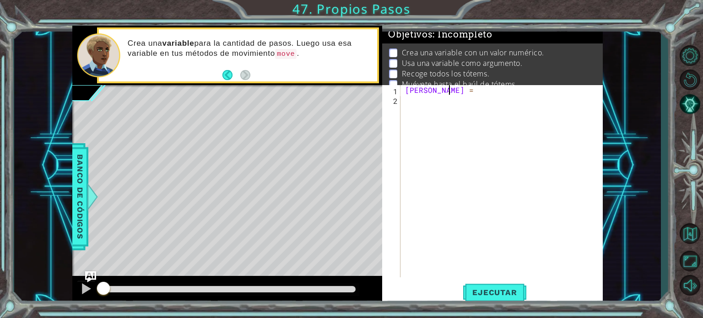
scroll to position [0, 2]
type textarea "[PERSON_NAME] = 3"
click at [433, 115] on div "[PERSON_NAME] = 3" at bounding box center [504, 190] width 202 height 211
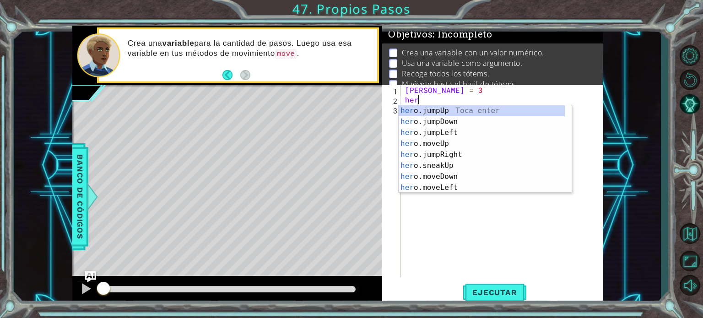
scroll to position [0, 0]
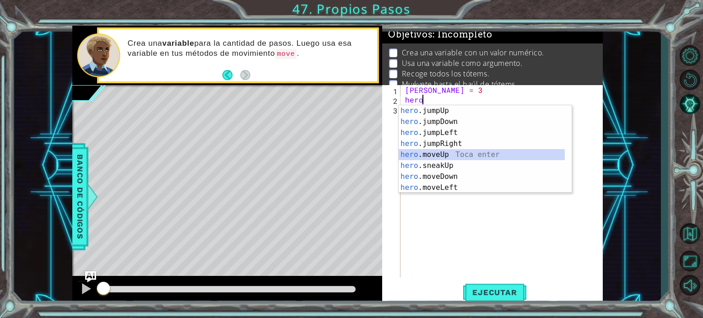
click at [445, 156] on div "hero .jumpUp Toca enter hero .jumpDown Toca enter hero .jumpLeft Toca enter her…" at bounding box center [482, 160] width 166 height 110
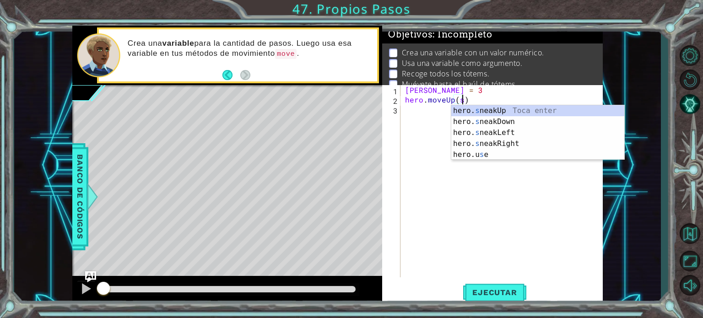
scroll to position [0, 4]
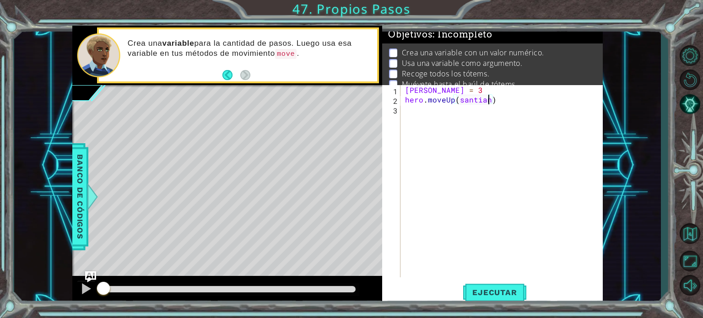
type textarea "hero.moveUp([PERSON_NAME])"
click at [416, 113] on div "[PERSON_NAME] = 3 hero . moveUp ( [GEOGRAPHIC_DATA] )" at bounding box center [504, 190] width 202 height 211
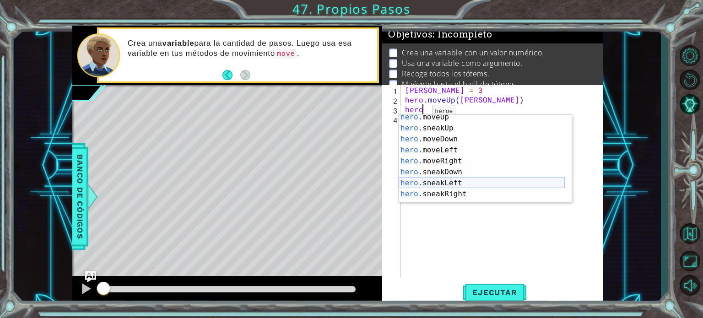
scroll to position [47, 0]
click at [470, 159] on div "hero .moveUp Toca enter hero .sneakUp Toca enter hero .moveDown Toca enter hero…" at bounding box center [482, 167] width 166 height 110
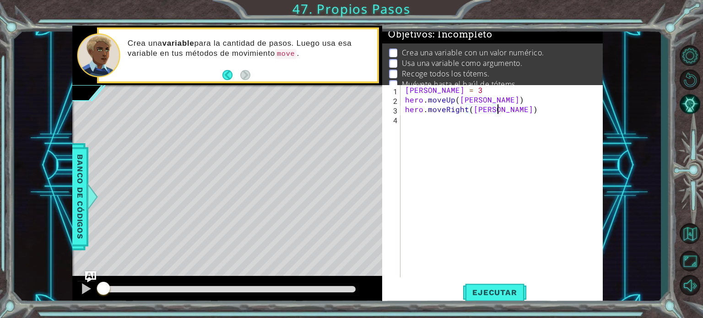
scroll to position [0, 5]
type textarea "hero.moveRight([PERSON_NAME])"
click at [432, 124] on div "[PERSON_NAME] = 3 hero . moveUp ( [PERSON_NAME] ) hero . moveRight ( [PERSON_NA…" at bounding box center [504, 190] width 202 height 211
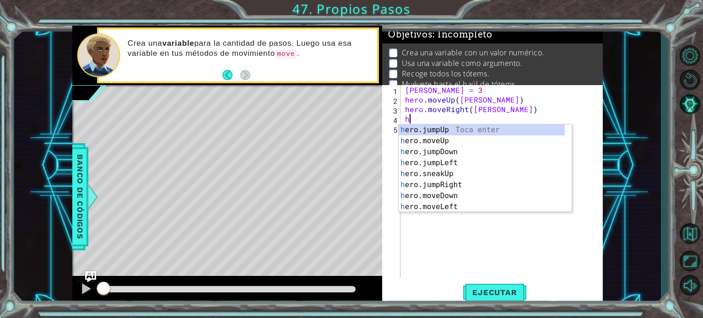
scroll to position [0, 0]
type textarea "h"
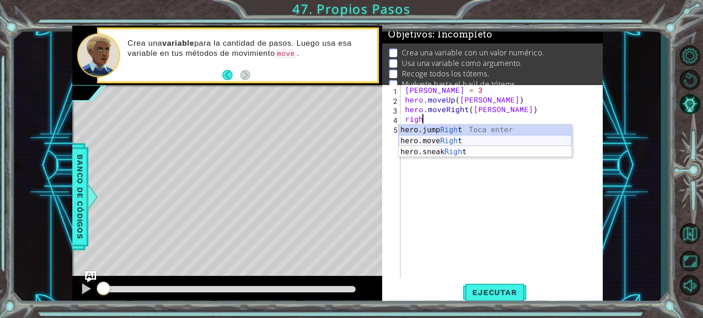
click at [438, 143] on div "hero.jump Righ t Toca enter hero.move Righ t Toca enter hero.sneak Righ t Toca …" at bounding box center [485, 151] width 173 height 55
type textarea "hero.moveRight(1)"
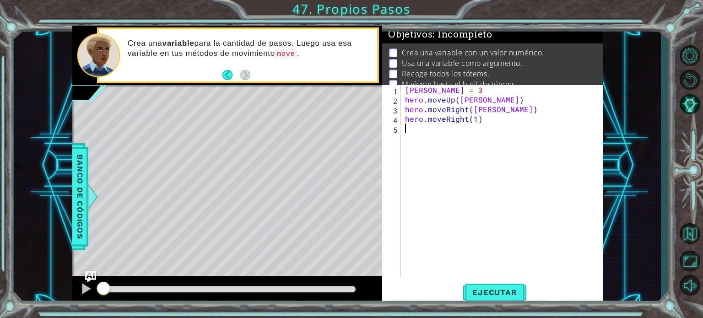
click at [463, 133] on div "[PERSON_NAME] = 3 hero . moveUp ( [PERSON_NAME] ) hero . moveRight ( [PERSON_NA…" at bounding box center [504, 190] width 202 height 211
type textarea "j"
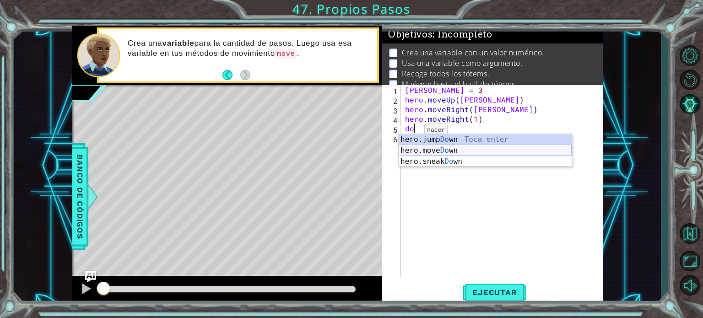
click at [412, 150] on div "hero.jump Do wn Toca enter hero.move Do wn [GEOGRAPHIC_DATA] enter hero.sneak D…" at bounding box center [485, 161] width 173 height 55
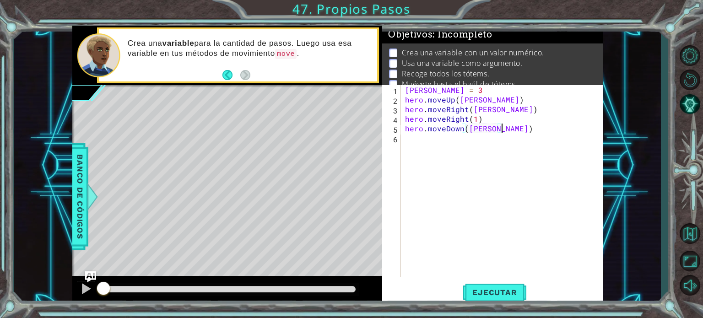
scroll to position [0, 5]
type textarea "hero.moveDown([PERSON_NAME])"
click at [427, 146] on div "[PERSON_NAME] = 3 hero . moveUp ( [PERSON_NAME] ) hero . moveRight ( [PERSON_NA…" at bounding box center [504, 190] width 202 height 211
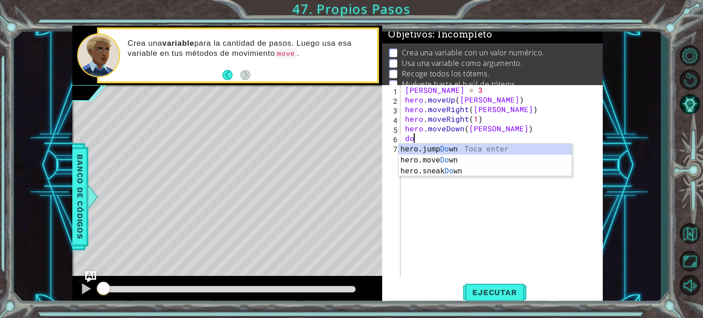
scroll to position [0, 0]
type textarea "d"
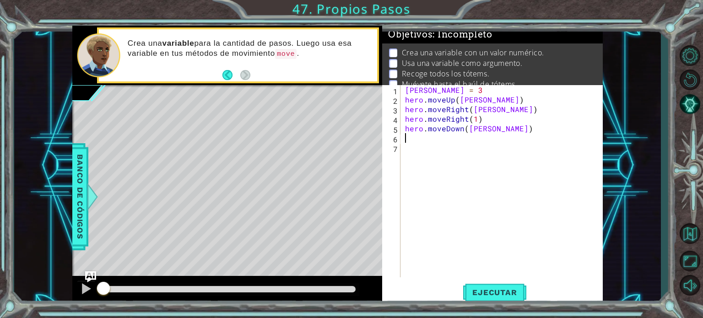
type textarea "hero.moveDown([PERSON_NAME])"
click at [409, 132] on div "[PERSON_NAME] = 3 hero . moveUp ( [PERSON_NAME] ) hero . moveRight ( [PERSON_NA…" at bounding box center [504, 190] width 202 height 211
click at [406, 139] on div "[PERSON_NAME] = 3 hero . moveUp ( [PERSON_NAME] ) hero . moveRight ( [PERSON_NA…" at bounding box center [504, 190] width 202 height 211
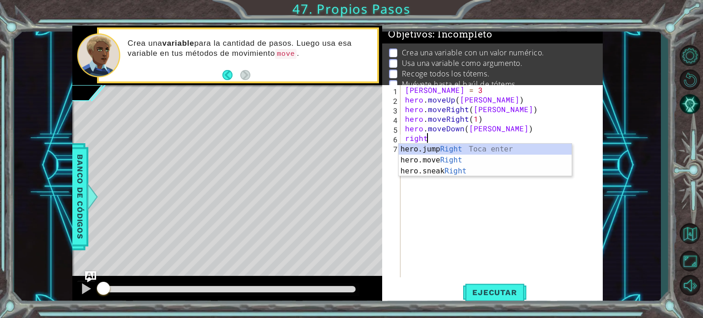
scroll to position [0, 0]
click at [415, 162] on div "hero.jump Right Toca enter hero.move Right Toca enter hero.sneak Right Toca ent…" at bounding box center [485, 171] width 173 height 55
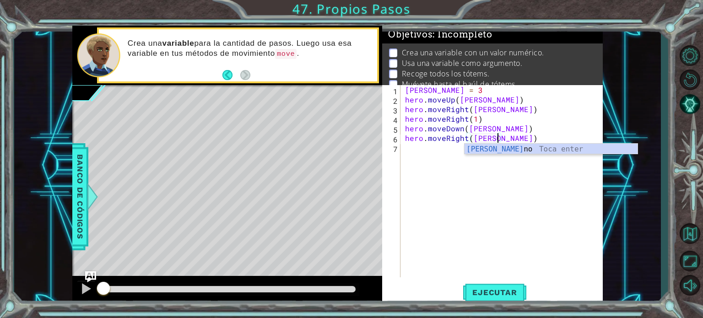
scroll to position [0, 5]
type textarea "hero.moveRight([PERSON_NAME])"
click at [491, 296] on span "Ejecutar" at bounding box center [494, 292] width 63 height 9
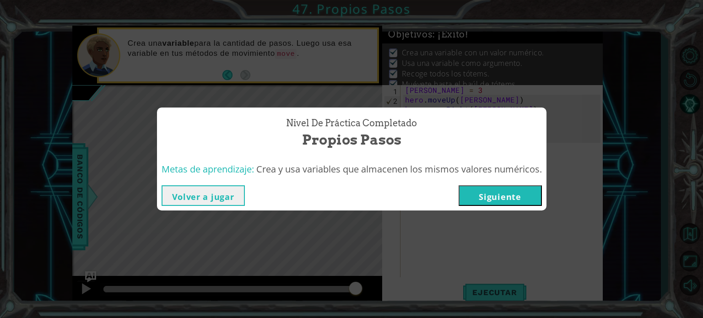
click at [481, 195] on button "Siguiente" at bounding box center [500, 195] width 83 height 21
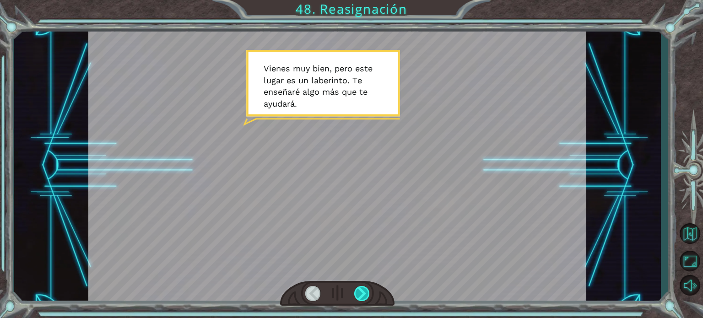
click at [364, 292] on div at bounding box center [362, 293] width 16 height 15
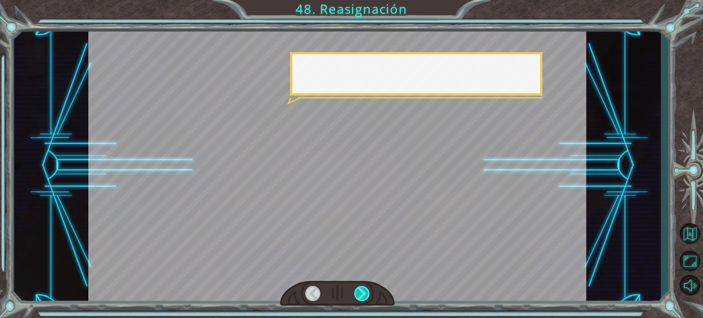
click at [364, 292] on div at bounding box center [362, 293] width 16 height 15
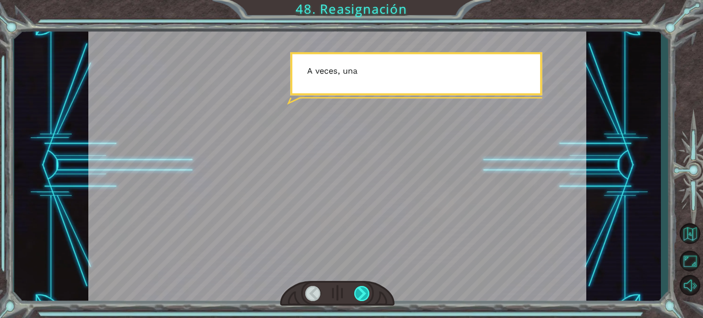
click at [364, 292] on div at bounding box center [362, 293] width 16 height 15
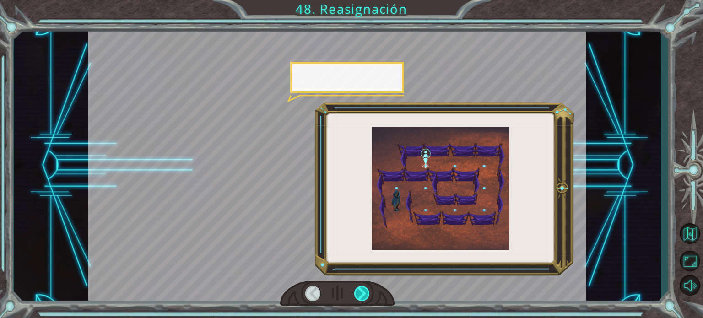
click at [364, 292] on div at bounding box center [362, 293] width 16 height 15
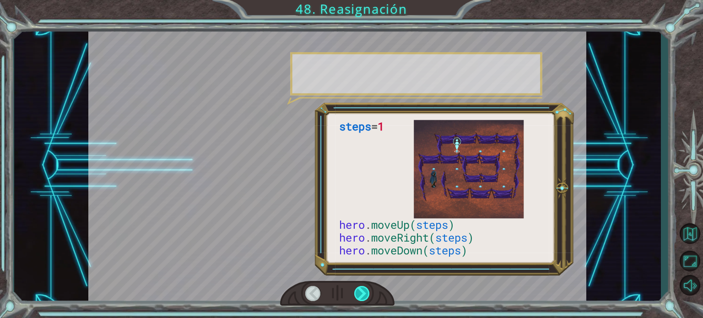
click at [364, 292] on div at bounding box center [362, 293] width 16 height 15
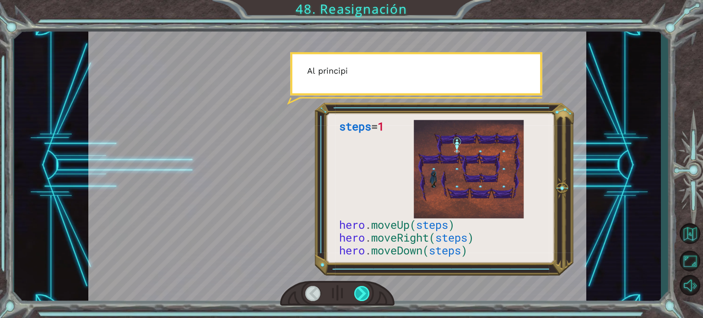
click at [364, 292] on div at bounding box center [362, 293] width 16 height 15
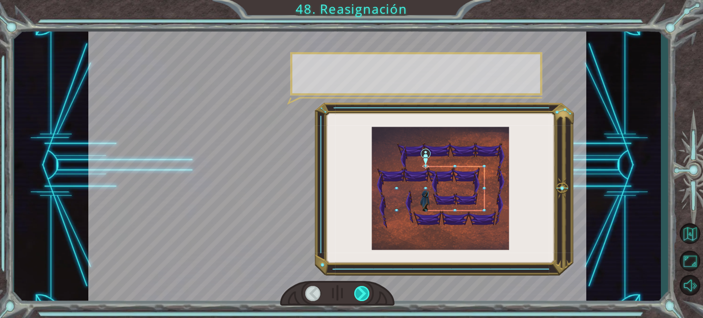
click at [364, 292] on div at bounding box center [362, 293] width 16 height 15
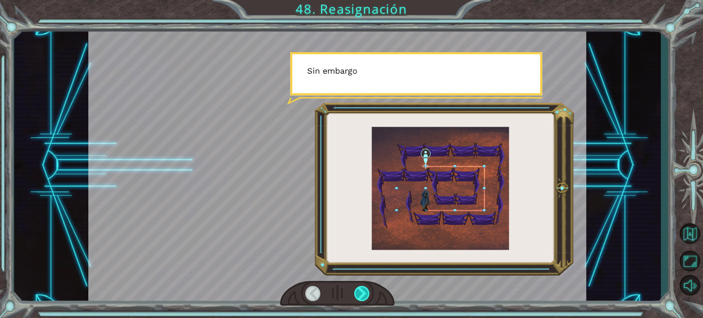
click at [364, 292] on div at bounding box center [362, 293] width 16 height 15
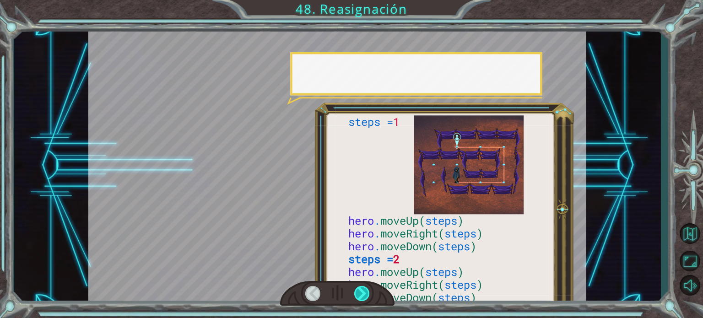
click at [364, 292] on div at bounding box center [362, 293] width 16 height 15
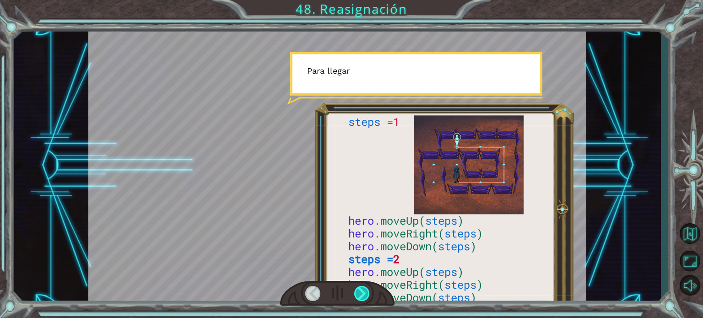
click at [364, 292] on div at bounding box center [362, 293] width 16 height 15
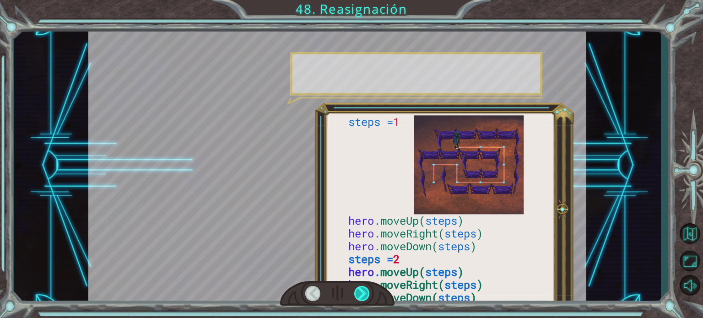
click at [364, 292] on div at bounding box center [362, 293] width 16 height 15
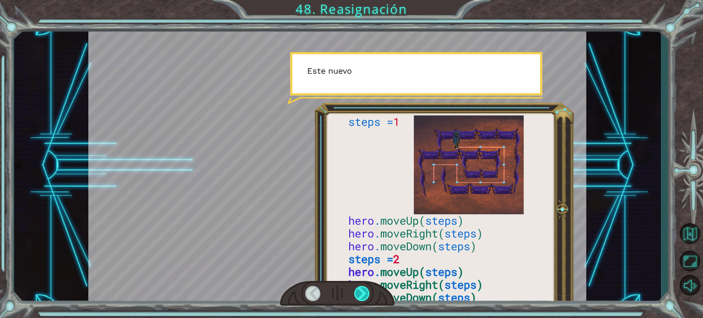
click at [364, 292] on div at bounding box center [362, 293] width 16 height 15
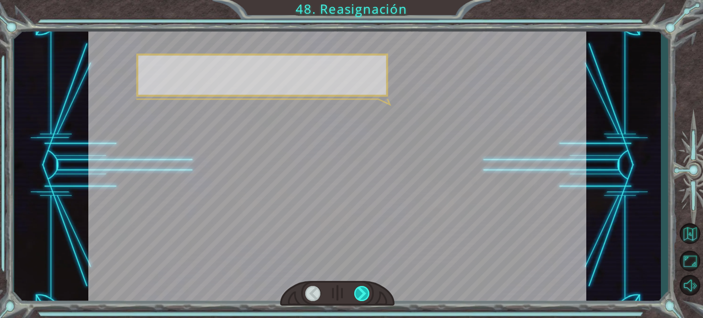
click at [364, 292] on div at bounding box center [362, 293] width 16 height 15
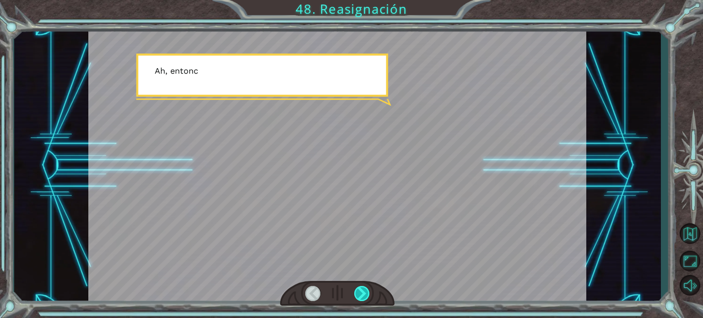
click at [364, 292] on div at bounding box center [362, 293] width 16 height 15
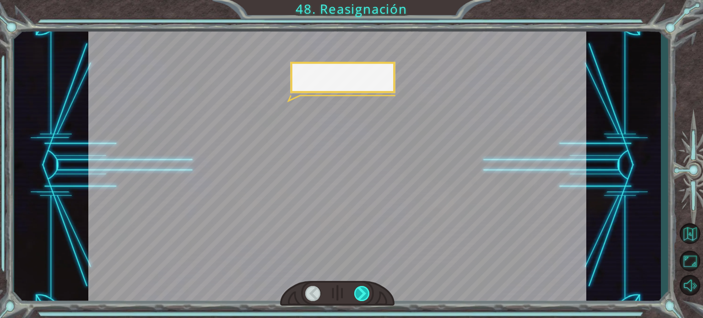
click at [364, 292] on div at bounding box center [362, 293] width 16 height 15
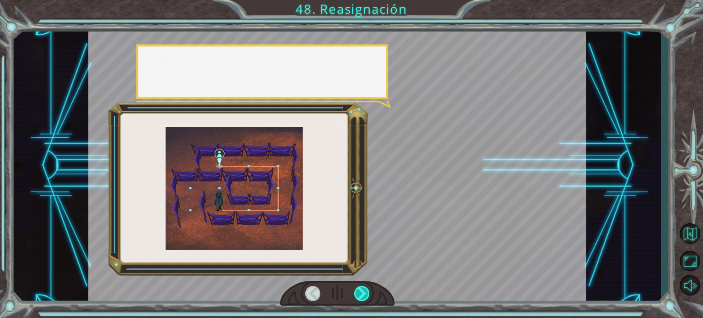
click at [364, 292] on div at bounding box center [362, 293] width 16 height 15
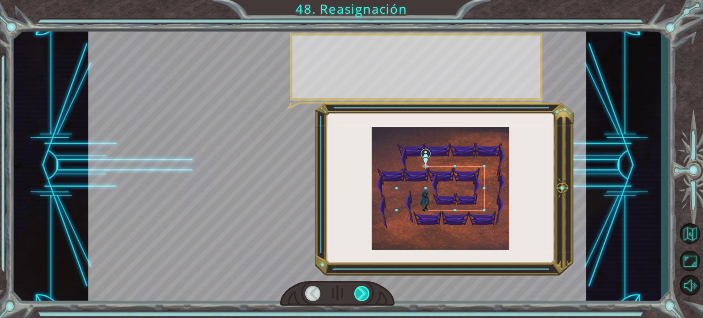
click at [364, 292] on div at bounding box center [362, 293] width 16 height 15
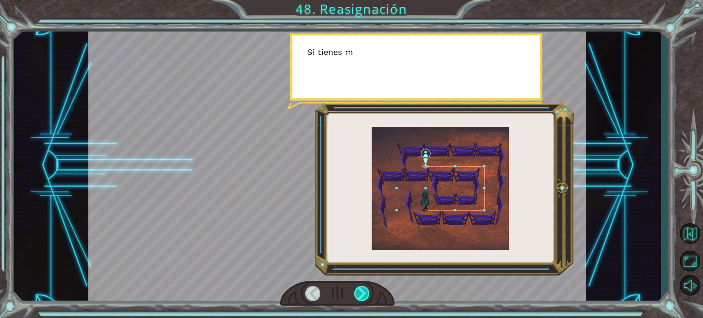
click at [364, 292] on div at bounding box center [362, 293] width 16 height 15
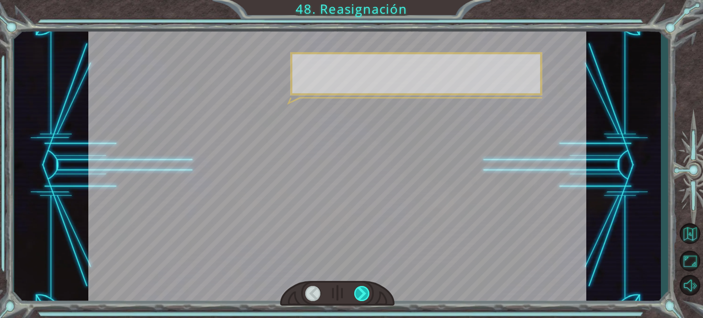
click at [364, 292] on div at bounding box center [362, 293] width 16 height 15
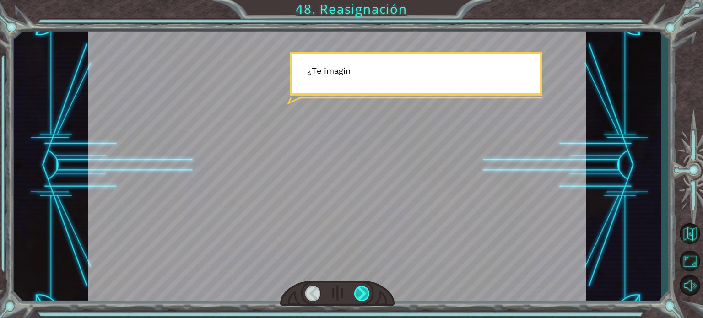
click at [364, 292] on div at bounding box center [362, 293] width 16 height 15
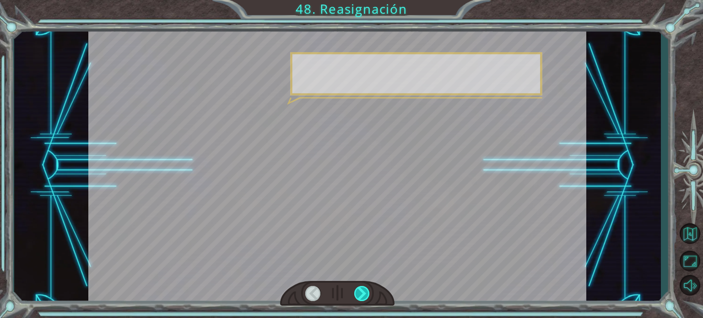
click at [364, 292] on div at bounding box center [362, 293] width 16 height 15
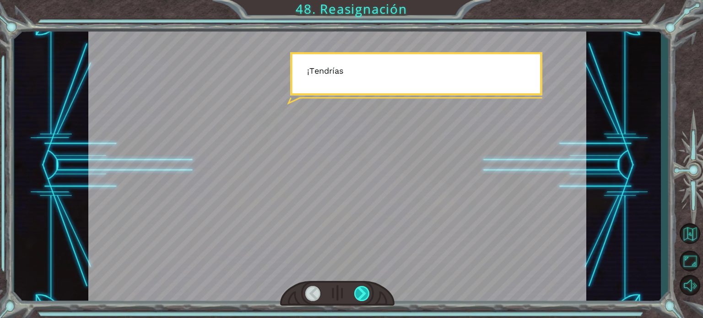
click at [364, 292] on div at bounding box center [362, 293] width 16 height 15
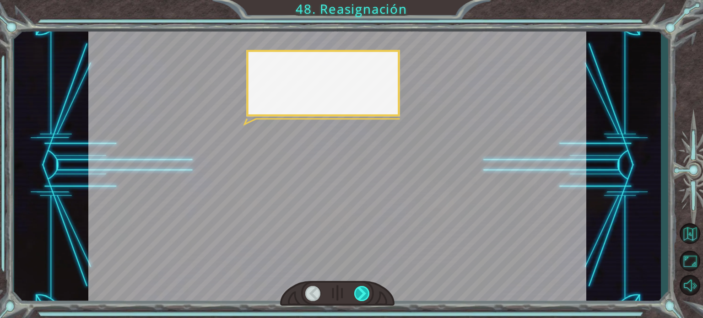
click at [364, 292] on div at bounding box center [362, 293] width 16 height 15
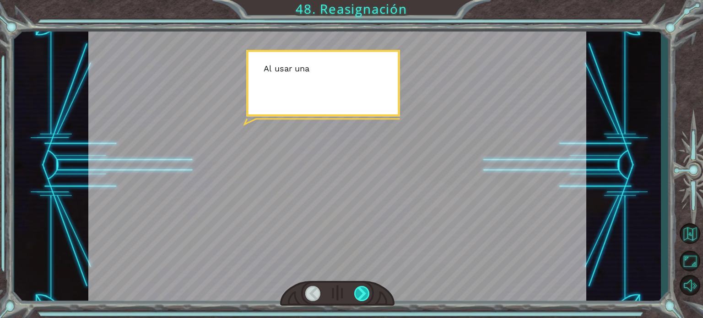
click at [364, 292] on div at bounding box center [362, 293] width 16 height 15
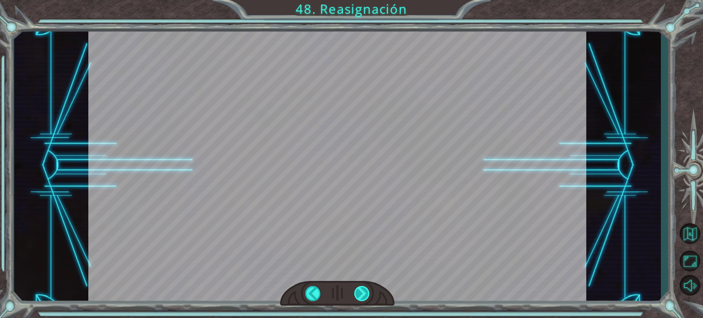
click at [364, 292] on div at bounding box center [362, 293] width 16 height 15
click at [364, 0] on div "V i e n e s m u y b i e n , p e r o e s t e l u g a r e s u n l a b e r i n t o…" at bounding box center [351, 0] width 703 height 0
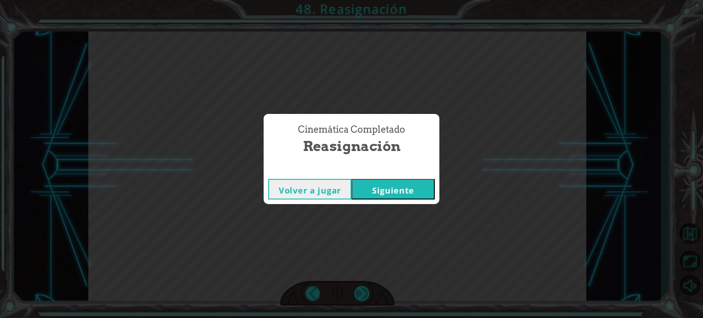
click at [364, 292] on div "Cinemática Completado Reasignación Volver a jugar [GEOGRAPHIC_DATA]" at bounding box center [351, 159] width 703 height 318
click at [397, 188] on button "Siguiente" at bounding box center [392, 189] width 83 height 21
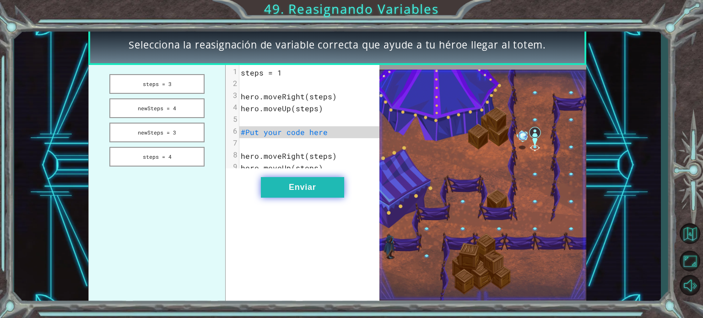
click at [314, 194] on button "Enviar" at bounding box center [302, 187] width 83 height 21
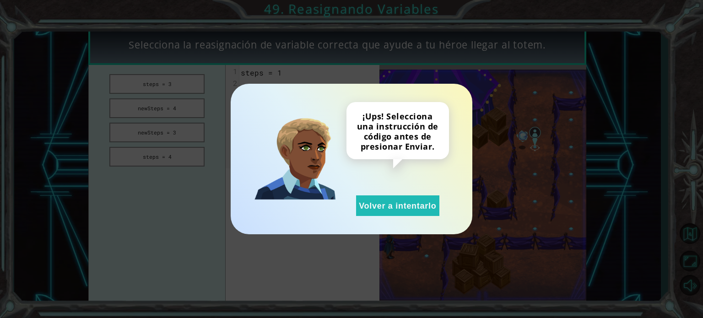
click at [354, 207] on div "¡Ups! Selecciona una instrucción de código antes de presionar Enviar. Volver a …" at bounding box center [397, 159] width 103 height 114
click at [368, 207] on button "Volver a intentarlo" at bounding box center [397, 205] width 83 height 21
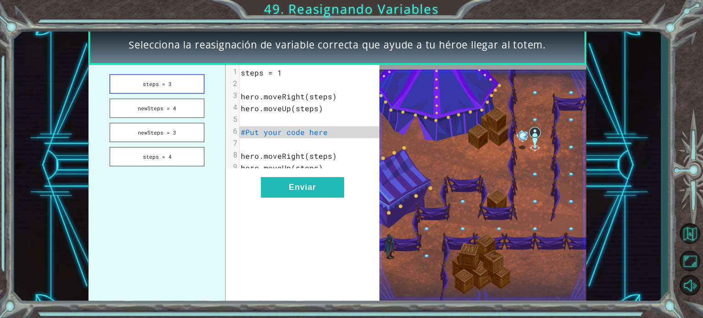
click at [147, 91] on button "steps = 3" at bounding box center [156, 84] width 95 height 20
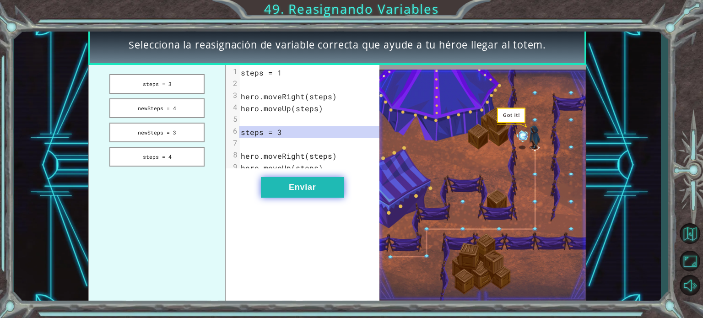
click at [303, 193] on button "Enviar" at bounding box center [302, 187] width 83 height 21
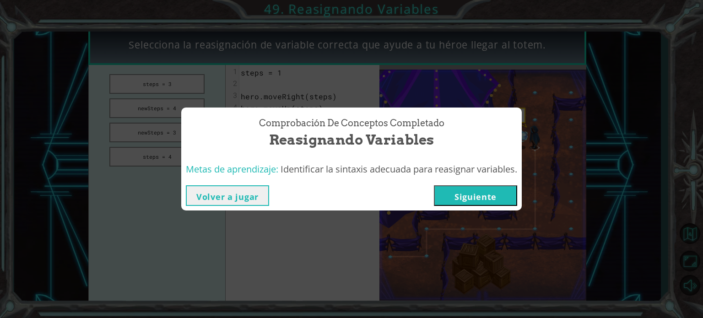
click at [447, 195] on button "Siguiente" at bounding box center [475, 195] width 83 height 21
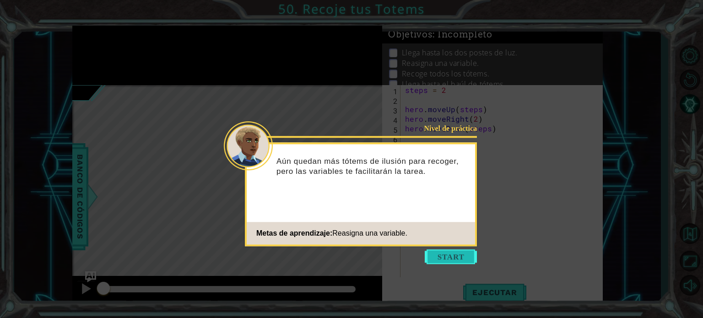
click at [443, 258] on button "Start" at bounding box center [451, 256] width 52 height 15
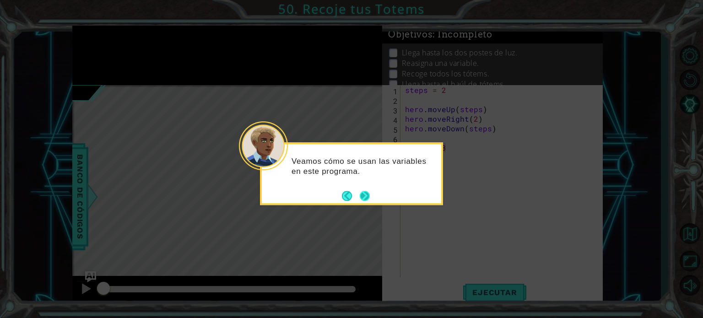
click at [367, 195] on button "Next" at bounding box center [365, 196] width 11 height 11
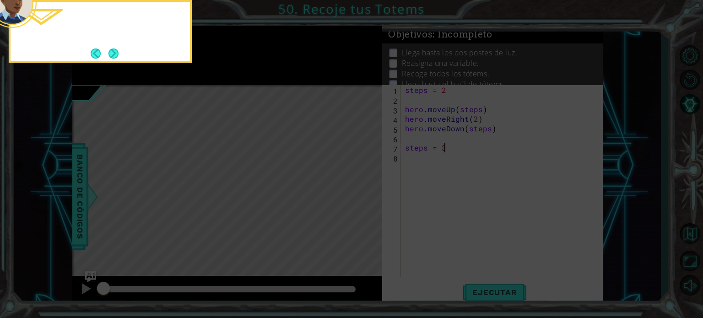
click at [367, 195] on icon at bounding box center [351, 47] width 703 height 541
click at [113, 54] on button "Next" at bounding box center [113, 53] width 11 height 11
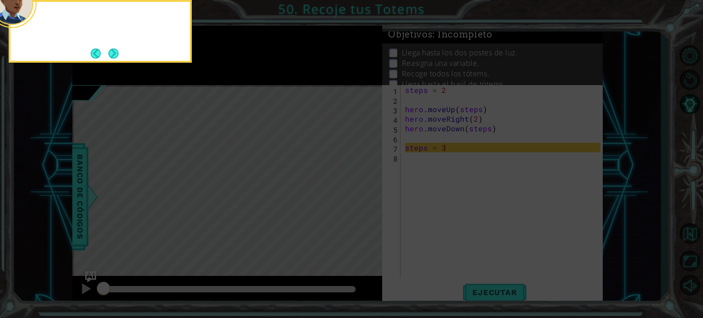
click at [113, 54] on button "Next" at bounding box center [113, 53] width 11 height 11
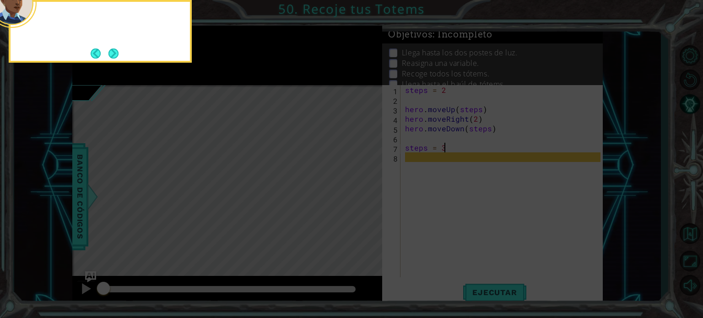
click at [113, 54] on button "Next" at bounding box center [113, 53] width 11 height 11
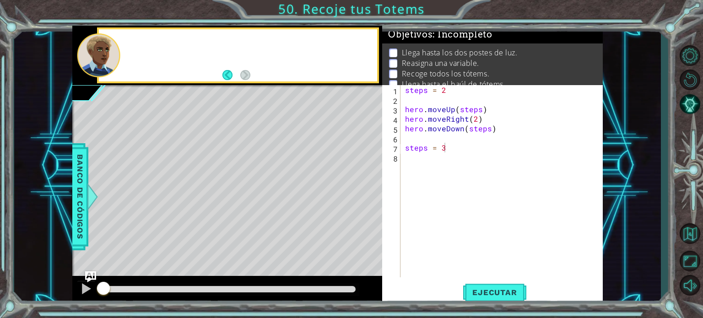
click at [113, 54] on div at bounding box center [98, 55] width 43 height 44
click at [479, 285] on button "Ejecutar" at bounding box center [494, 292] width 63 height 22
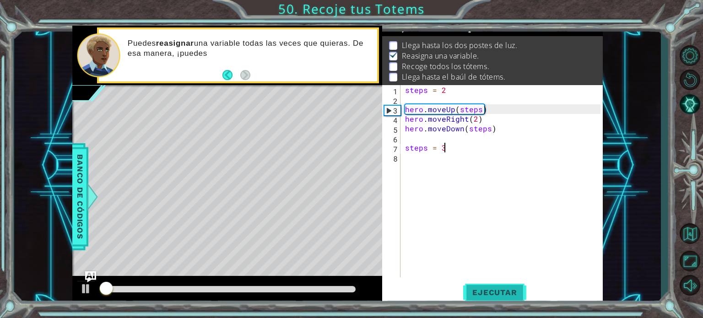
scroll to position [11, 0]
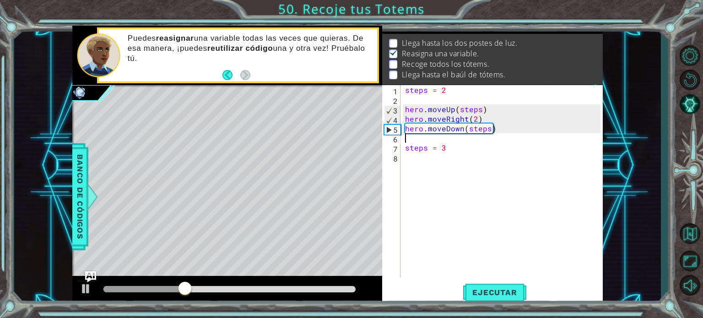
click at [407, 139] on div "steps = 2 hero . moveUp ( steps ) hero . moveRight ( 2 ) hero . moveDown ( step…" at bounding box center [504, 190] width 202 height 211
click at [413, 170] on div "steps = 2 hero . moveUp ( steps ) hero . moveRight ( 2 ) hero . moveDown ( step…" at bounding box center [504, 190] width 202 height 211
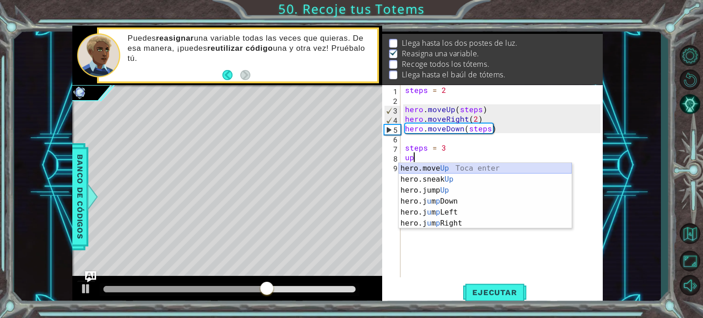
click at [434, 168] on div "hero.move Up Toca enter hero.sneak Up Toca enter hero.jump Up Toca enter hero.j…" at bounding box center [485, 207] width 173 height 88
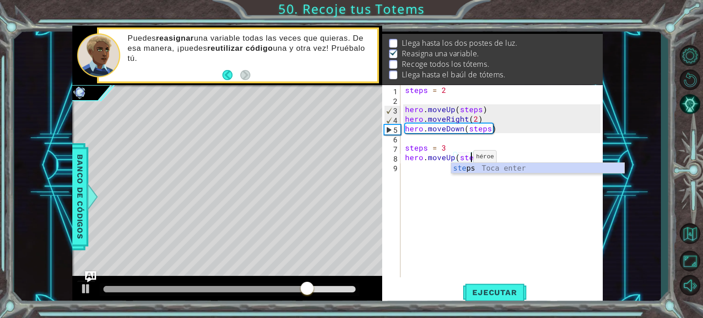
type textarea "hero.moveUp(steps)"
click at [453, 213] on div "steps = 2 hero . moveUp ( steps ) hero . moveRight ( 2 ) hero . moveDown ( step…" at bounding box center [504, 190] width 202 height 211
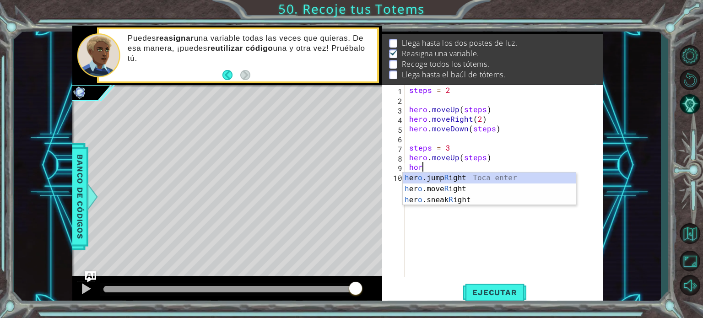
scroll to position [0, 0]
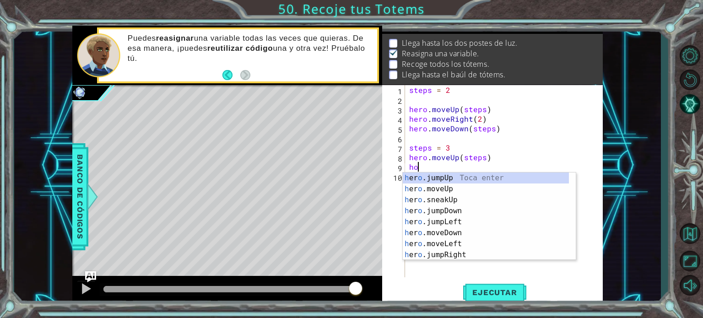
type textarea "h"
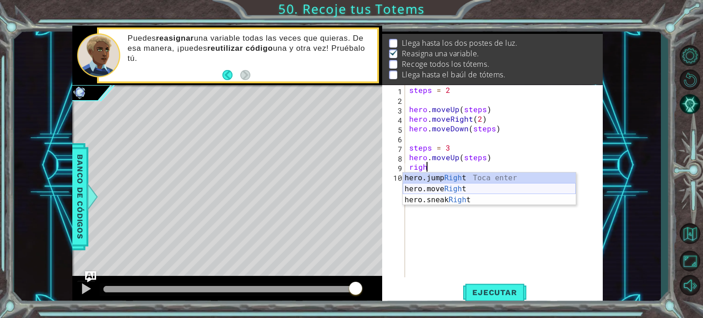
click at [478, 190] on div "hero.jump Righ t Toca enter hero.move Righ t Toca enter hero.sneak Righ t Toca …" at bounding box center [489, 200] width 173 height 55
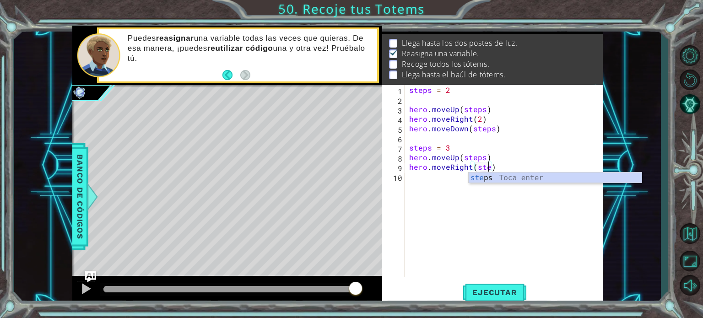
type textarea "hero.moveRight(steps)"
click at [441, 184] on div "steps = 2 hero . moveUp ( steps ) hero . moveRight ( 2 ) hero . moveDown ( step…" at bounding box center [506, 190] width 198 height 211
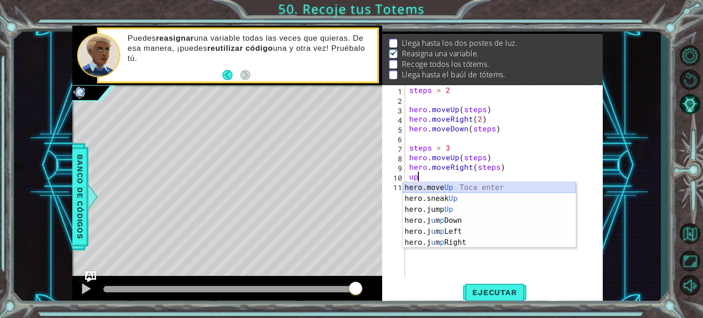
click at [440, 187] on div "hero.move Up Toca enter hero.sneak Up Toca enter hero.jump Up Toca enter hero.j…" at bounding box center [489, 226] width 173 height 88
type textarea "hero.moveUp(1)"
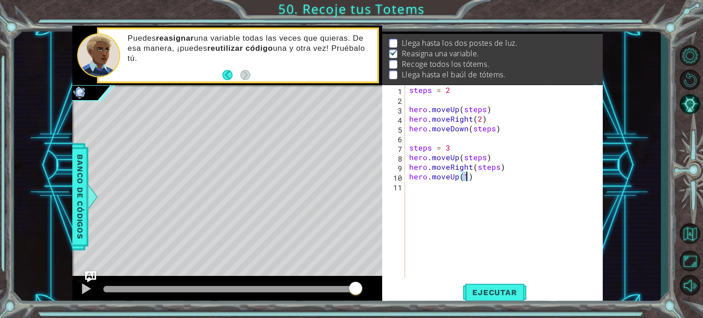
click at [437, 188] on div "steps = 2 hero . moveUp ( steps ) hero . moveRight ( 2 ) hero . moveDown ( step…" at bounding box center [506, 190] width 198 height 211
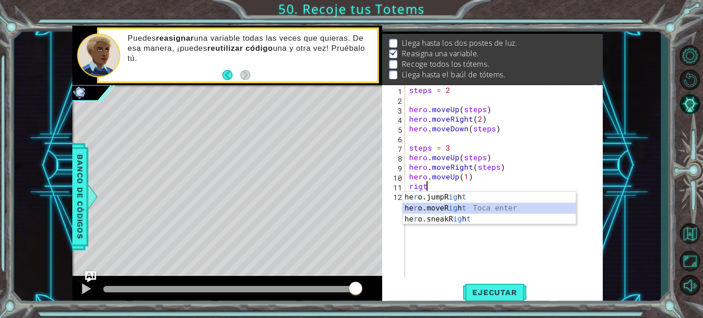
click at [434, 207] on div "he r o.jumpR ig h t Toca enter he r o.moveR ig h t Toca enter he r o.sneakR ig …" at bounding box center [489, 219] width 173 height 55
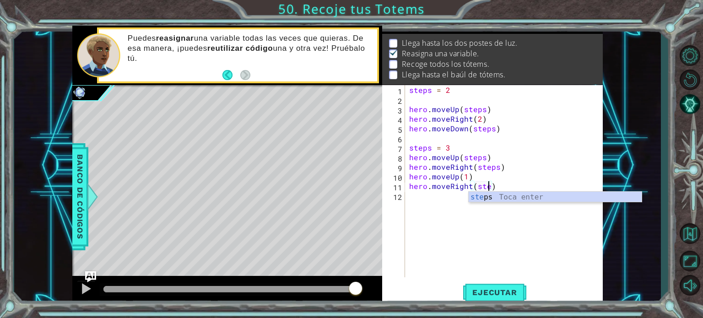
type textarea "hero.moveRight(steps)"
click at [445, 200] on div "steps = 2 hero . moveUp ( steps ) hero . moveRight ( 2 ) hero . moveDown ( step…" at bounding box center [506, 190] width 198 height 211
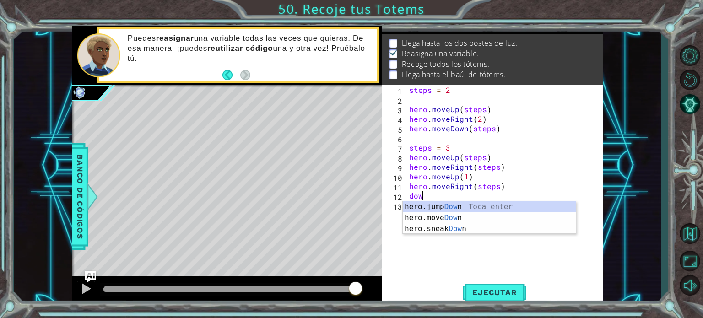
scroll to position [0, 0]
click at [445, 216] on div "hero.jump Dow n Toca enter hero.move Dow n Toca enter hero.sneak Dow n Toca ent…" at bounding box center [489, 228] width 173 height 55
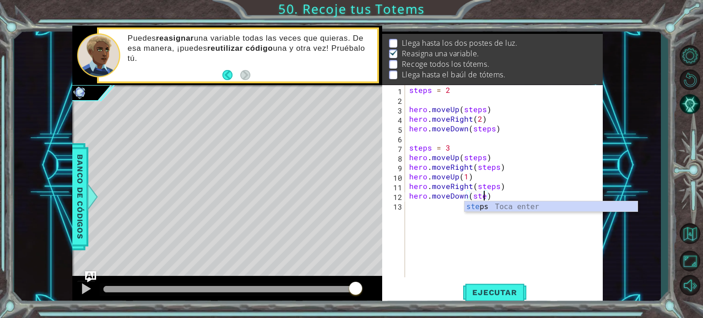
scroll to position [0, 5]
type textarea "hero.moveDown(steps)"
click at [445, 216] on div "steps = 2 hero . moveUp ( steps ) hero . moveRight ( 2 ) hero . moveDown ( step…" at bounding box center [506, 190] width 198 height 211
type textarea "h"
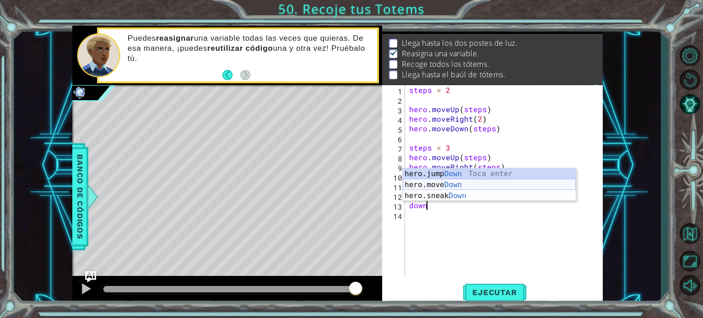
click at [443, 182] on div "hero.jump Down Toca enter hero.move Down Toca enter hero.sneak Down Toca enter" at bounding box center [489, 195] width 173 height 55
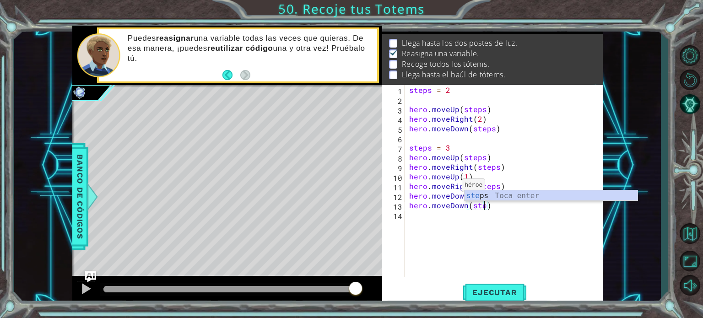
scroll to position [0, 5]
click at [494, 297] on span "Ejecutar" at bounding box center [494, 292] width 63 height 9
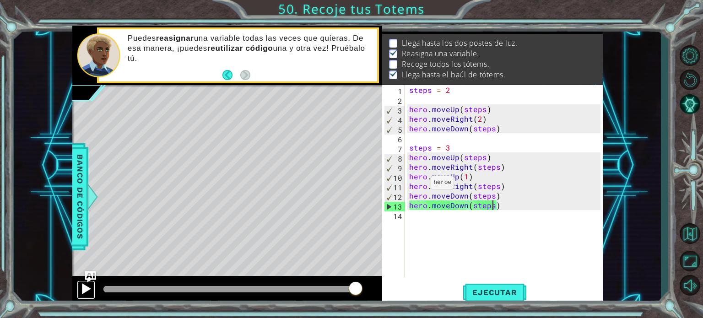
click at [80, 293] on div at bounding box center [86, 289] width 12 height 12
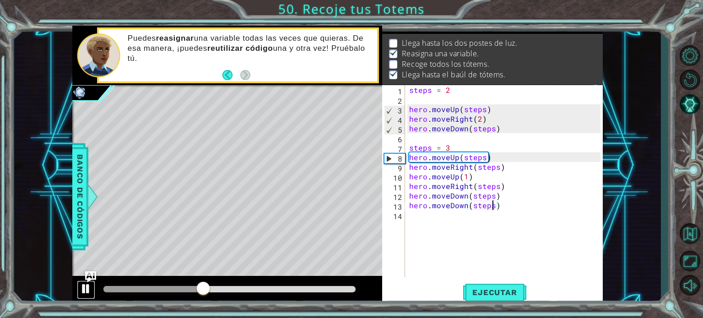
click at [81, 290] on div at bounding box center [86, 289] width 12 height 12
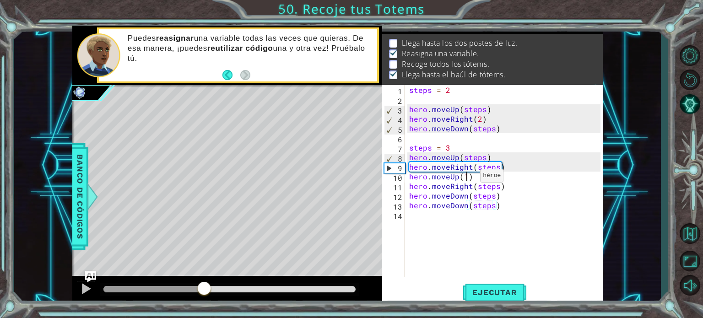
click at [469, 178] on div "steps = 2 hero . moveUp ( steps ) hero . moveRight ( 2 ) hero . moveDown ( step…" at bounding box center [506, 190] width 198 height 211
click at [470, 178] on div "steps = 2 hero . moveUp ( steps ) hero . moveRight ( 2 ) hero . moveDown ( step…" at bounding box center [506, 190] width 198 height 211
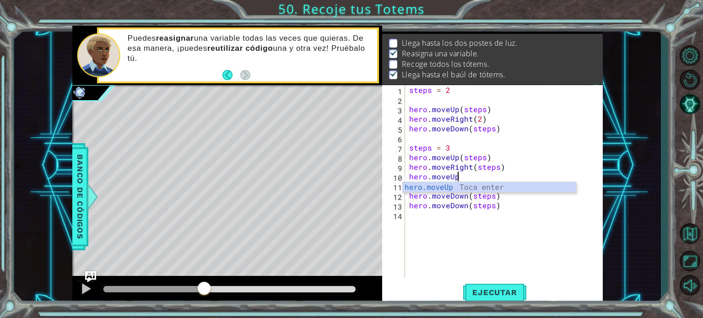
scroll to position [0, 2]
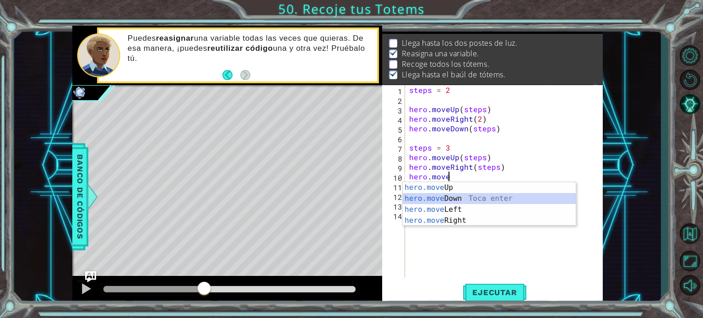
click at [468, 198] on div "hero.move Up Toca enter hero.move Down Toca enter hero.move Left Toca enter her…" at bounding box center [489, 215] width 173 height 66
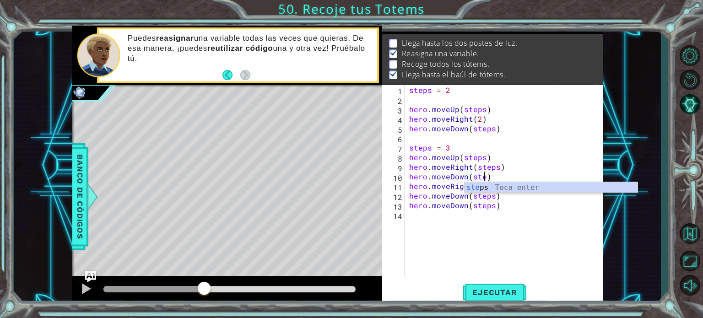
scroll to position [0, 5]
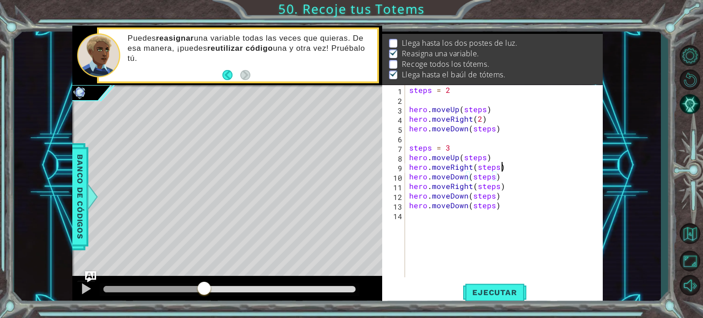
click at [511, 170] on div "steps = 2 hero . moveUp ( steps ) hero . moveRight ( 2 ) hero . moveDown ( step…" at bounding box center [506, 190] width 198 height 211
click at [502, 179] on div "steps = 2 hero . moveUp ( steps ) hero . moveRight ( 2 ) hero . moveDown ( step…" at bounding box center [506, 190] width 198 height 211
type textarea "hero.moveDown(steps)"
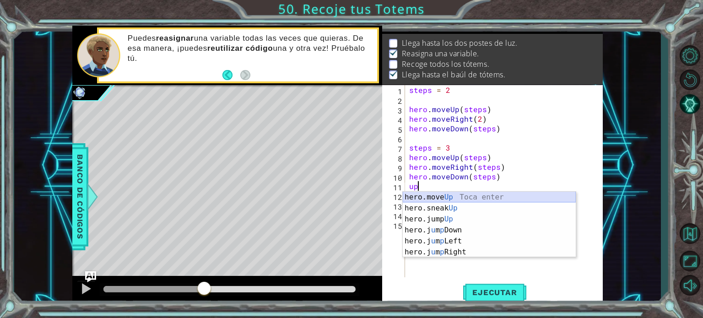
click at [476, 195] on div "hero.move Up Toca enter hero.sneak Up Toca enter hero.jump Up Toca enter hero.j…" at bounding box center [489, 236] width 173 height 88
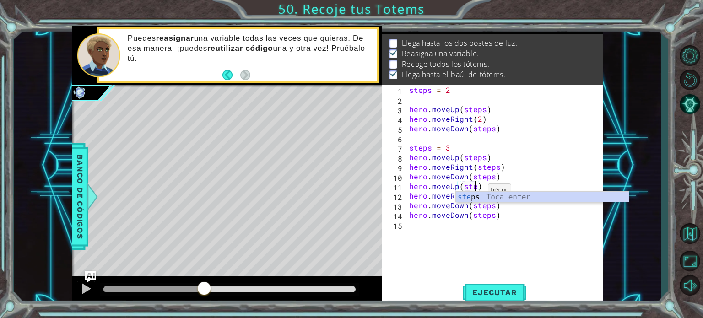
type textarea "hero.moveUp(steps)"
click at [490, 188] on div "steps = 2 hero . moveUp ( steps ) hero . moveRight ( 2 ) hero . moveDown ( step…" at bounding box center [506, 190] width 198 height 211
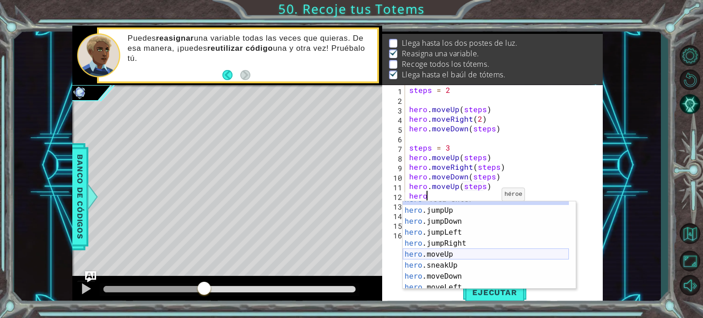
scroll to position [7, 0]
click at [471, 256] on div "hero Toca enter hero .jumpUp Toca enter hero .jumpDown Toca enter hero .jumpLef…" at bounding box center [486, 249] width 166 height 110
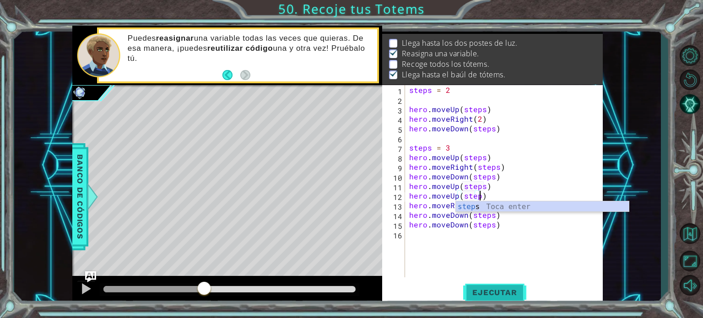
scroll to position [0, 4]
type textarea "hero.moveUp(steps)"
click at [487, 292] on span "Ejecutar" at bounding box center [494, 292] width 63 height 9
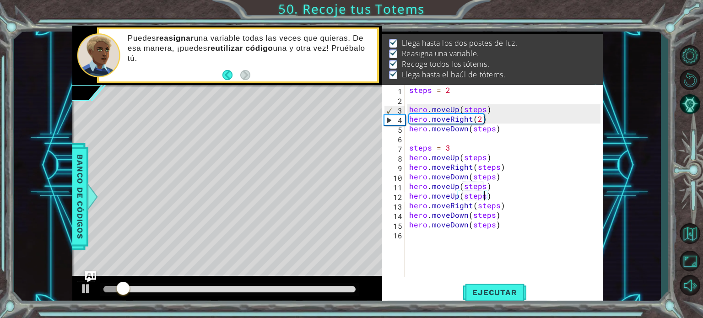
click at [291, 289] on div at bounding box center [229, 289] width 253 height 6
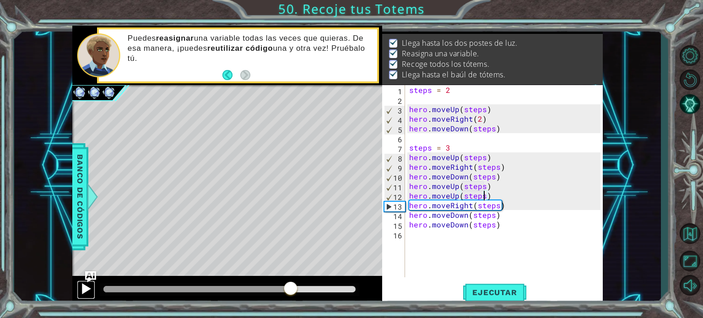
click at [87, 285] on div at bounding box center [86, 289] width 12 height 12
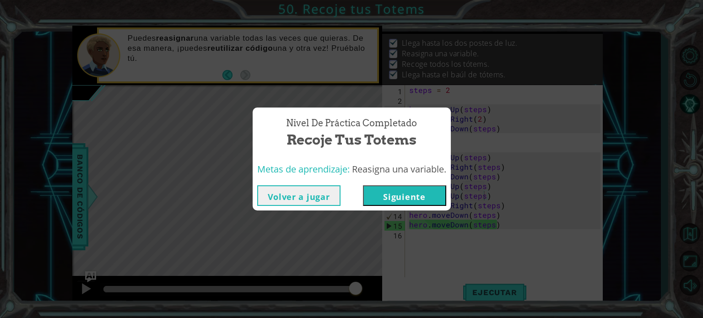
click at [405, 194] on button "Siguiente" at bounding box center [404, 195] width 83 height 21
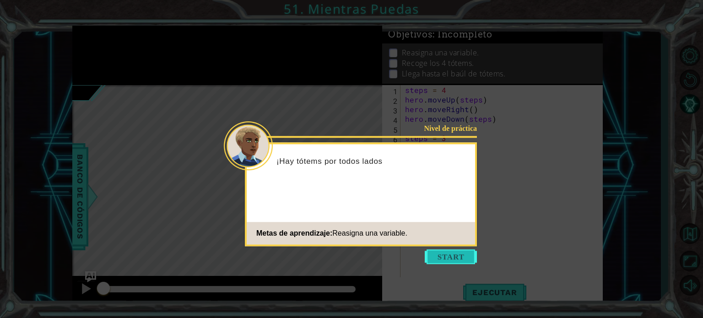
click at [469, 255] on button "Start" at bounding box center [451, 256] width 52 height 15
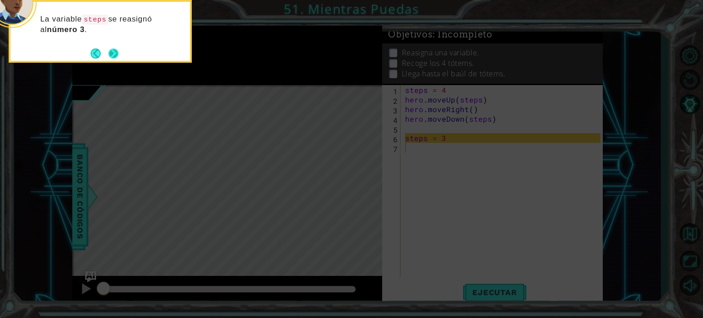
click at [110, 53] on button "Next" at bounding box center [113, 53] width 12 height 12
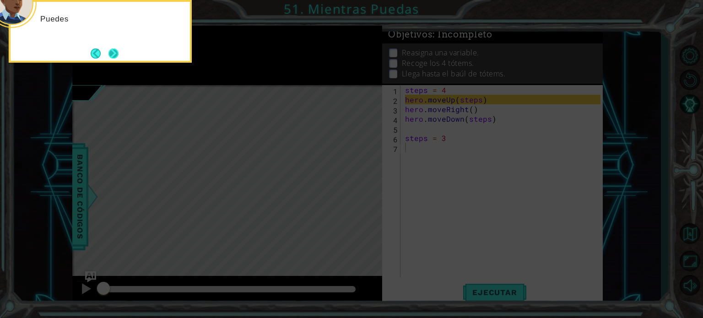
click at [110, 53] on button "Next" at bounding box center [113, 53] width 11 height 11
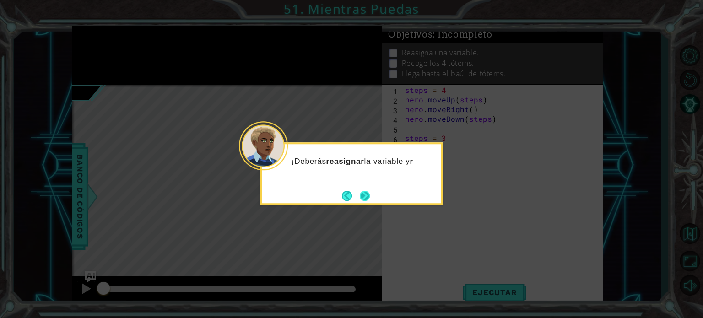
click at [363, 195] on button "Next" at bounding box center [364, 195] width 11 height 11
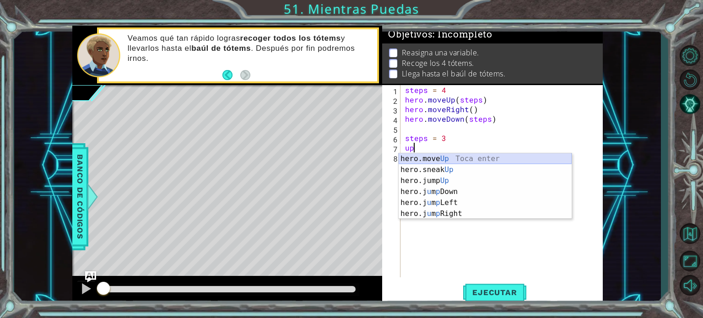
click at [434, 159] on div "hero.move Up Toca enter hero.sneak Up Toca enter hero.jump Up Toca enter hero.j…" at bounding box center [485, 197] width 173 height 88
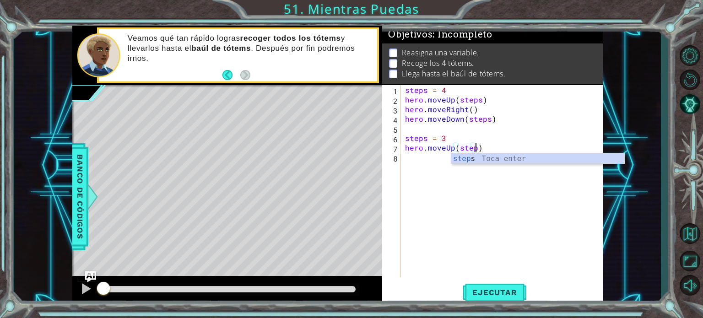
type textarea "hero.moveUp(steps)"
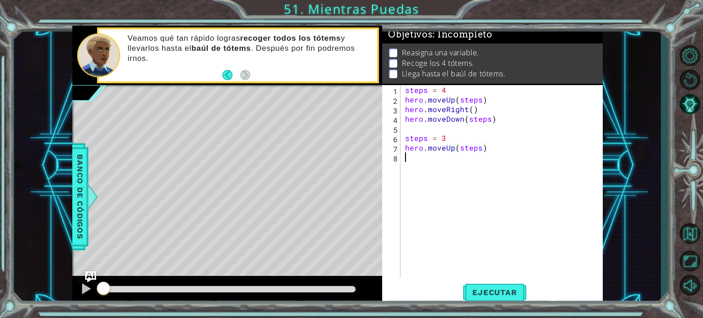
click at [414, 162] on div "steps = 4 hero . moveUp ( steps ) hero . moveRight ( ) hero . moveDown ( steps …" at bounding box center [504, 190] width 202 height 211
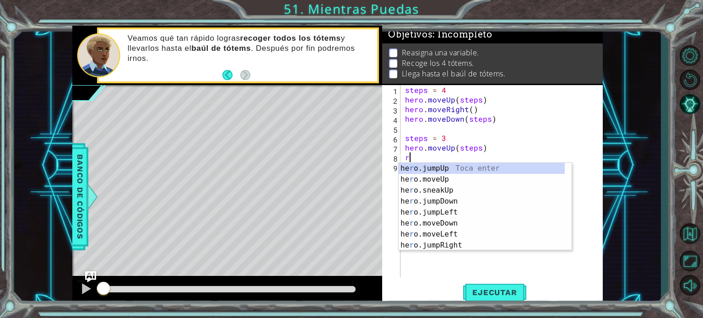
scroll to position [0, 0]
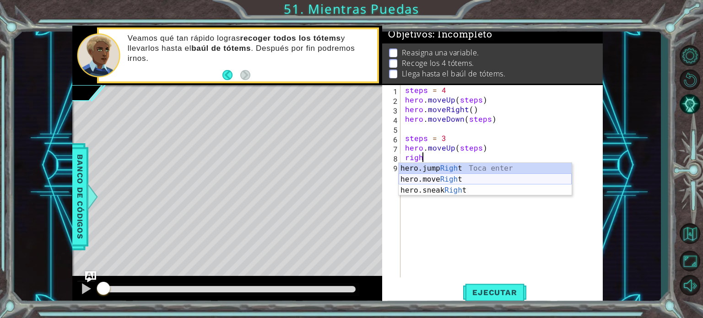
click at [425, 180] on div "hero.jump Righ t Toca enter hero.move Righ t Toca enter hero.sneak Righ t Toca …" at bounding box center [485, 190] width 173 height 55
type textarea "hero.moveRight(1)"
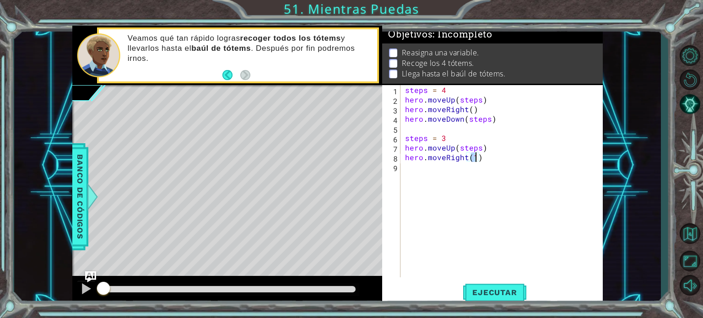
click at [425, 180] on div "steps = 4 hero . moveUp ( steps ) hero . moveRight ( ) hero . moveDown ( steps …" at bounding box center [504, 190] width 202 height 211
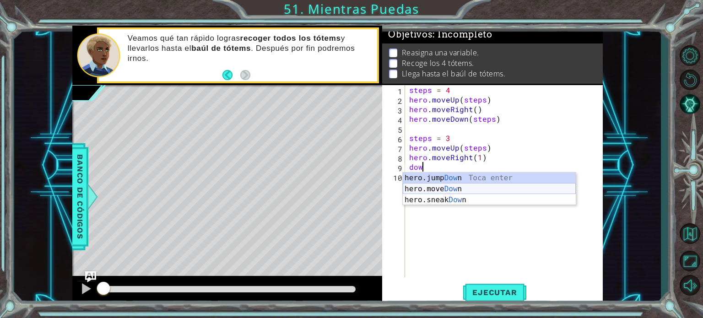
click at [430, 190] on div "hero.jump Dow n Toca enter hero.move Dow n Toca enter hero.sneak Dow n Toca ent…" at bounding box center [489, 200] width 173 height 55
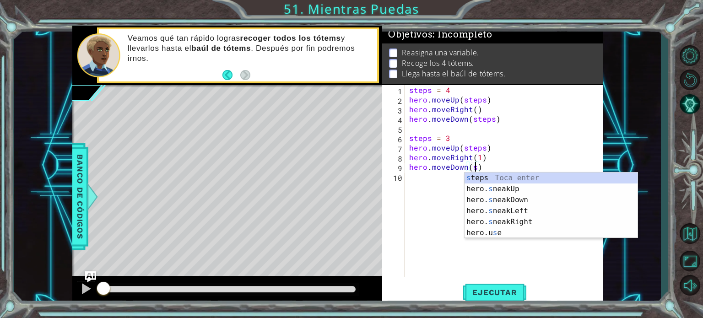
scroll to position [0, 4]
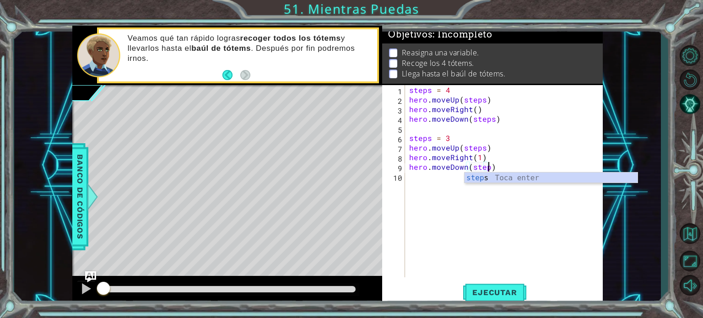
type textarea "hero.moveDown(steps)"
click at [419, 180] on div "steps = 4 hero . moveUp ( steps ) hero . moveRight ( ) hero . moveDown ( steps …" at bounding box center [506, 190] width 198 height 211
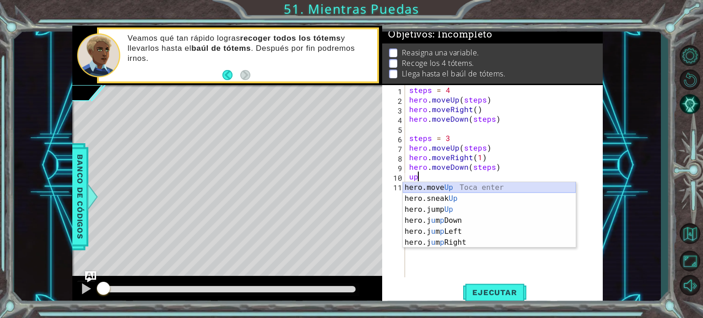
click at [424, 187] on div "hero.move Up Toca enter hero.sneak Up Toca enter hero.jump Up Toca enter hero.j…" at bounding box center [489, 226] width 173 height 88
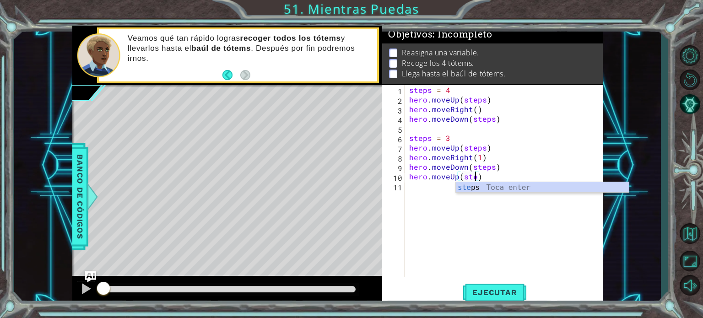
type textarea "hero.moveUp(steps)"
click at [424, 187] on div "steps = 4 hero . moveUp ( steps ) hero . moveRight ( ) hero . moveDown ( steps …" at bounding box center [506, 190] width 198 height 211
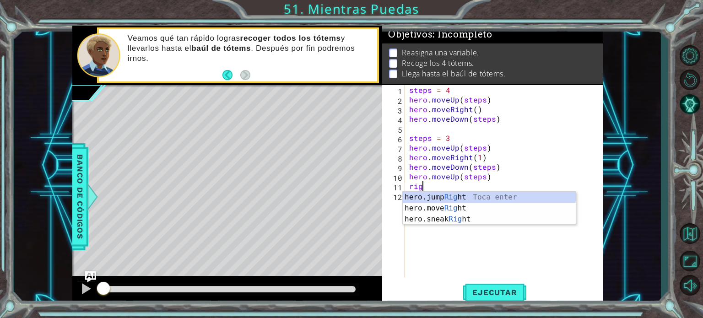
scroll to position [0, 0]
click at [427, 209] on div "hero.jump Righ t Toca enter hero.move Righ t Toca enter hero.sneak Righ t Toca …" at bounding box center [489, 219] width 173 height 55
type textarea "hero.moveRight(1)"
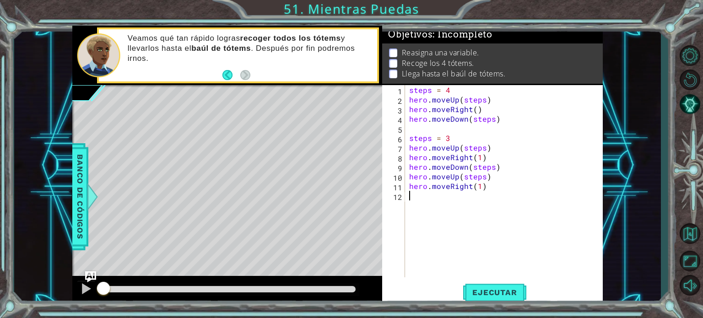
click at [419, 199] on div "steps = 4 hero . moveUp ( steps ) hero . moveRight ( ) hero . moveDown ( steps …" at bounding box center [506, 190] width 198 height 211
type textarea "s"
type textarea "steps = 2"
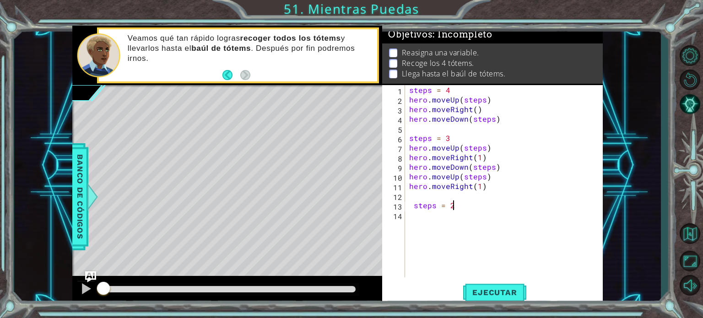
click at [428, 223] on div "steps = 4 hero . moveUp ( steps ) hero . moveRight ( ) hero . moveDown ( steps …" at bounding box center [506, 190] width 198 height 211
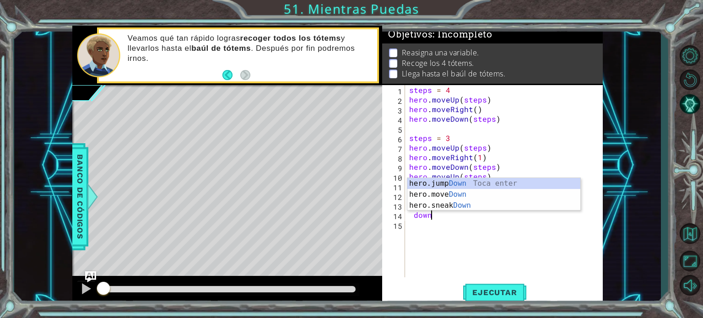
scroll to position [0, 0]
click at [449, 192] on div "hero.jump Down Toca enter hero.move Down Toca enter hero.sneak Down Toca enter" at bounding box center [493, 205] width 173 height 55
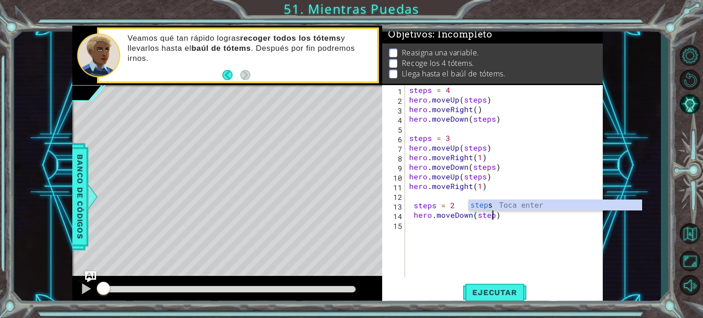
scroll to position [0, 5]
type textarea "hero.moveDown(steps )"
click at [412, 235] on div "steps = 4 hero . moveUp ( steps ) hero . moveRight ( ) hero . moveDown ( steps …" at bounding box center [506, 190] width 198 height 211
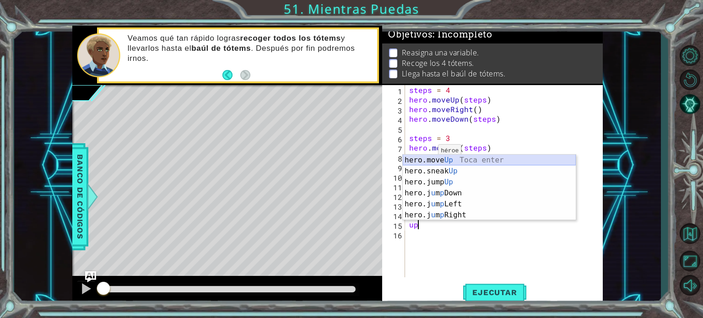
click at [426, 159] on div "hero.move Up Toca enter hero.sneak Up Toca enter hero.jump Up Toca enter hero.j…" at bounding box center [489, 199] width 173 height 88
type textarea "hero.moveUp(1)"
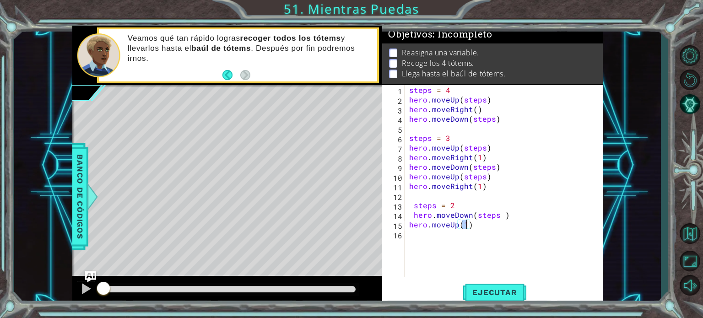
click at [416, 247] on div "steps = 4 hero . moveUp ( steps ) hero . moveRight ( ) hero . moveDown ( steps …" at bounding box center [506, 190] width 198 height 211
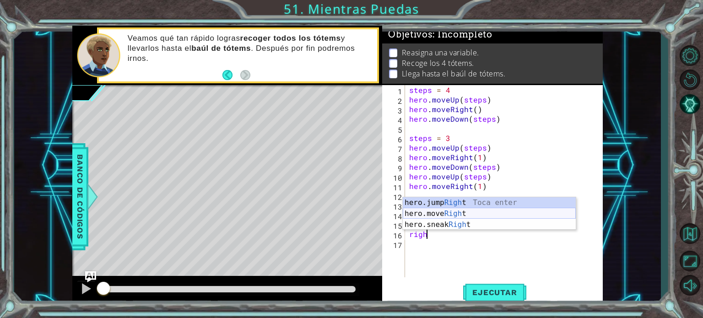
click at [442, 213] on div "hero.jump Righ t Toca enter hero.move Righ t Toca enter hero.sneak Righ t Toca …" at bounding box center [489, 224] width 173 height 55
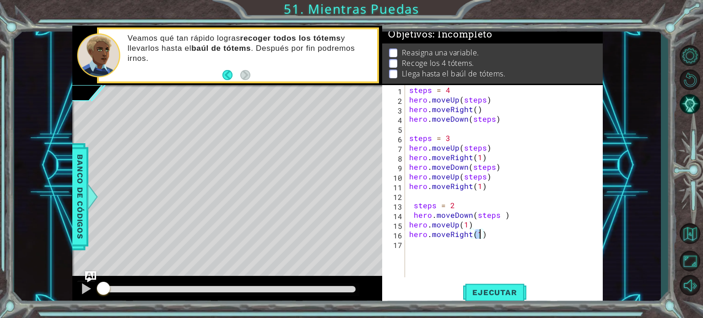
click at [332, 290] on div at bounding box center [229, 289] width 253 height 6
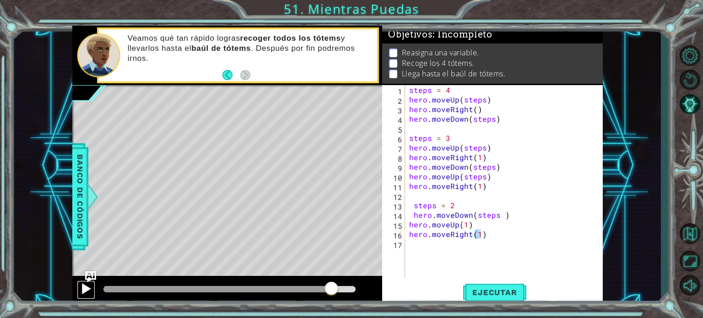
click at [84, 287] on div at bounding box center [86, 289] width 12 height 12
click at [81, 295] on div at bounding box center [86, 289] width 12 height 12
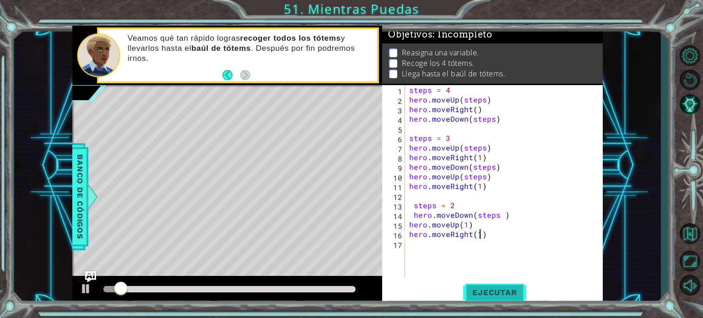
click at [503, 292] on span "Ejecutar" at bounding box center [494, 292] width 63 height 9
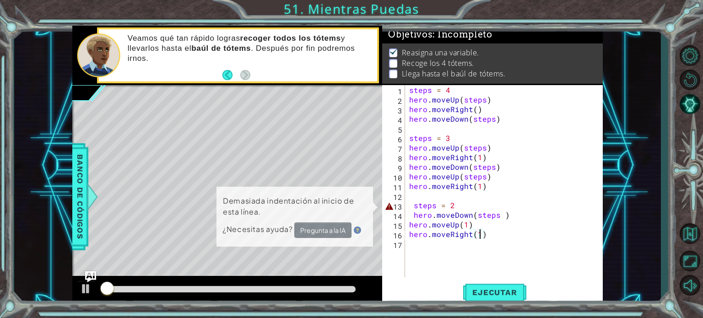
scroll to position [5, 0]
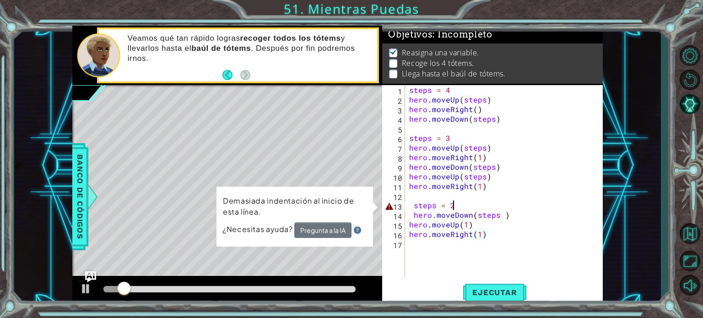
click at [470, 206] on div "steps = 4 hero . moveUp ( steps ) hero . moveRight ( ) hero . moveDown ( steps …" at bounding box center [506, 190] width 198 height 211
click at [412, 205] on div "steps = 4 hero . moveUp ( steps ) hero . moveRight ( ) hero . moveDown ( steps …" at bounding box center [506, 190] width 198 height 211
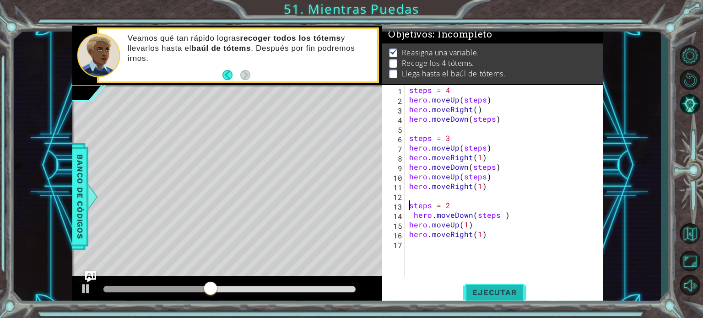
click at [491, 293] on span "Ejecutar" at bounding box center [494, 292] width 63 height 9
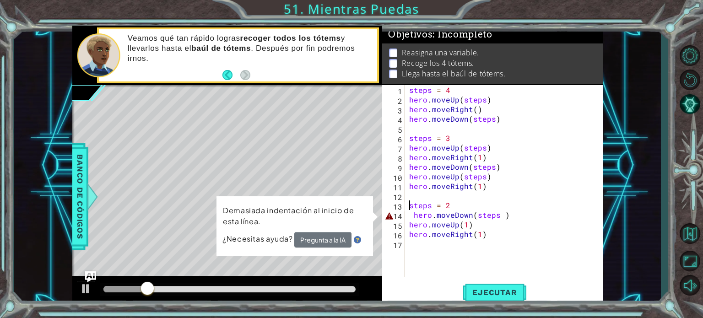
click at [502, 218] on div "steps = 4 hero . moveUp ( steps ) hero . moveRight ( ) hero . moveDown ( steps …" at bounding box center [506, 190] width 198 height 211
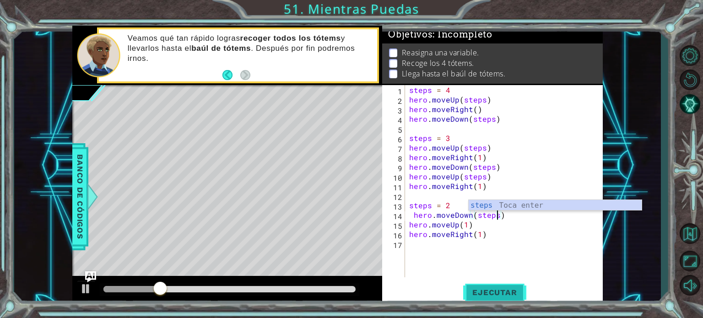
click at [487, 283] on button "Ejecutar" at bounding box center [494, 292] width 63 height 22
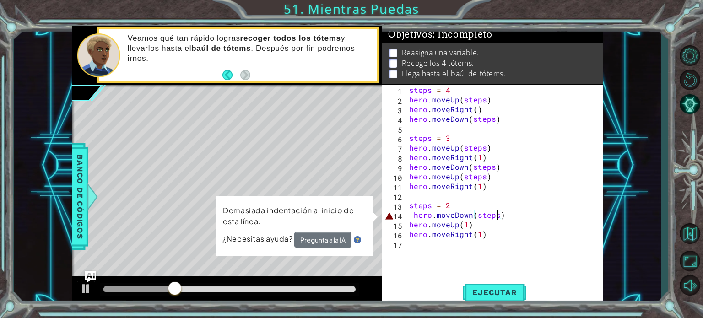
click at [520, 228] on div "steps = 4 hero . moveUp ( steps ) hero . moveRight ( ) hero . moveDown ( steps …" at bounding box center [506, 190] width 198 height 211
click at [501, 233] on div "steps = 4 hero . moveUp ( steps ) hero . moveRight ( ) hero . moveDown ( steps …" at bounding box center [506, 190] width 198 height 211
click at [505, 218] on div "steps = 4 hero . moveUp ( steps ) hero . moveRight ( ) hero . moveDown ( steps …" at bounding box center [506, 190] width 198 height 211
click at [494, 217] on div "steps = 4 hero . moveUp ( steps ) hero . moveRight ( ) hero . moveDown ( steps …" at bounding box center [506, 190] width 198 height 211
click at [497, 217] on div "steps = 4 hero . moveUp ( steps ) hero . moveRight ( ) hero . moveDown ( steps …" at bounding box center [506, 190] width 198 height 211
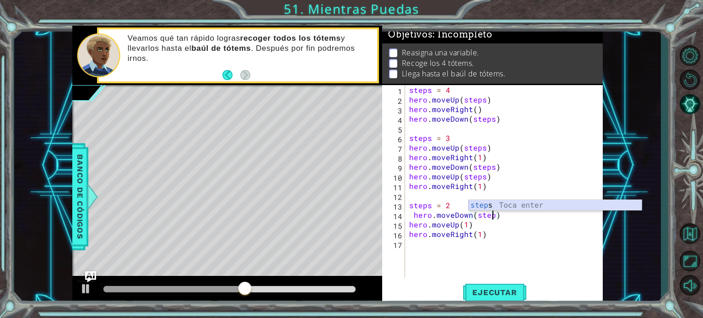
click at [495, 205] on div "step s Toca enter" at bounding box center [555, 216] width 173 height 33
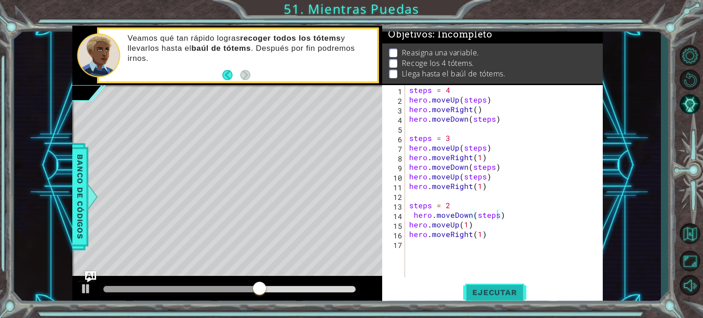
click at [485, 289] on span "Ejecutar" at bounding box center [494, 292] width 63 height 9
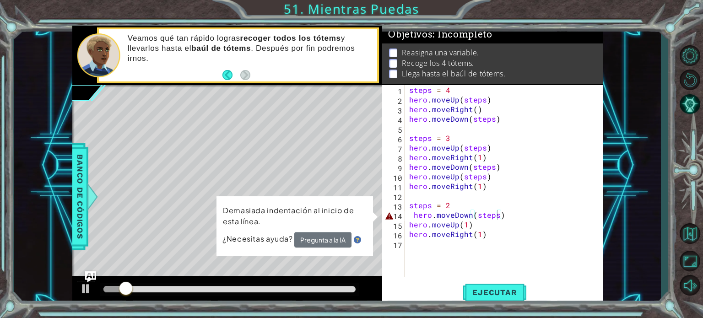
click at [281, 209] on p "Demasiada indentación al inicio de esta línea." at bounding box center [295, 216] width 144 height 24
click at [257, 237] on span "¿Necesitas ayuda?" at bounding box center [258, 238] width 72 height 11
click at [413, 215] on div "steps = 4 hero . moveUp ( steps ) hero . moveRight ( ) hero . moveDown ( steps …" at bounding box center [506, 190] width 198 height 211
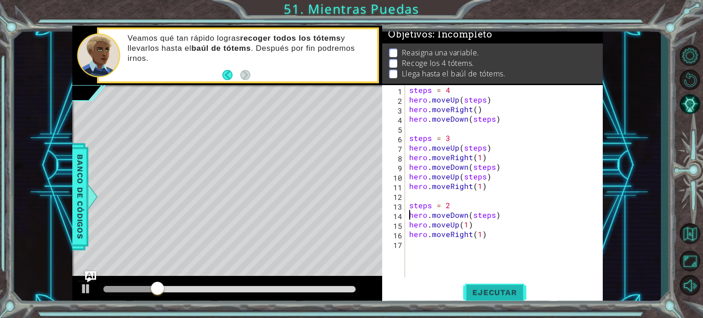
click at [489, 294] on span "Ejecutar" at bounding box center [494, 292] width 63 height 9
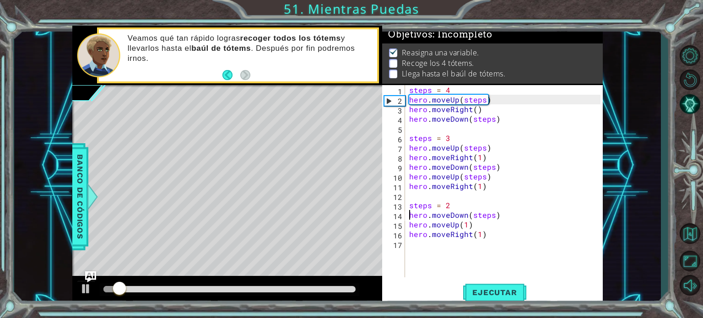
click at [285, 287] on div at bounding box center [229, 289] width 253 height 6
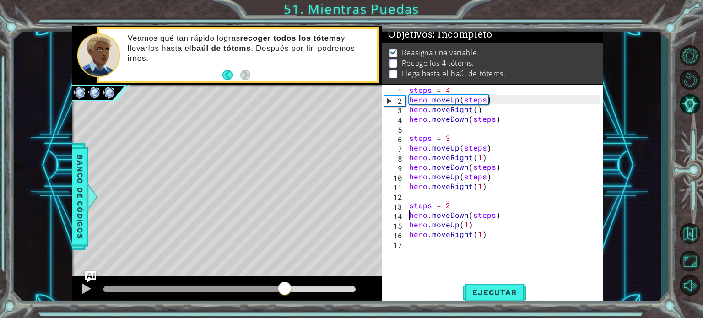
click at [310, 287] on div at bounding box center [229, 289] width 253 height 6
click at [85, 285] on div at bounding box center [86, 289] width 12 height 12
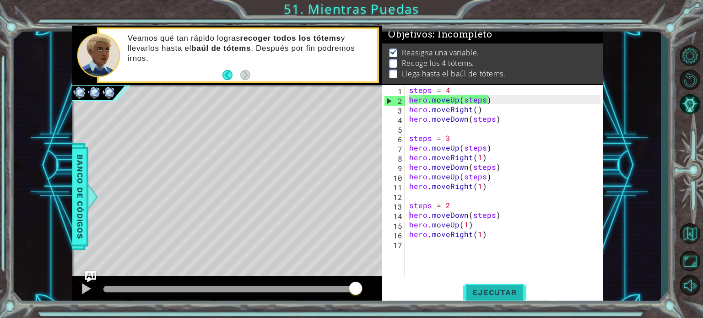
click at [490, 289] on span "Ejecutar" at bounding box center [494, 292] width 63 height 9
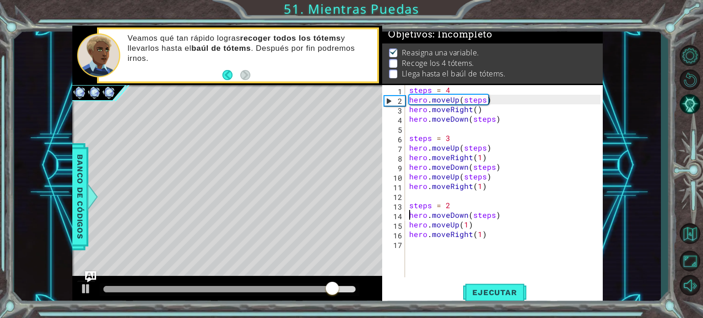
click at [505, 184] on div "steps = 4 hero . moveUp ( steps ) hero . moveRight ( ) hero . moveDown ( steps …" at bounding box center [506, 190] width 198 height 211
click at [503, 296] on span "Ejecutar" at bounding box center [494, 292] width 63 height 9
click at [486, 287] on button "Ejecutar" at bounding box center [494, 292] width 63 height 22
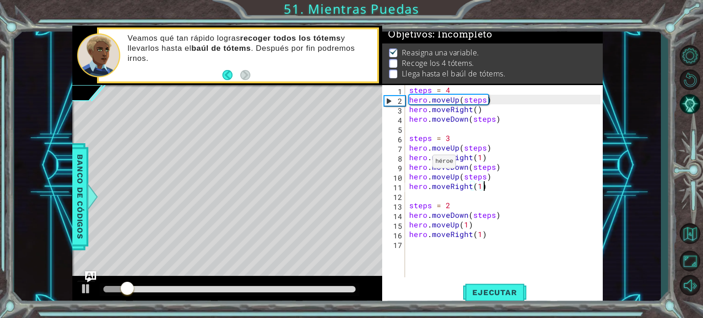
click at [389, 100] on div "2" at bounding box center [394, 101] width 21 height 10
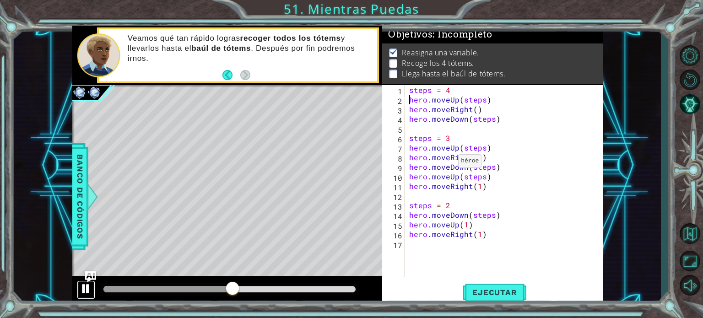
click at [90, 289] on div at bounding box center [86, 289] width 12 height 12
click at [483, 182] on div "steps = 4 hero . moveUp ( steps ) hero . moveRight ( ) hero . moveDown ( steps …" at bounding box center [506, 190] width 198 height 211
click at [482, 178] on div "steps = 4 hero . moveUp ( steps ) hero . moveRight ( ) hero . moveDown ( steps …" at bounding box center [506, 190] width 198 height 211
type textarea "hero.moveUp(2)"
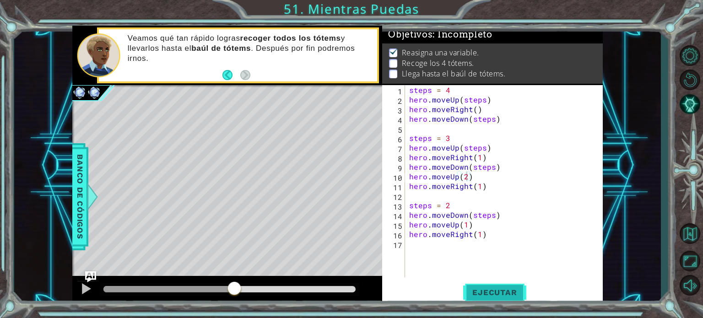
click at [485, 290] on span "Ejecutar" at bounding box center [494, 292] width 63 height 9
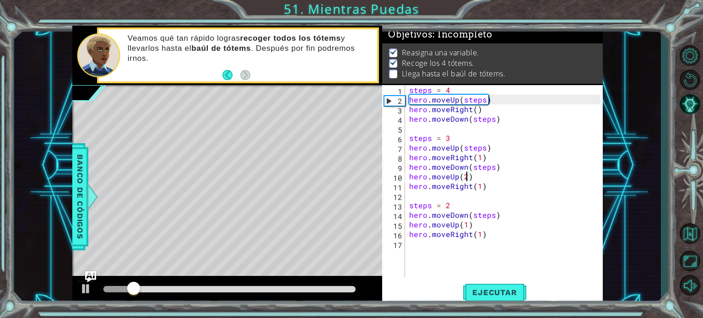
click at [343, 287] on div at bounding box center [229, 289] width 253 height 6
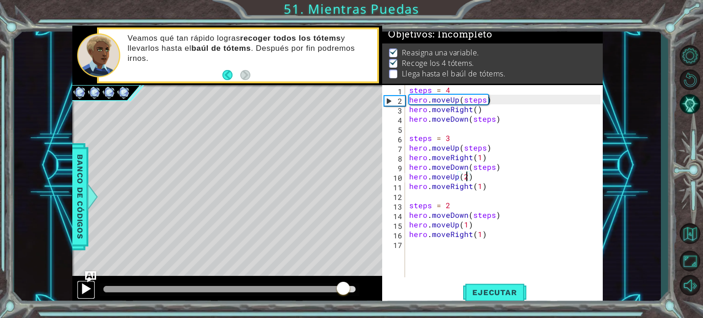
click at [84, 290] on div at bounding box center [86, 289] width 12 height 12
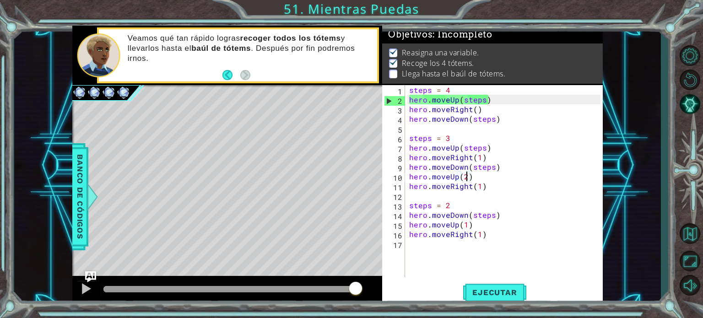
click at [423, 250] on div "steps = 4 hero . moveUp ( steps ) hero . moveRight ( ) hero . moveDown ( steps …" at bounding box center [506, 190] width 198 height 211
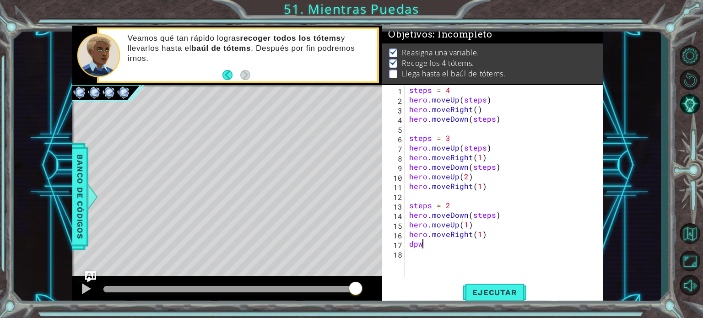
scroll to position [0, 0]
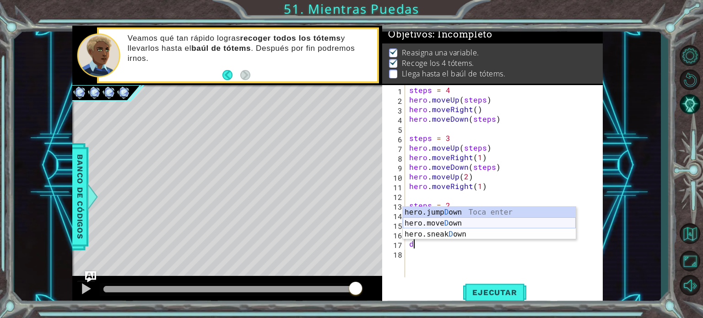
click at [458, 225] on div "hero.jump D own Toca enter hero.[PERSON_NAME] own Toca enter hero.sneak D own T…" at bounding box center [489, 234] width 173 height 55
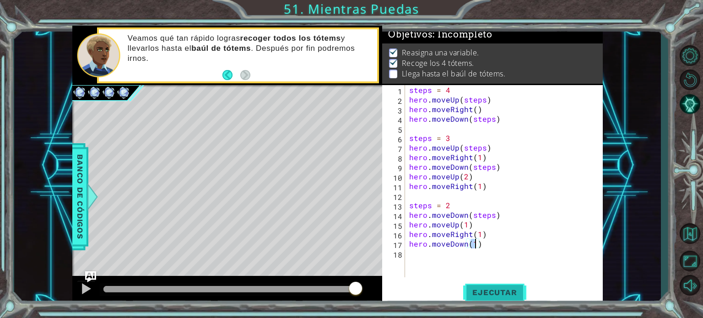
type textarea "hero.moveDown(1)"
click at [482, 292] on span "Ejecutar" at bounding box center [494, 292] width 63 height 9
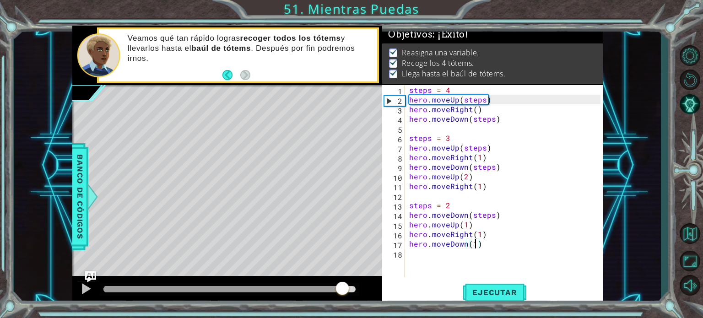
click at [342, 288] on div at bounding box center [229, 289] width 253 height 6
click at [85, 288] on div at bounding box center [86, 289] width 12 height 12
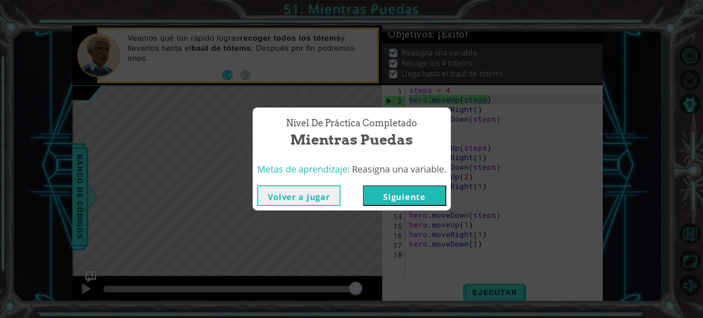
click at [393, 188] on button "Siguiente" at bounding box center [404, 195] width 83 height 21
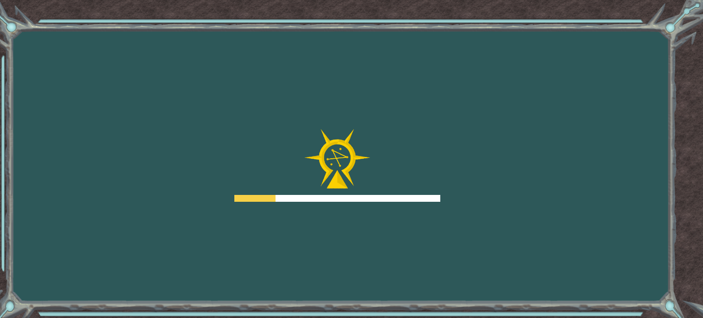
click at [444, 97] on div "Goals Error cargando del servidor Deberás unirte a un curso para jugar a este n…" at bounding box center [351, 159] width 703 height 318
click at [444, 97] on body "Goals Error cargando del servidor Deberás unirte a un curso para jugar a este n…" at bounding box center [351, 159] width 703 height 318
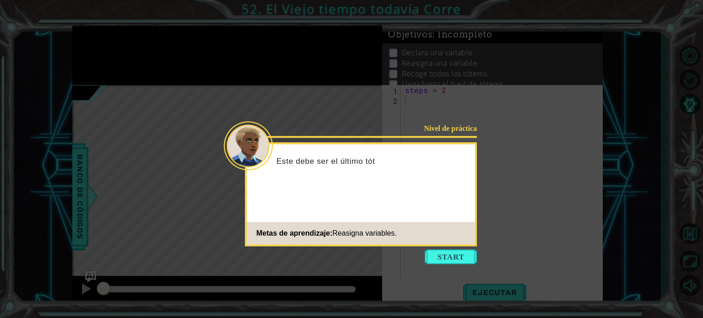
click at [455, 245] on div "Nivel de práctica Este debe ser el último tót Metas de aprendizaje: Reasigna va…" at bounding box center [361, 194] width 232 height 104
click at [449, 254] on button "Start" at bounding box center [451, 256] width 52 height 15
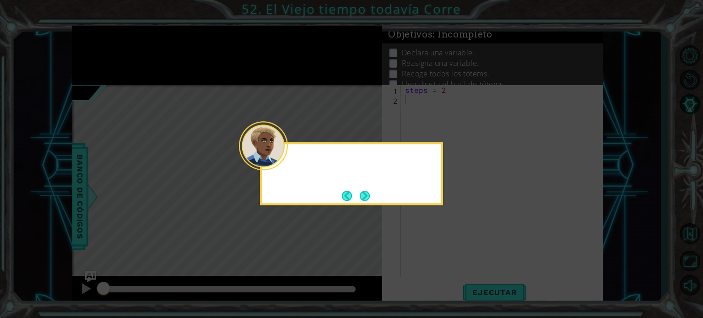
click at [449, 254] on icon at bounding box center [351, 159] width 703 height 318
drag, startPoint x: 449, startPoint y: 254, endPoint x: 368, endPoint y: 192, distance: 102.0
click at [368, 192] on body "1 ההההההההההההההההההההההההההההההההההההההההההההההההההההההההההההההההההההההההההההה…" at bounding box center [351, 159] width 703 height 318
click at [368, 192] on button "Next" at bounding box center [365, 195] width 11 height 11
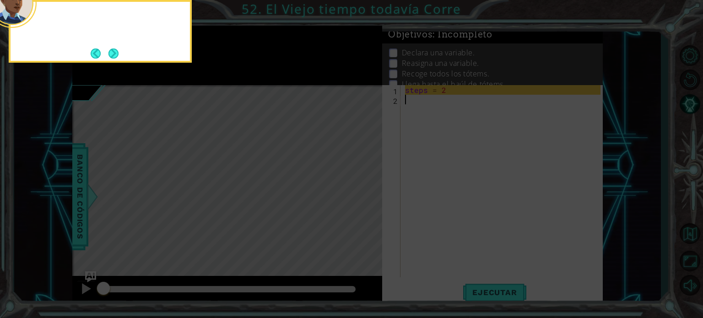
click at [368, 192] on icon at bounding box center [351, 47] width 703 height 541
drag, startPoint x: 368, startPoint y: 192, endPoint x: 154, endPoint y: 133, distance: 221.7
click at [154, 133] on icon at bounding box center [351, 47] width 703 height 541
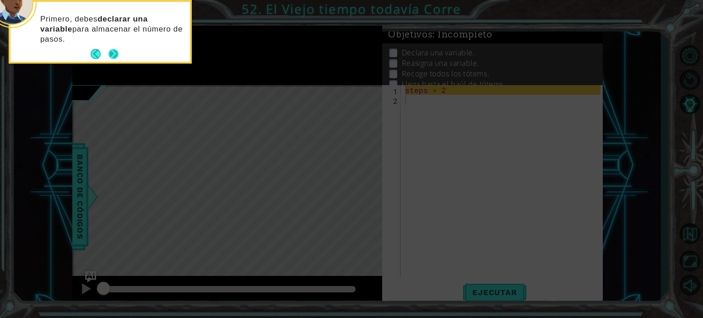
click at [114, 53] on button "Next" at bounding box center [113, 54] width 10 height 10
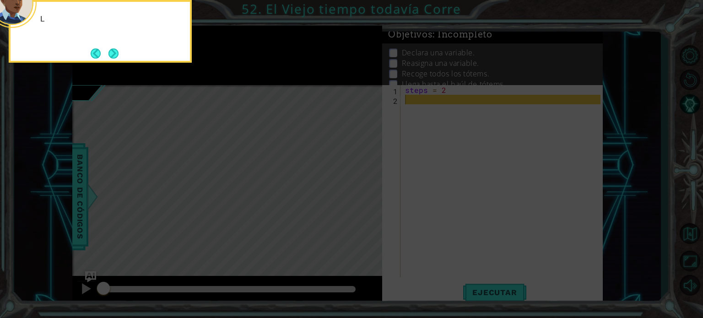
click at [114, 53] on button "Next" at bounding box center [114, 53] width 16 height 16
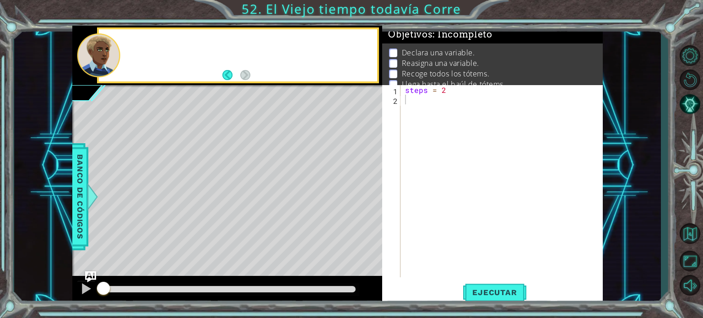
click at [114, 53] on div at bounding box center [98, 55] width 43 height 44
drag, startPoint x: 114, startPoint y: 53, endPoint x: 237, endPoint y: 109, distance: 135.6
click at [237, 109] on div "methods hero use(thing) moveUp(steps) moveDown(steps) moveLeft(steps) moveRight…" at bounding box center [337, 166] width 530 height 280
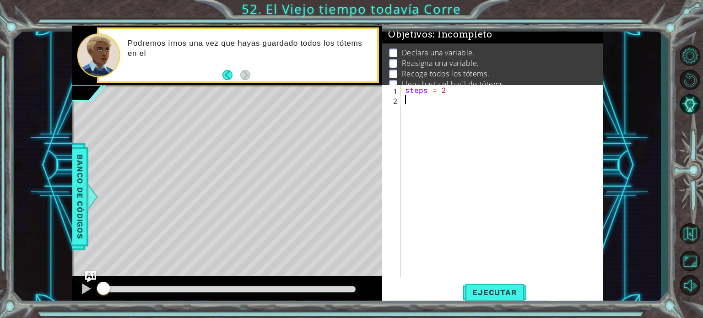
click at [433, 96] on div "steps = 2" at bounding box center [504, 190] width 202 height 211
click at [445, 93] on div "steps = 2" at bounding box center [504, 190] width 202 height 211
type textarea "steps = 2"
click at [423, 108] on div "steps = 2" at bounding box center [504, 190] width 202 height 211
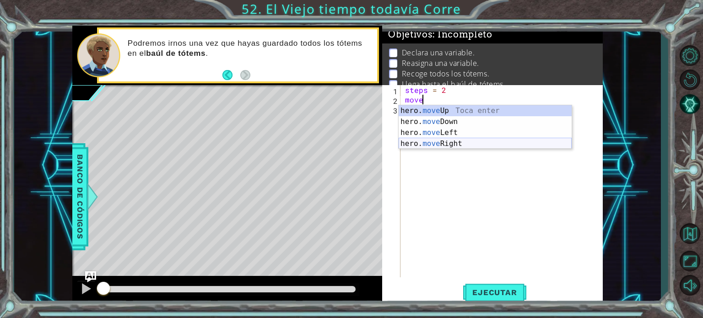
click at [463, 140] on div "hero. move Up Toca enter hero. move Down Toca enter hero. move Left Toca enter …" at bounding box center [485, 138] width 173 height 66
type textarea "hero.moveRight(1)"
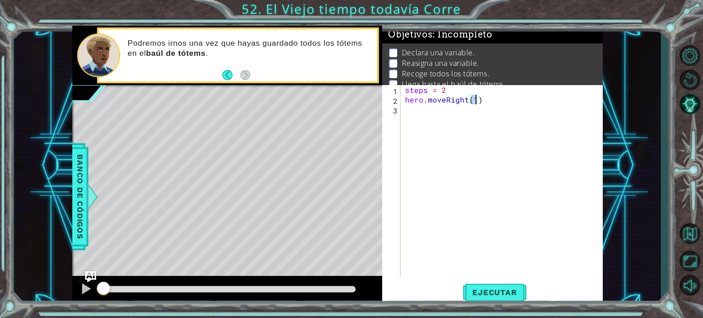
click at [436, 113] on div "steps = 2 hero . moveRight ( 1 )" at bounding box center [504, 190] width 202 height 211
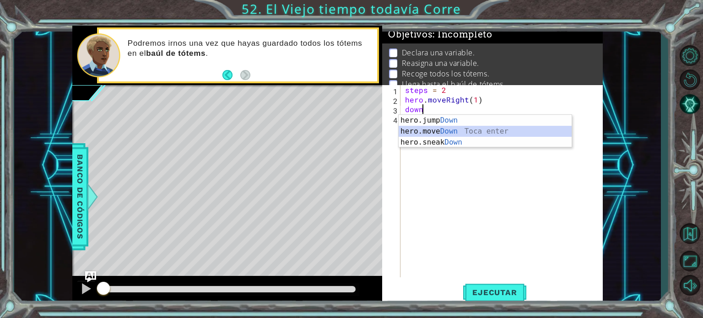
click at [440, 130] on div "hero.jump Down Toca enter hero.move Down Toca enter hero.sneak Down Toca enter" at bounding box center [485, 142] width 173 height 55
type textarea "hero.moveDown(1)"
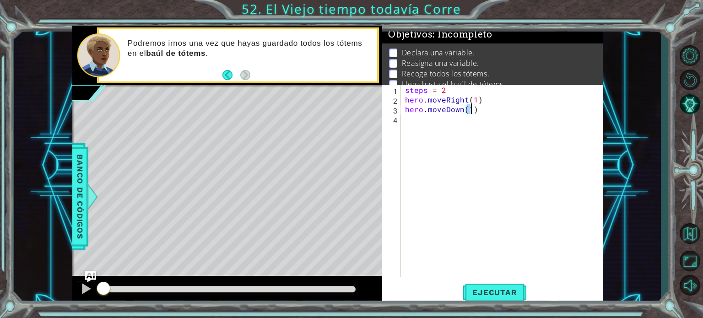
click at [443, 128] on div "steps = 2 hero . moveRight ( 1 ) hero . moveDown ( 1 )" at bounding box center [504, 190] width 202 height 211
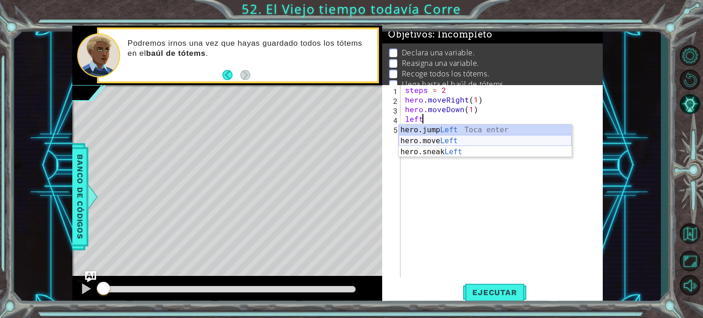
click at [445, 141] on div "hero.jump Left Toca enter hero.move Left Toca enter hero.sneak Left Toca enter" at bounding box center [485, 151] width 173 height 55
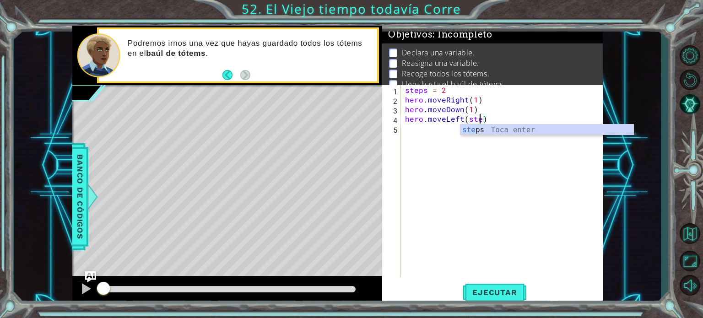
scroll to position [0, 5]
type textarea "hero.moveLeft(steps)"
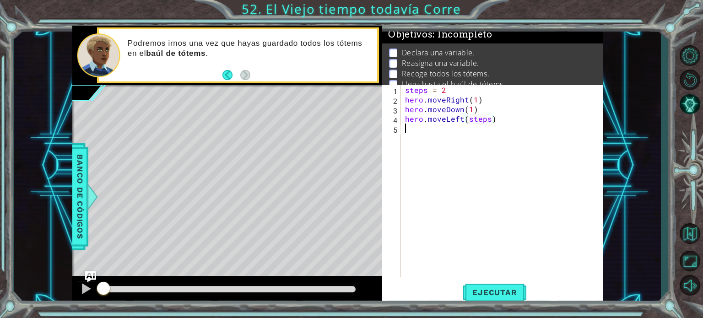
click at [442, 140] on div "steps = 2 hero . moveRight ( 1 ) hero . moveDown ( 1 ) hero . moveLeft ( steps )" at bounding box center [504, 190] width 202 height 211
type textarea "h"
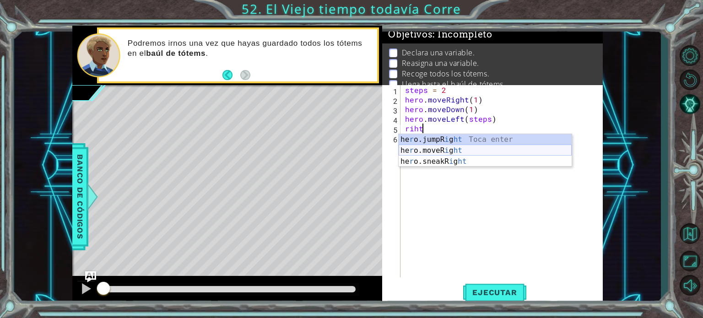
click at [452, 150] on div "he r o.jumpR i g ht Toca enter he r o.moveR i g ht Toca enter he r o.sneakR i g…" at bounding box center [485, 161] width 173 height 55
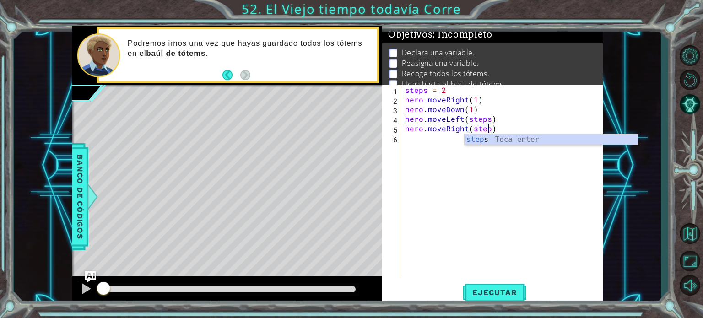
type textarea "hero.moveRight(steps)"
click at [436, 145] on div "steps = 2 hero . moveRight ( 1 ) hero . moveDown ( 1 ) hero . moveLeft ( steps …" at bounding box center [504, 190] width 202 height 211
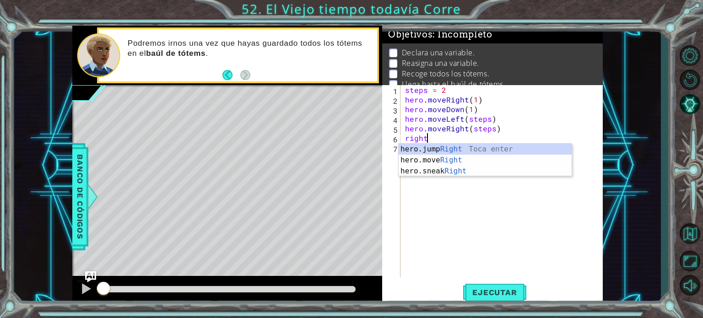
scroll to position [0, 0]
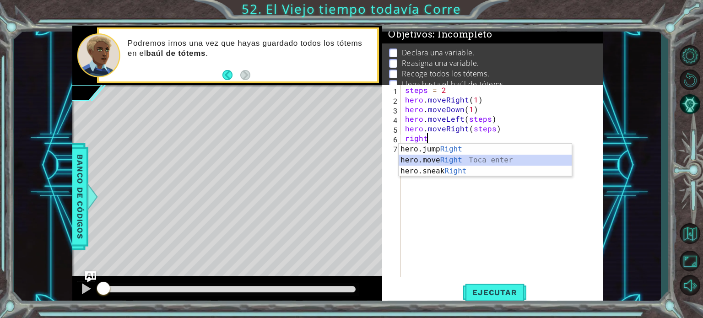
click at [453, 158] on div "hero.jump Right Toca enter hero.move Right Toca enter hero.sneak Right Toca ent…" at bounding box center [485, 171] width 173 height 55
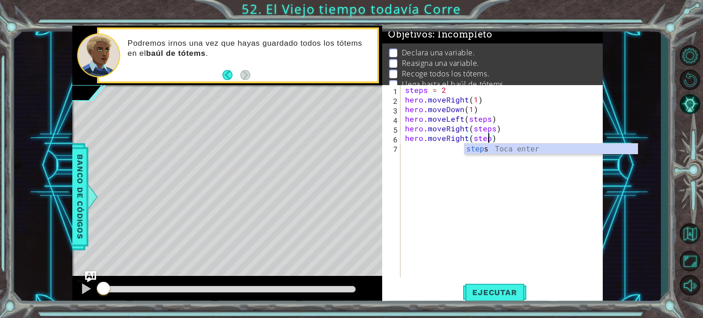
type textarea "hero.moveRight(steps)"
click at [444, 163] on div "steps = 2 hero . moveRight ( 1 ) hero . moveDown ( 1 ) hero . moveLeft ( steps …" at bounding box center [504, 190] width 202 height 211
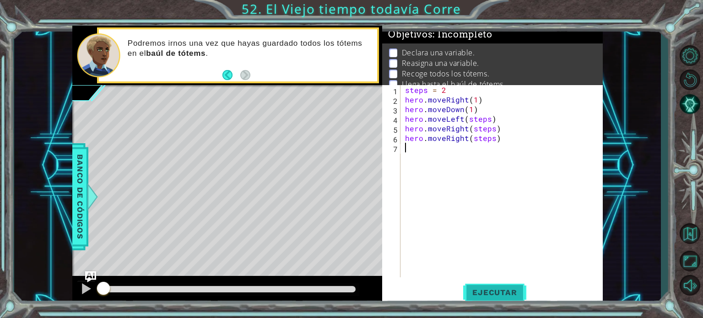
click at [510, 292] on span "Ejecutar" at bounding box center [494, 292] width 63 height 9
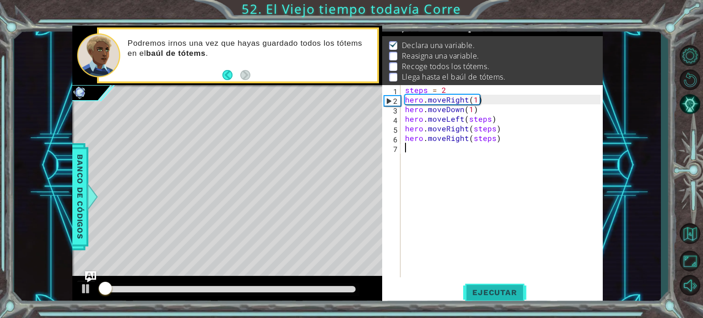
scroll to position [11, 0]
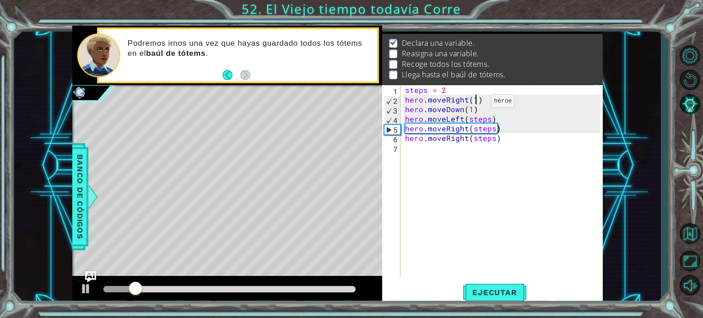
click at [476, 103] on div "steps = 2 hero . moveRight ( 1 ) hero . moveDown ( 1 ) hero . moveLeft ( steps …" at bounding box center [504, 190] width 202 height 211
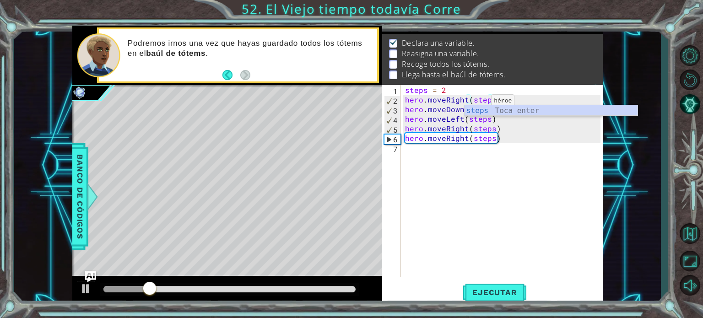
scroll to position [0, 5]
type textarea "hero.moveRight(steps)"
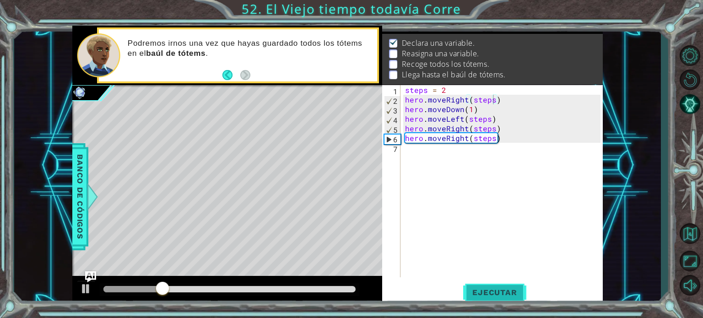
click at [492, 296] on span "Ejecutar" at bounding box center [494, 292] width 63 height 9
click at [494, 297] on button "Ejecutar" at bounding box center [494, 292] width 63 height 22
click at [471, 162] on div "steps = 2 hero . moveRight ( steps ) hero . moveDown ( 1 ) hero . moveLeft ( st…" at bounding box center [504, 190] width 202 height 211
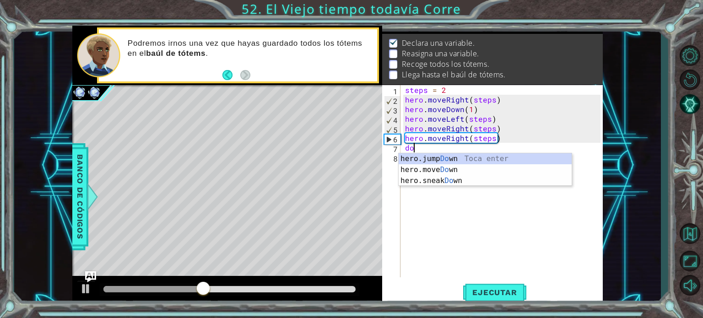
scroll to position [0, 0]
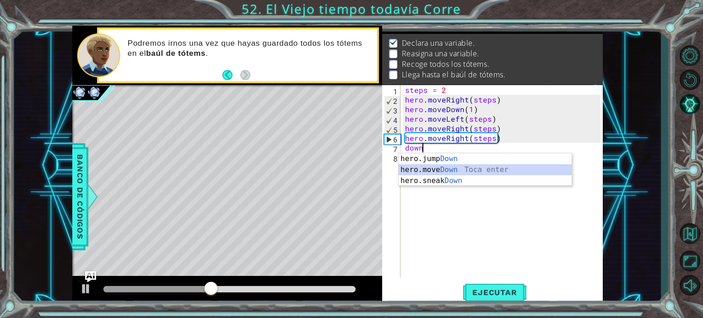
click at [466, 171] on div "hero.jump Down Toca enter hero.move Down Toca enter hero.sneak Down Toca enter" at bounding box center [485, 180] width 173 height 55
type textarea "hero.moveDown(1)"
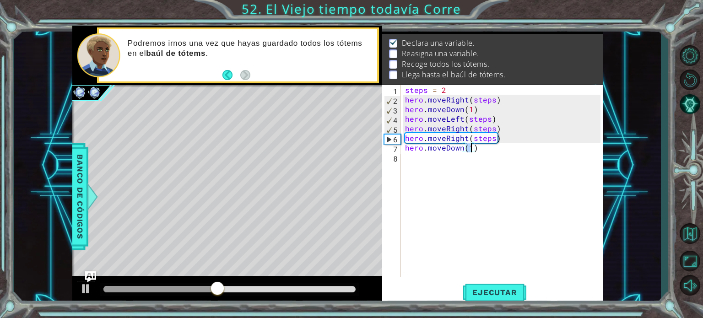
click at [411, 167] on div "steps = 2 hero . moveRight ( steps ) hero . moveDown ( 1 ) hero . moveLeft ( st…" at bounding box center [504, 190] width 202 height 211
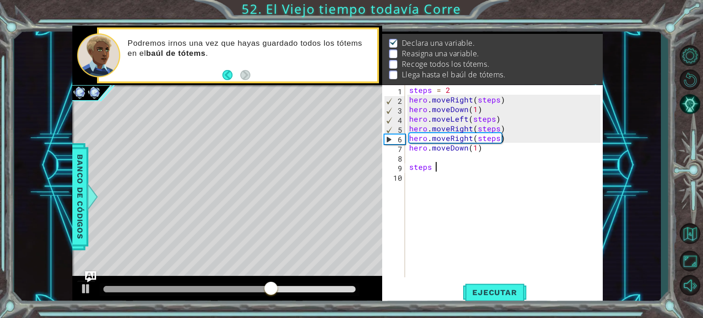
scroll to position [0, 1]
type textarea "steps = 4"
click at [431, 183] on div "steps = 2 hero . moveRight ( steps ) hero . moveDown ( 1 ) hero . moveLeft ( st…" at bounding box center [506, 190] width 198 height 211
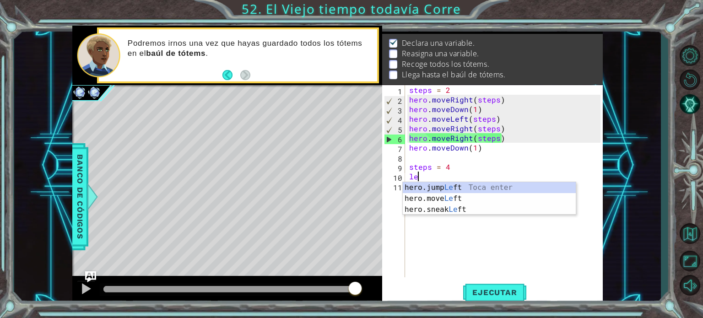
scroll to position [0, 0]
type textarea "l"
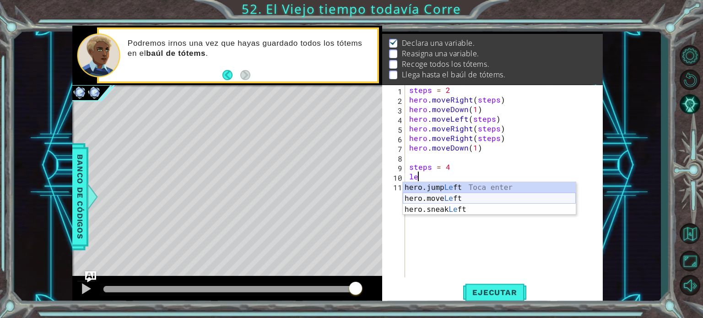
click at [447, 201] on div "hero.jump Le ft Toca enter hero.move Le ft Toca enter hero.sneak Le ft Toca ent…" at bounding box center [489, 209] width 173 height 55
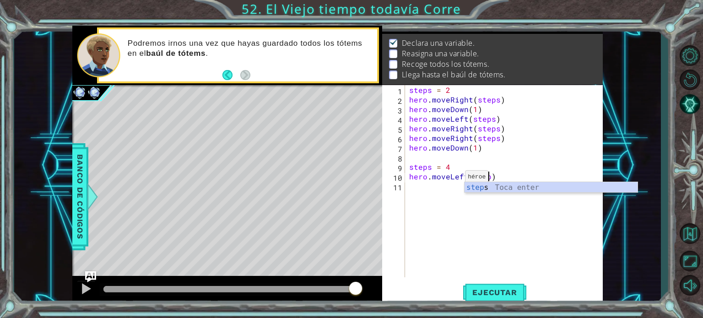
scroll to position [0, 5]
type textarea "hero.moveLeft(steps)"
click at [438, 194] on div "steps = 2 hero . moveRight ( steps ) hero . moveDown ( 1 ) hero . moveLeft ( st…" at bounding box center [506, 190] width 198 height 211
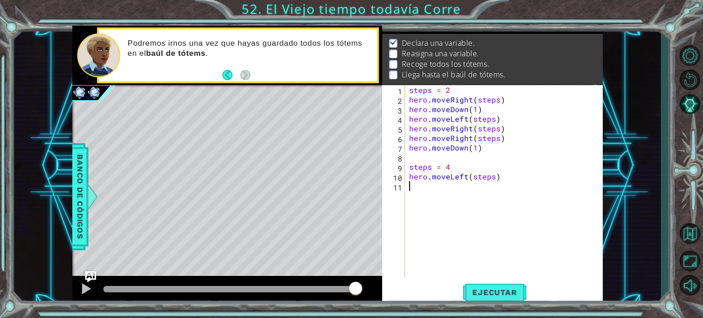
scroll to position [0, 0]
drag, startPoint x: 409, startPoint y: 177, endPoint x: 509, endPoint y: 180, distance: 99.8
click at [509, 180] on div "steps = 2 hero . moveRight ( steps ) hero . moveDown ( 1 ) hero . moveLeft ( st…" at bounding box center [506, 190] width 198 height 211
type textarea "hero.moveLeft(steps)"
click at [452, 189] on div "steps = 2 hero . moveRight ( steps ) hero . moveDown ( 1 ) hero . moveLeft ( st…" at bounding box center [506, 190] width 198 height 211
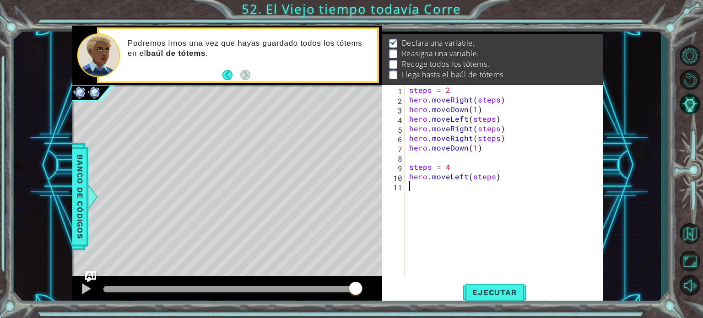
paste textarea "hero.moveLeft(steps)"
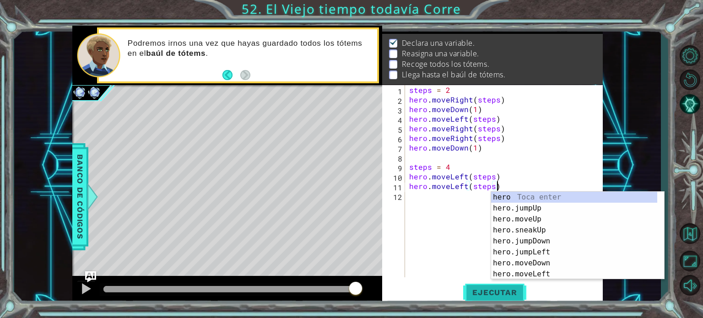
type textarea "hero.moveLeft(steps)"
click at [476, 292] on span "Ejecutar" at bounding box center [494, 292] width 63 height 9
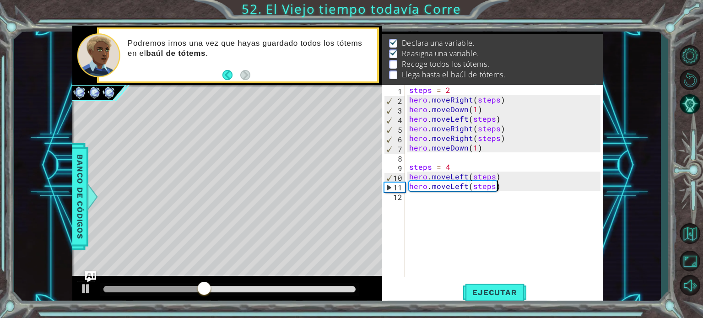
click at [467, 195] on div "steps = 2 hero . moveRight ( steps ) hero . moveDown ( 1 ) hero . moveLeft ( st…" at bounding box center [506, 190] width 198 height 211
click at [467, 192] on div "steps = 2 hero . moveRight ( steps ) hero . moveDown ( 1 ) hero . moveLeft ( st…" at bounding box center [506, 190] width 198 height 211
click at [465, 189] on div "steps = 2 hero . moveRight ( steps ) hero . moveDown ( 1 ) hero . moveLeft ( st…" at bounding box center [506, 190] width 198 height 211
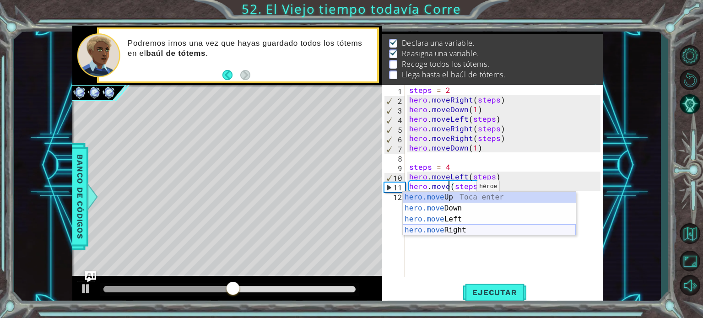
click at [455, 228] on div "hero.move Up Toca enter hero.move Down Toca enter hero.move Left Toca enter her…" at bounding box center [489, 225] width 173 height 66
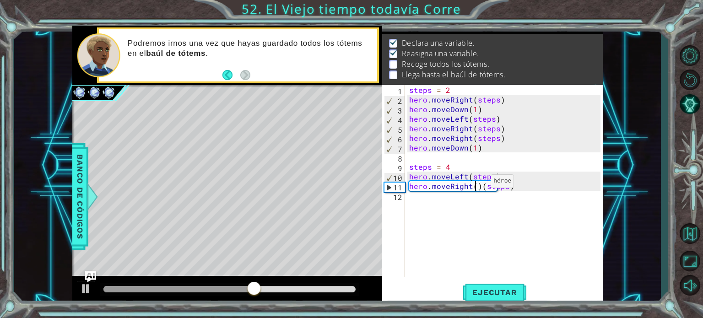
click at [480, 184] on div "steps = 2 hero . moveRight ( steps ) hero . moveDown ( 1 ) hero . moveLeft ( st…" at bounding box center [506, 190] width 198 height 211
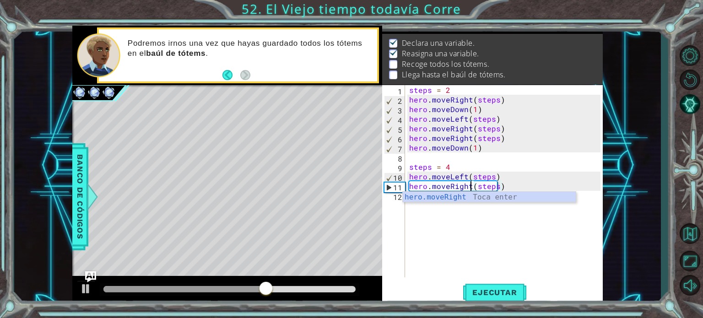
click at [509, 179] on div "steps = 2 hero . moveRight ( steps ) hero . moveDown ( 1 ) hero . moveLeft ( st…" at bounding box center [506, 190] width 198 height 211
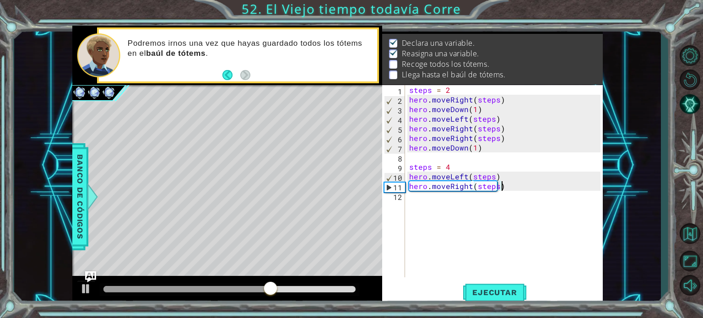
click at [509, 183] on div "steps = 2 hero . moveRight ( steps ) hero . moveDown ( 1 ) hero . moveLeft ( st…" at bounding box center [506, 190] width 198 height 211
type textarea "hero.moveRight(steps)"
click at [253, 286] on div at bounding box center [201, 289] width 196 height 6
click at [489, 298] on button "Ejecutar" at bounding box center [494, 292] width 63 height 22
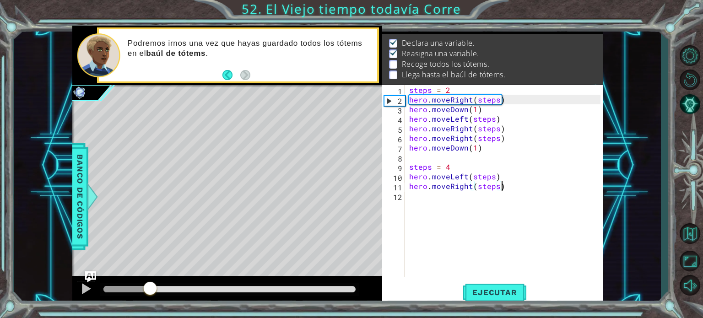
click at [150, 287] on div at bounding box center [229, 289] width 253 height 6
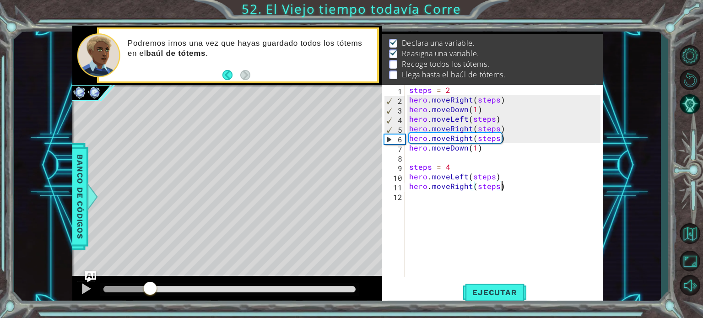
click at [192, 287] on div at bounding box center [229, 289] width 253 height 6
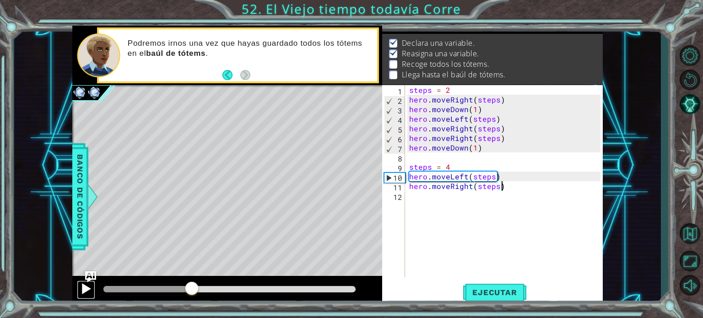
click at [84, 292] on div at bounding box center [86, 289] width 12 height 12
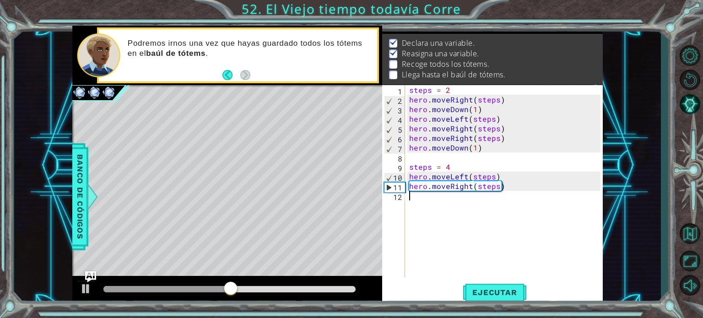
click at [416, 203] on div "steps = 2 hero . moveRight ( steps ) hero . moveDown ( 1 ) hero . moveLeft ( st…" at bounding box center [506, 190] width 198 height 211
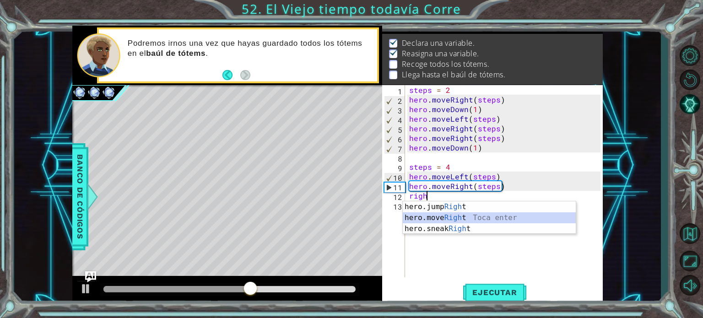
click at [450, 217] on div "hero.jump Righ t Toca enter hero.move Righ t Toca enter hero.sneak Righ t Toca …" at bounding box center [489, 228] width 173 height 55
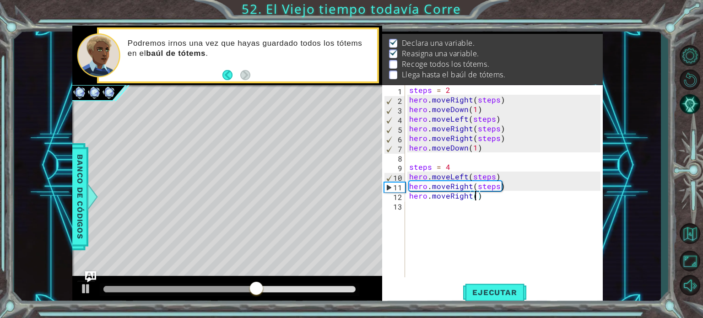
type textarea "hero.moveRight(2)"
click at [440, 210] on div "steps = 2 hero . moveRight ( steps ) hero . moveDown ( 1 ) hero . moveLeft ( st…" at bounding box center [506, 190] width 198 height 211
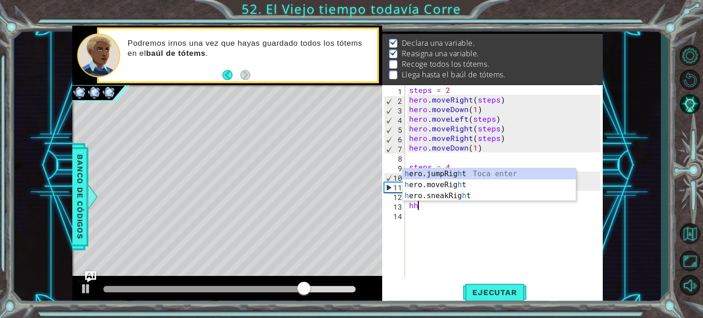
type textarea "h"
click at [457, 184] on div "hero.jump Dow n Toca enter hero.move Dow n Toca enter hero.sneak Dow n Toca ent…" at bounding box center [489, 195] width 173 height 55
type textarea "hero.moveDown(1)"
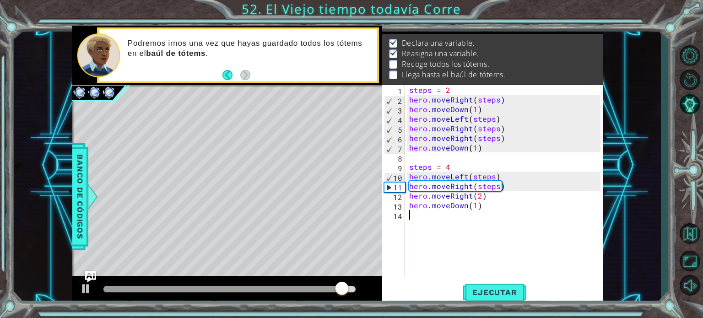
click at [419, 219] on div "steps = 2 hero . moveRight ( steps ) hero . moveDown ( 1 ) hero . moveLeft ( st…" at bounding box center [506, 190] width 198 height 211
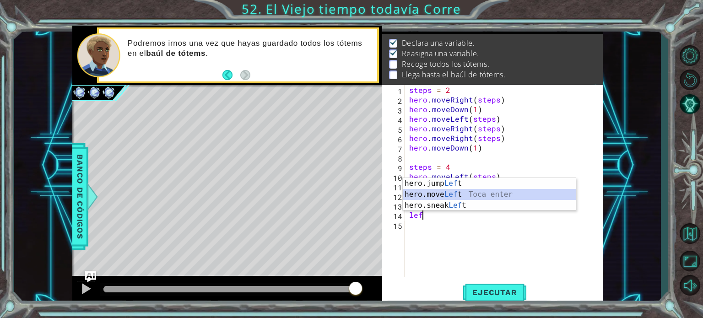
click at [447, 194] on div "hero.jump Lef t Toca enter hero.move Lef t Toca enter hero.sneak Lef t Toca ent…" at bounding box center [489, 205] width 173 height 55
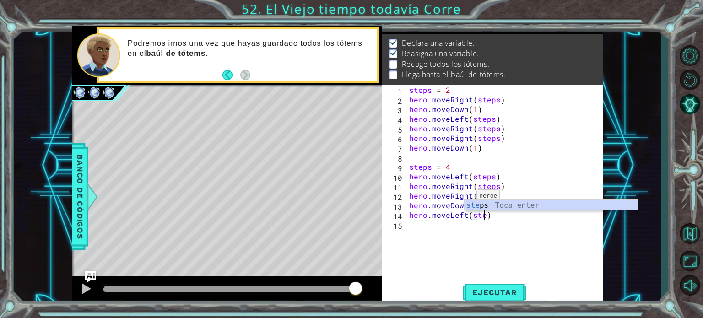
scroll to position [0, 5]
type textarea "hero.moveLeft(steps)"
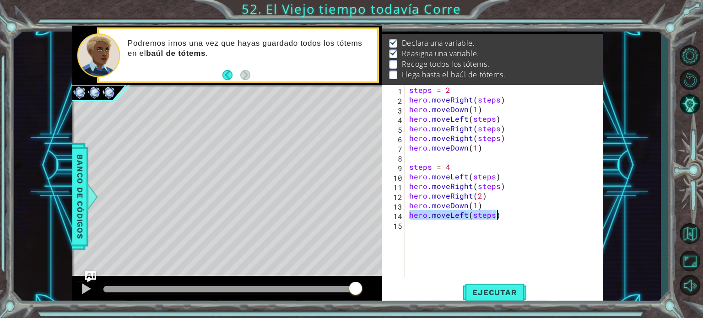
drag, startPoint x: 409, startPoint y: 217, endPoint x: 524, endPoint y: 218, distance: 115.3
click at [524, 218] on div "steps = 2 hero . moveRight ( steps ) hero . moveDown ( 1 ) hero . moveLeft ( st…" at bounding box center [506, 190] width 198 height 211
click at [467, 233] on div "steps = 2 hero . moveRight ( steps ) hero . moveDown ( 1 ) hero . moveLeft ( st…" at bounding box center [506, 190] width 198 height 211
paste textarea "hero.moveLeft(steps)"
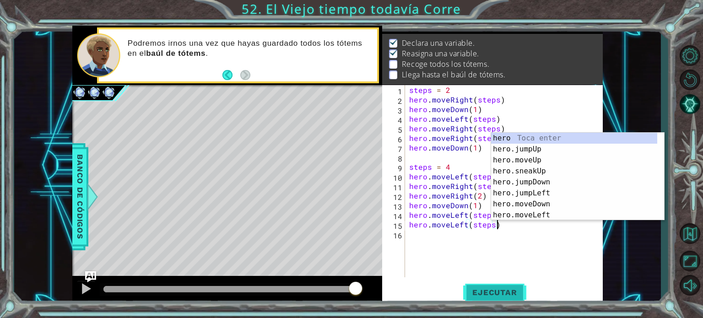
type textarea "hero.moveLeft(steps)"
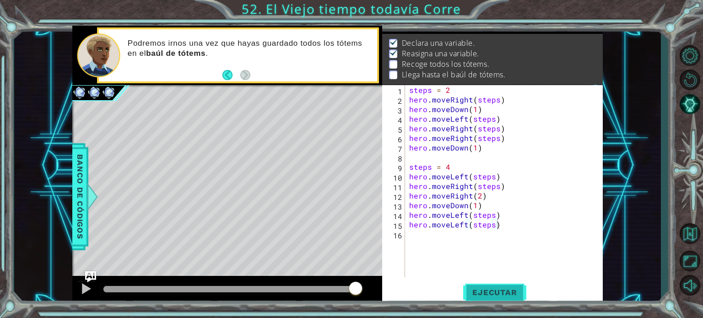
click at [500, 297] on button "Ejecutar" at bounding box center [494, 292] width 63 height 22
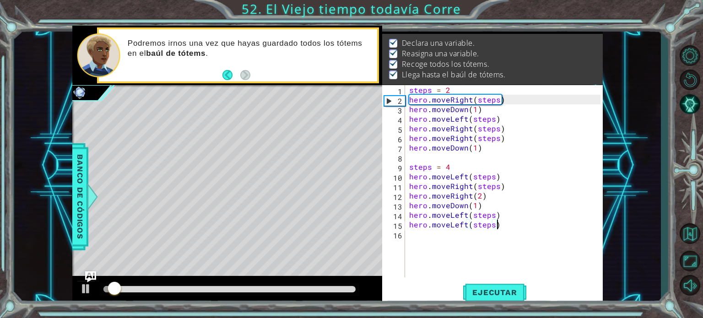
click at [344, 287] on div at bounding box center [229, 289] width 253 height 6
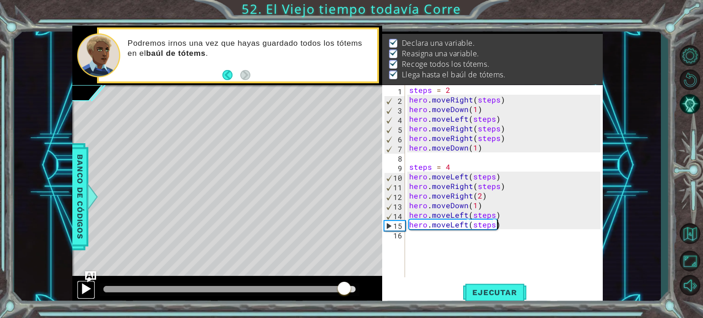
click at [84, 289] on div at bounding box center [86, 289] width 12 height 12
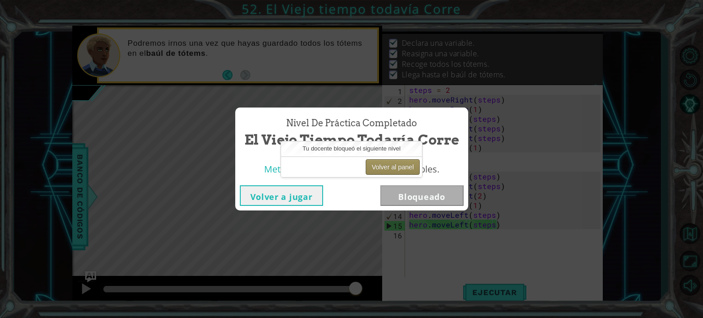
click at [377, 165] on button "Volver al panel" at bounding box center [393, 167] width 54 height 16
click at [311, 202] on button "Volver a jugar" at bounding box center [281, 195] width 83 height 21
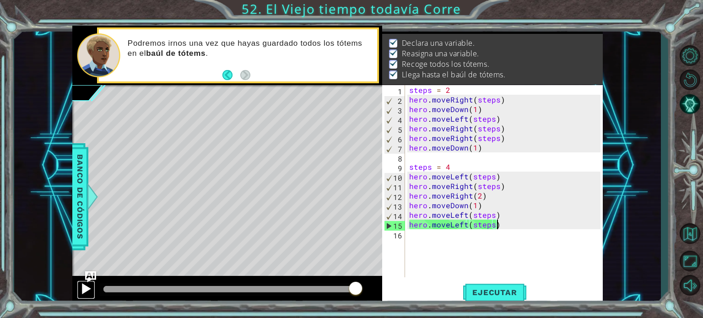
click at [84, 289] on div at bounding box center [86, 289] width 12 height 12
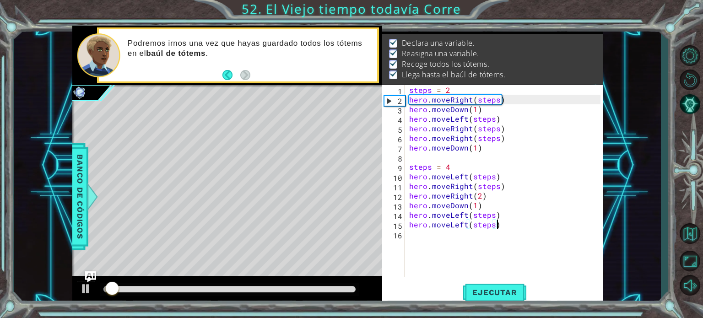
click at [293, 287] on div at bounding box center [229, 289] width 253 height 6
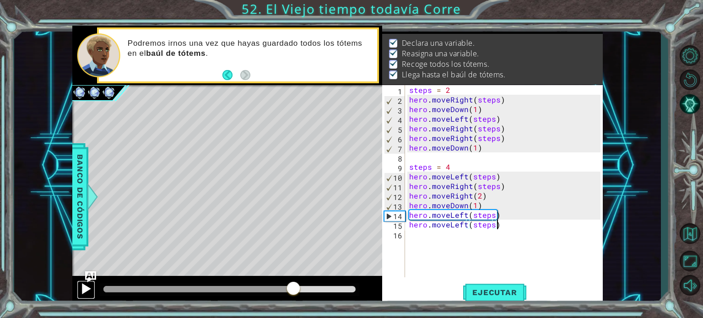
click at [85, 286] on div at bounding box center [86, 289] width 12 height 12
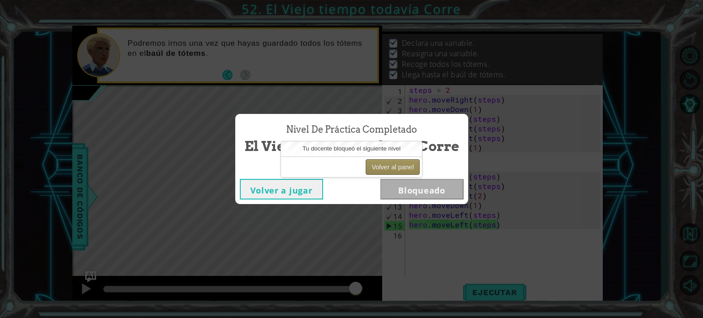
click at [384, 161] on button "Volver al panel" at bounding box center [393, 167] width 54 height 16
click at [383, 168] on button "Volver al panel" at bounding box center [393, 167] width 54 height 16
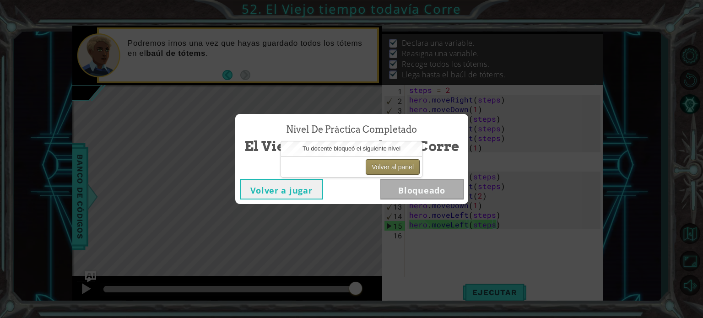
click at [383, 168] on button "Volver al panel" at bounding box center [393, 167] width 54 height 16
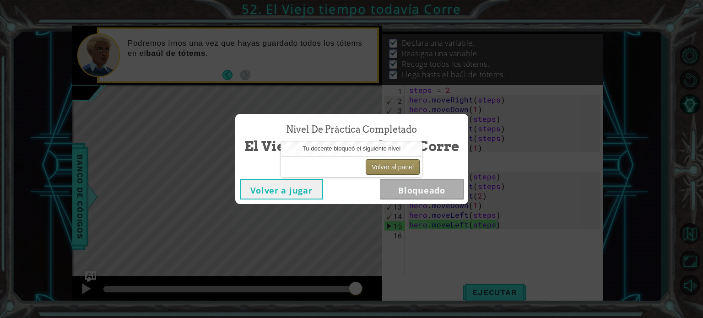
click at [383, 168] on button "Volver al panel" at bounding box center [393, 167] width 54 height 16
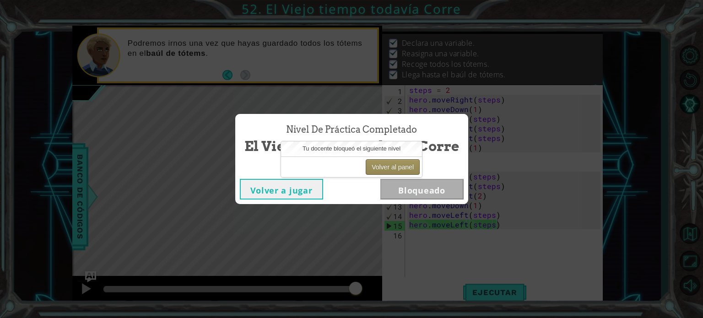
click at [383, 168] on button "Volver al panel" at bounding box center [393, 167] width 54 height 16
click at [390, 175] on div "Volver al panel" at bounding box center [351, 167] width 141 height 21
click at [389, 167] on button "Volver al panel" at bounding box center [393, 167] width 54 height 16
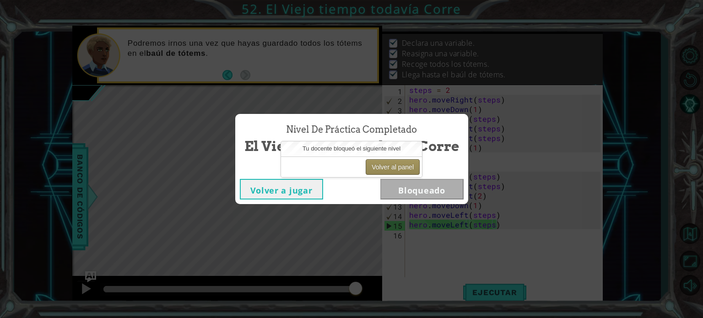
click at [389, 167] on button "Volver al panel" at bounding box center [393, 167] width 54 height 16
